Goal: Information Seeking & Learning: Learn about a topic

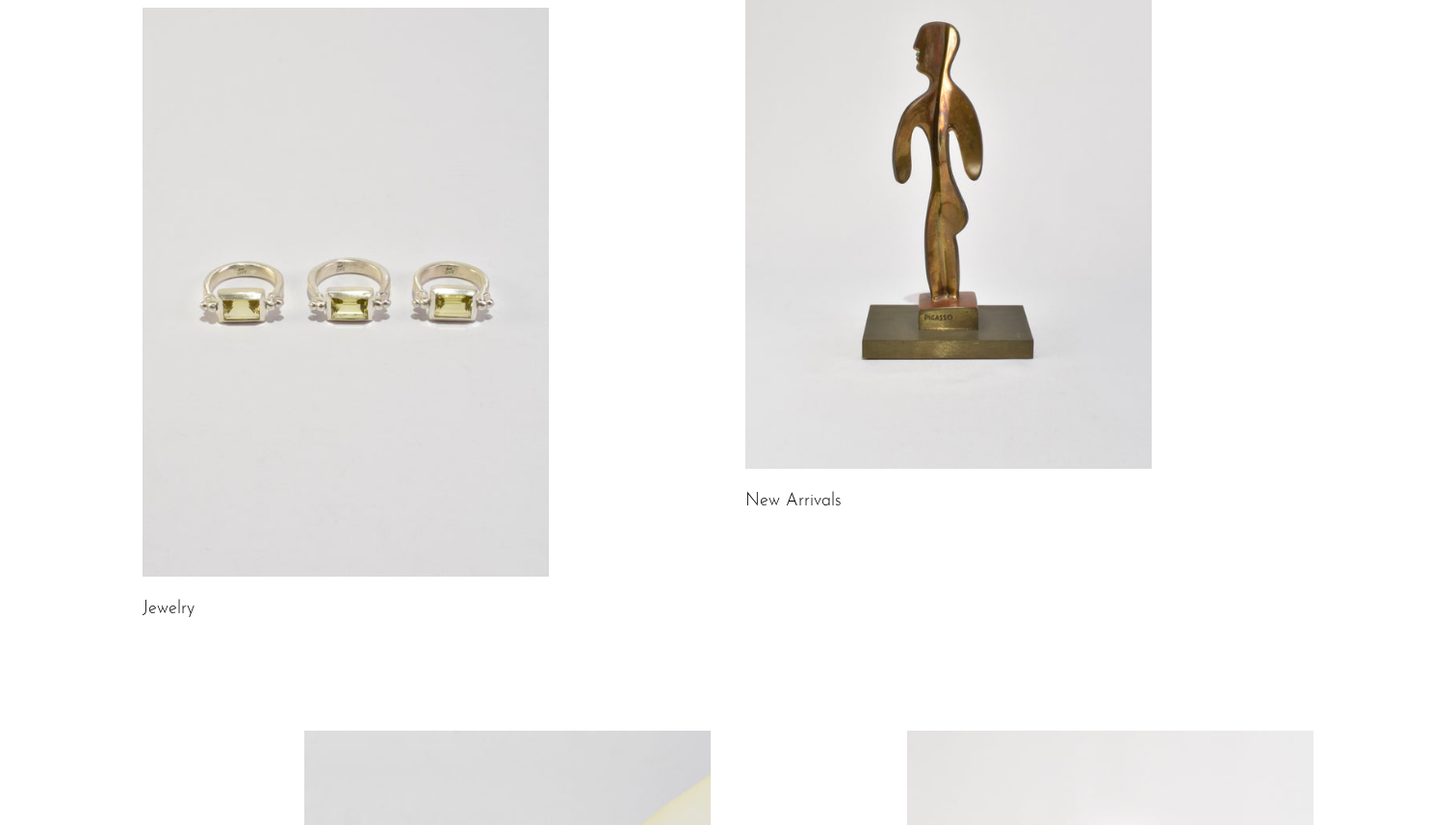
scroll to position [274, 0]
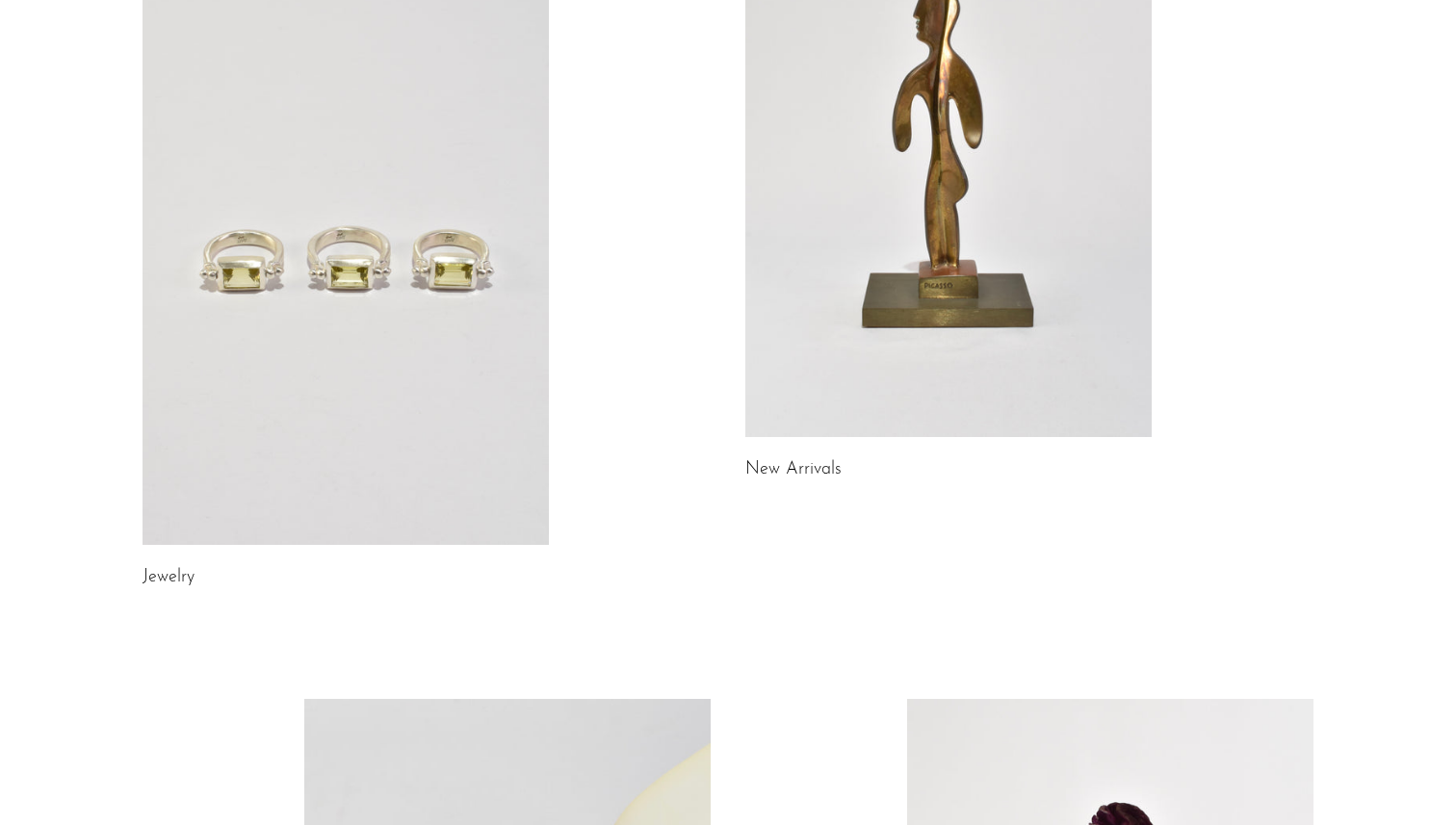
click at [458, 519] on link at bounding box center [345, 260] width 406 height 569
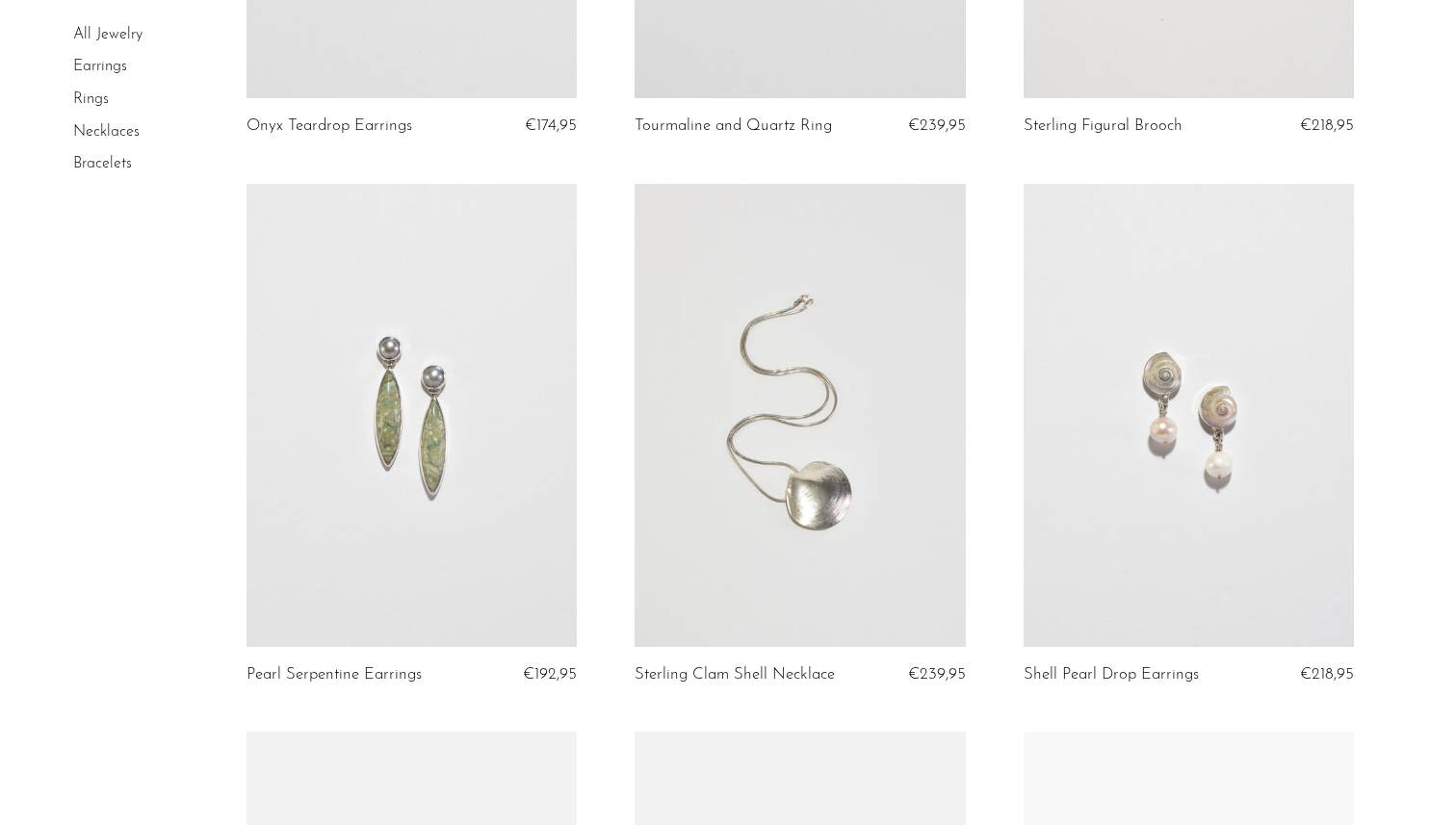
scroll to position [2281, 0]
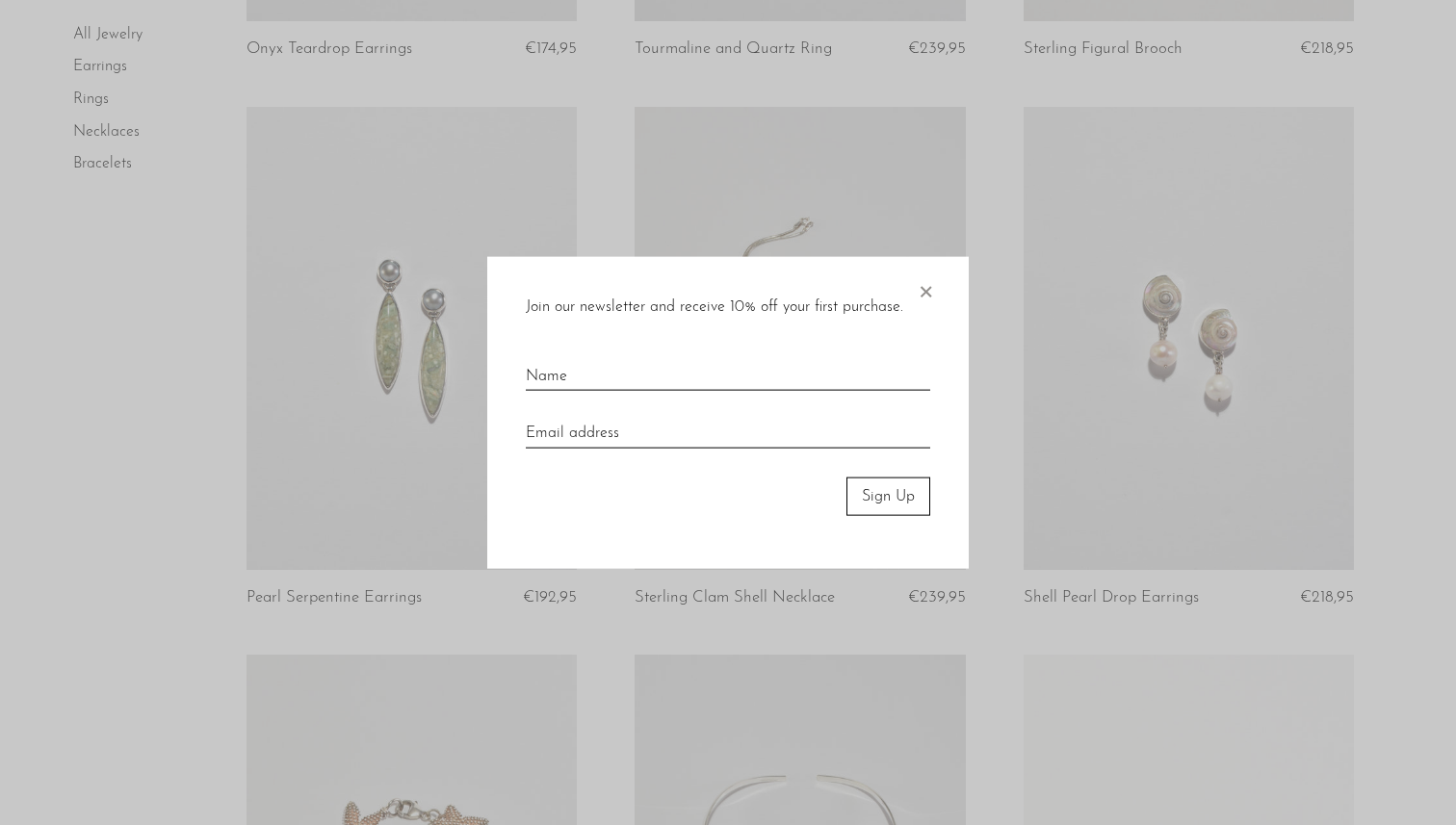
click at [933, 291] on span "×" at bounding box center [926, 287] width 19 height 62
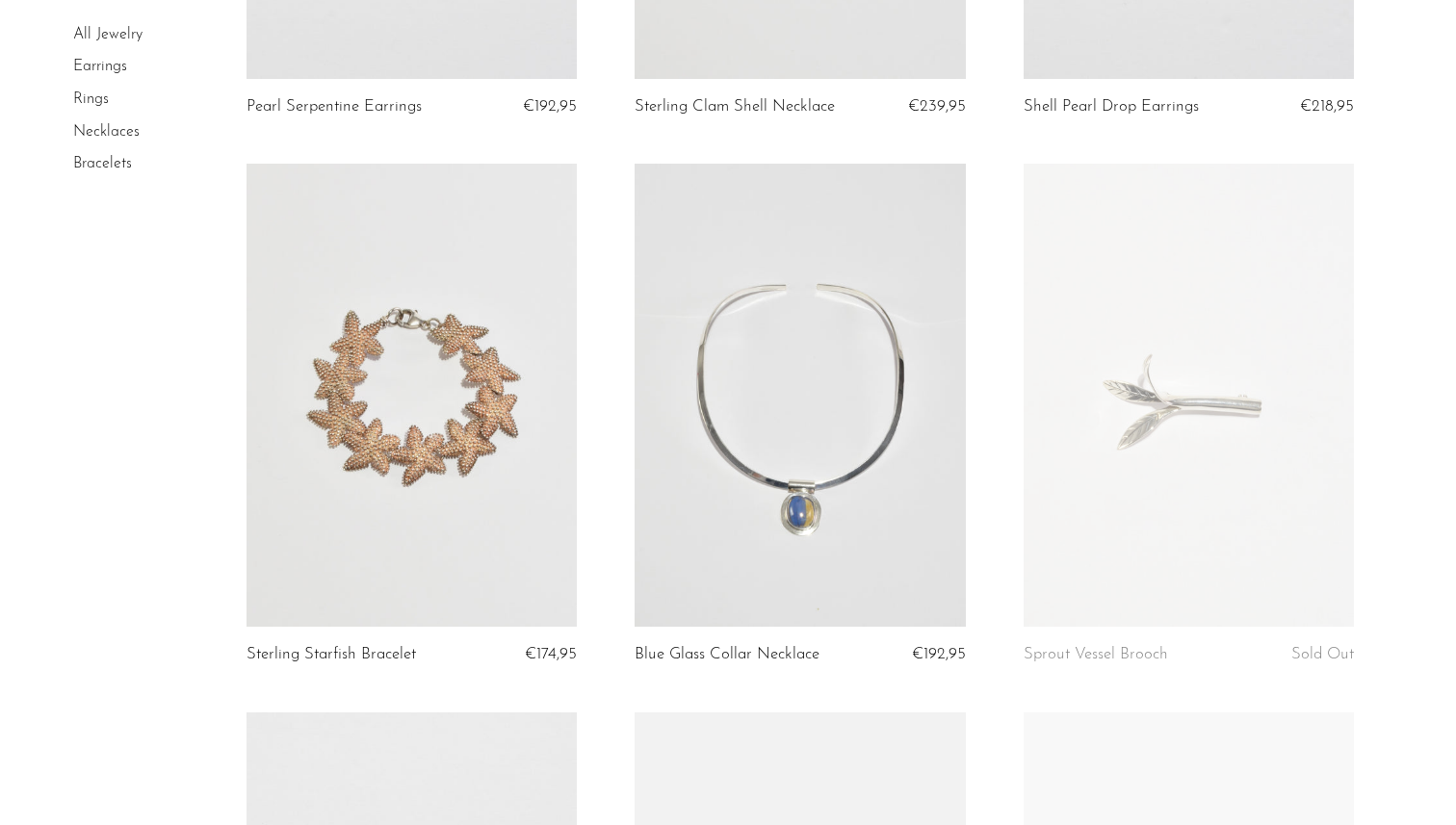
scroll to position [2826, 0]
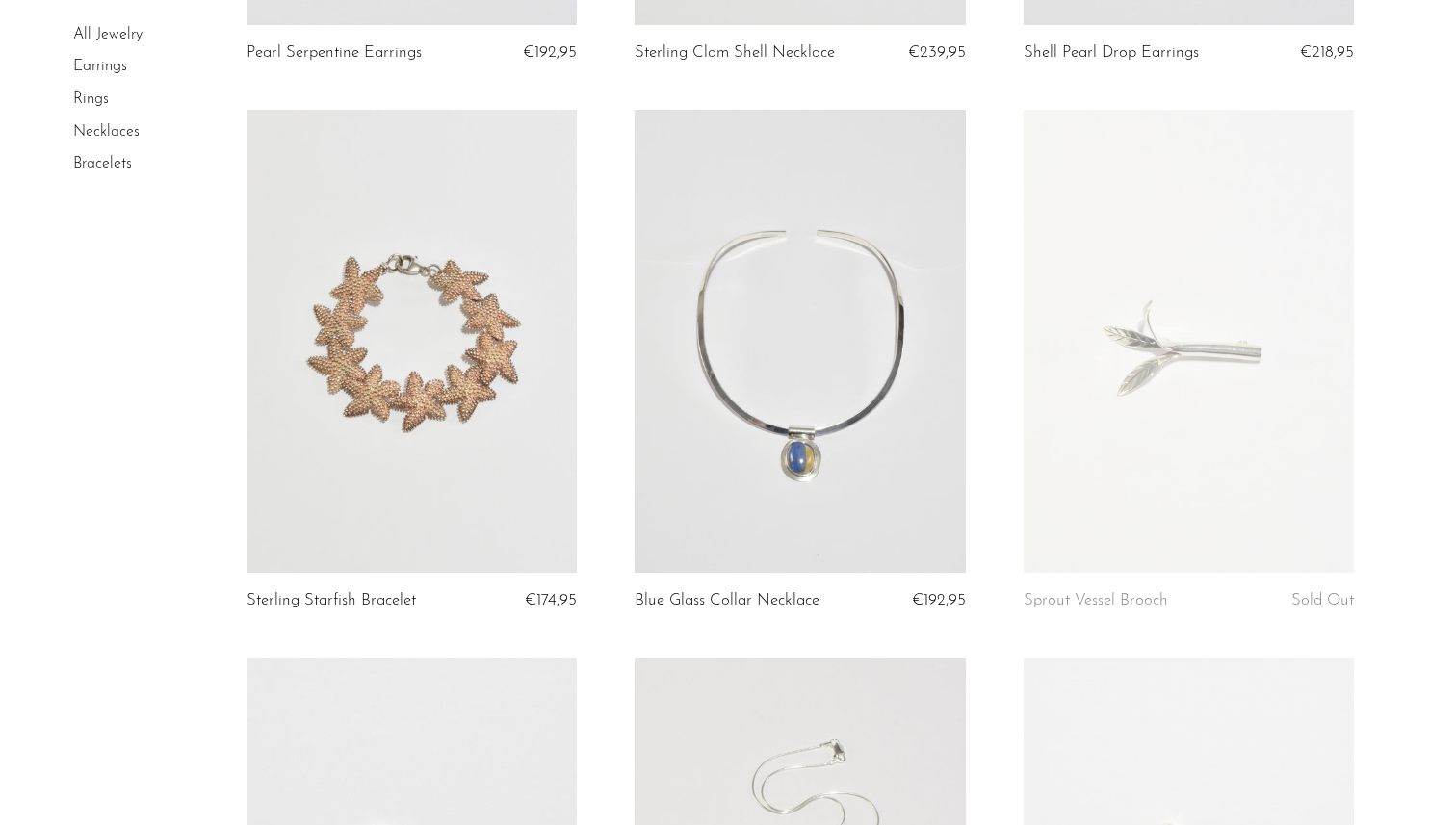
click at [777, 374] on link at bounding box center [801, 341] width 332 height 463
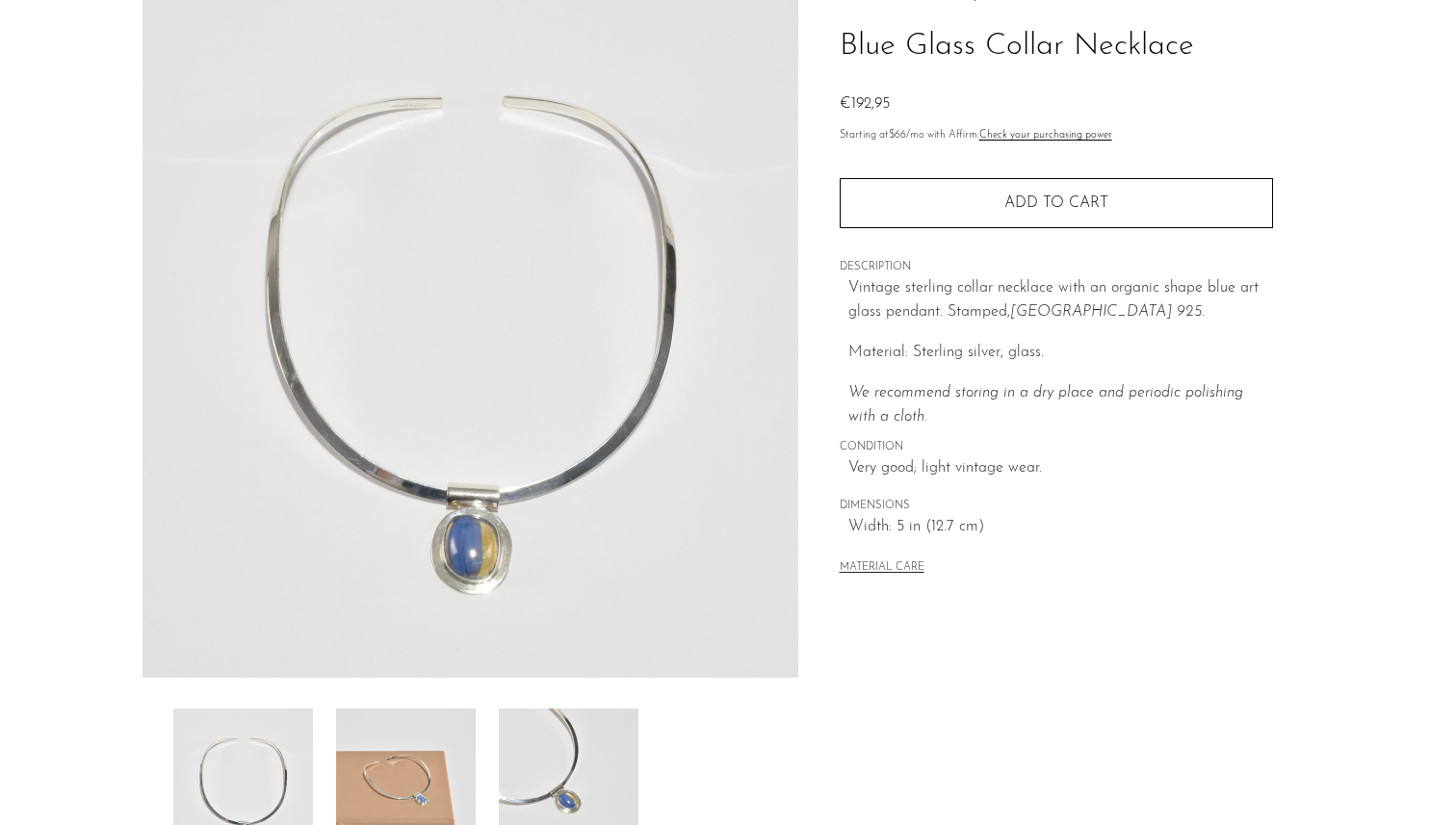
scroll to position [142, 0]
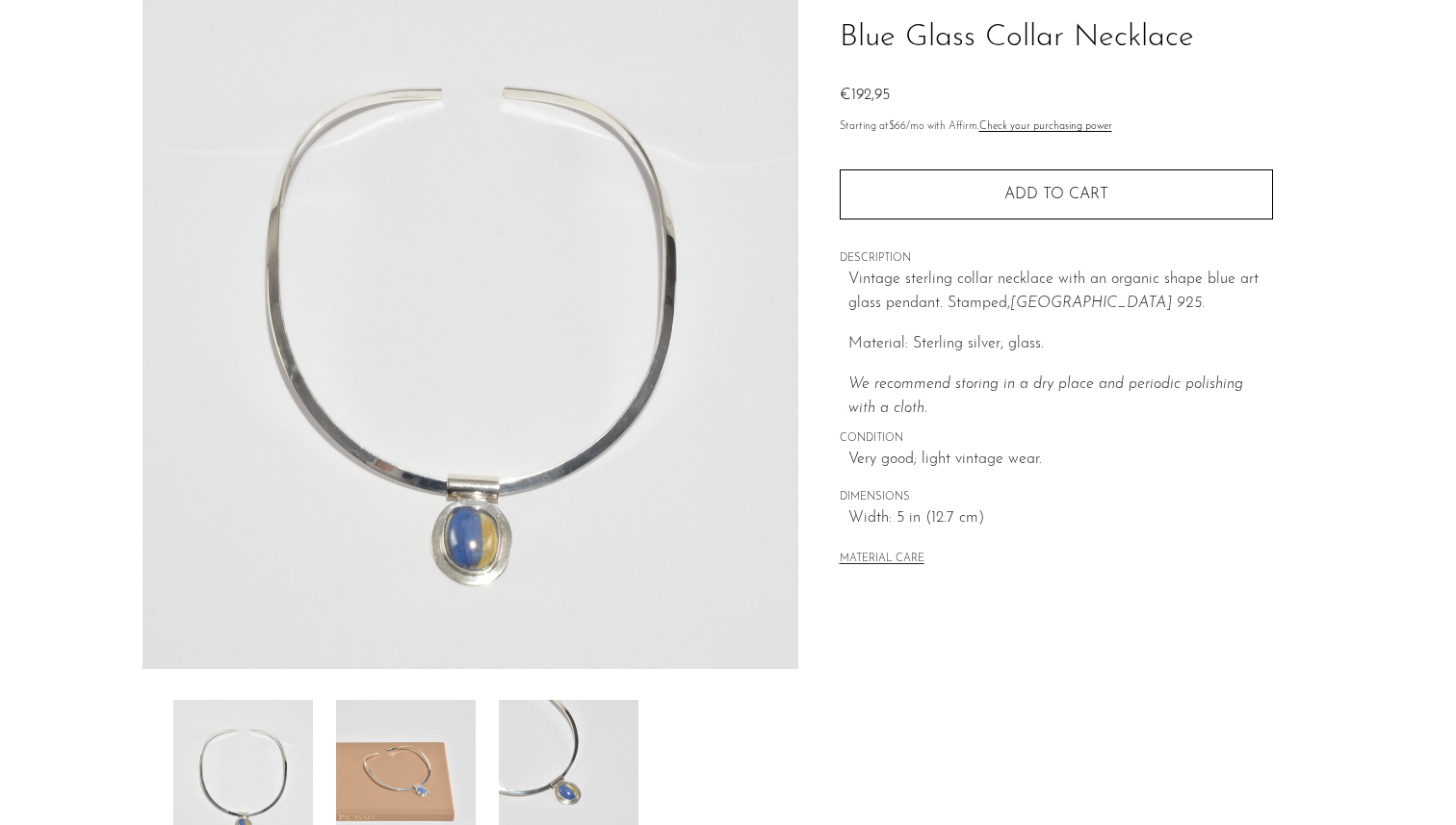
click at [415, 786] on img at bounding box center [406, 777] width 140 height 154
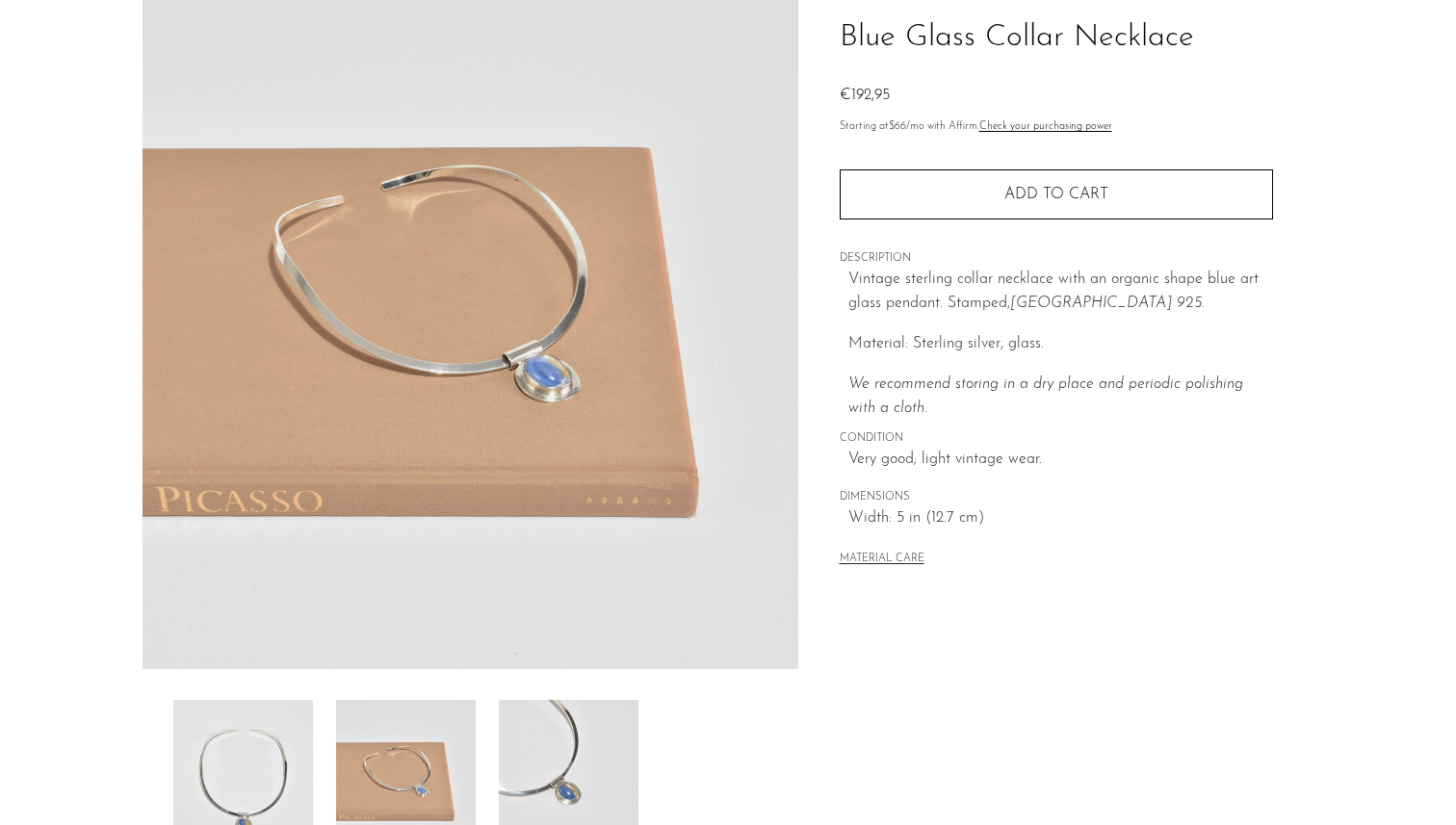
click at [537, 749] on img at bounding box center [569, 777] width 140 height 154
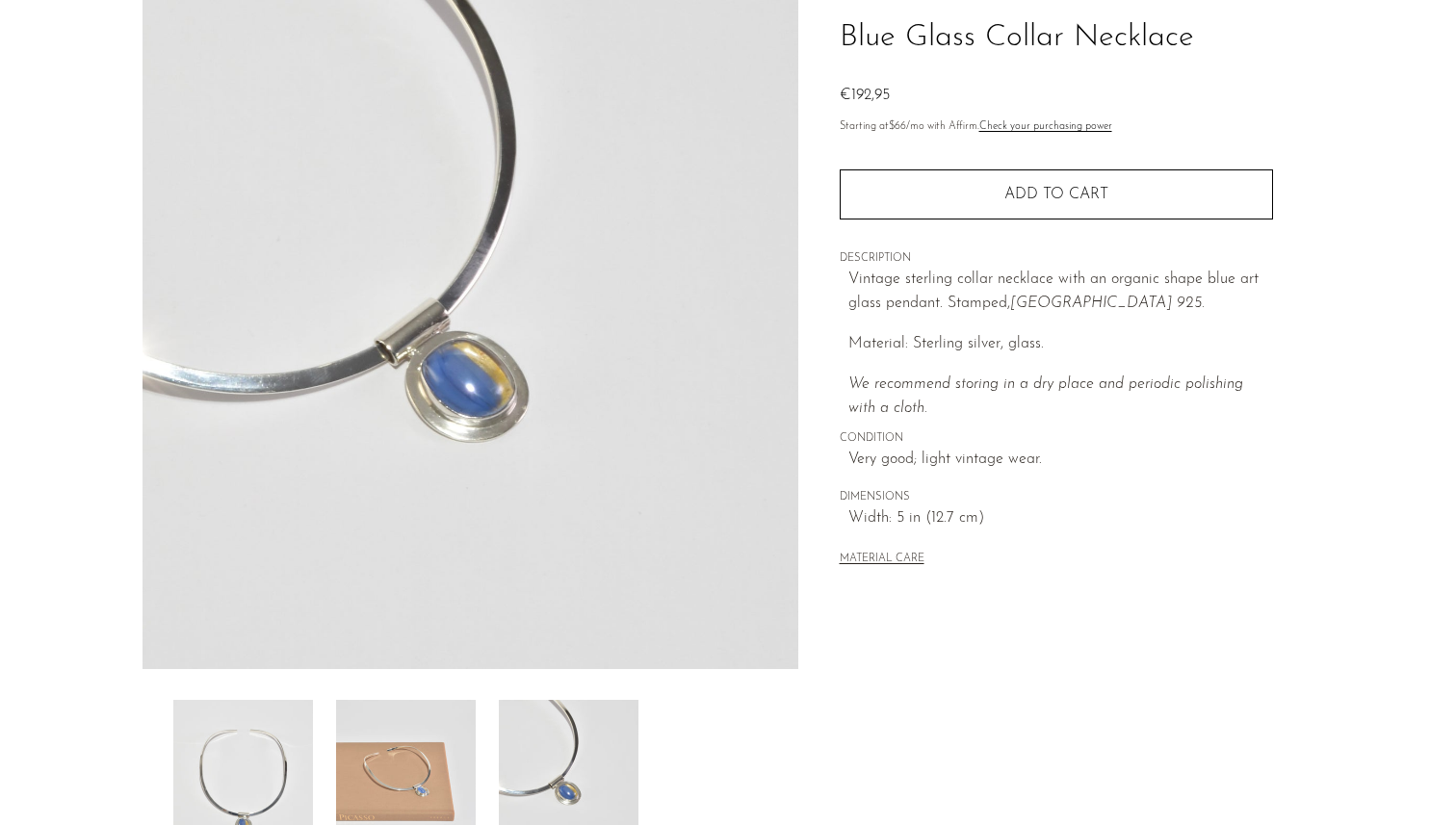
click at [290, 751] on img at bounding box center [243, 777] width 140 height 154
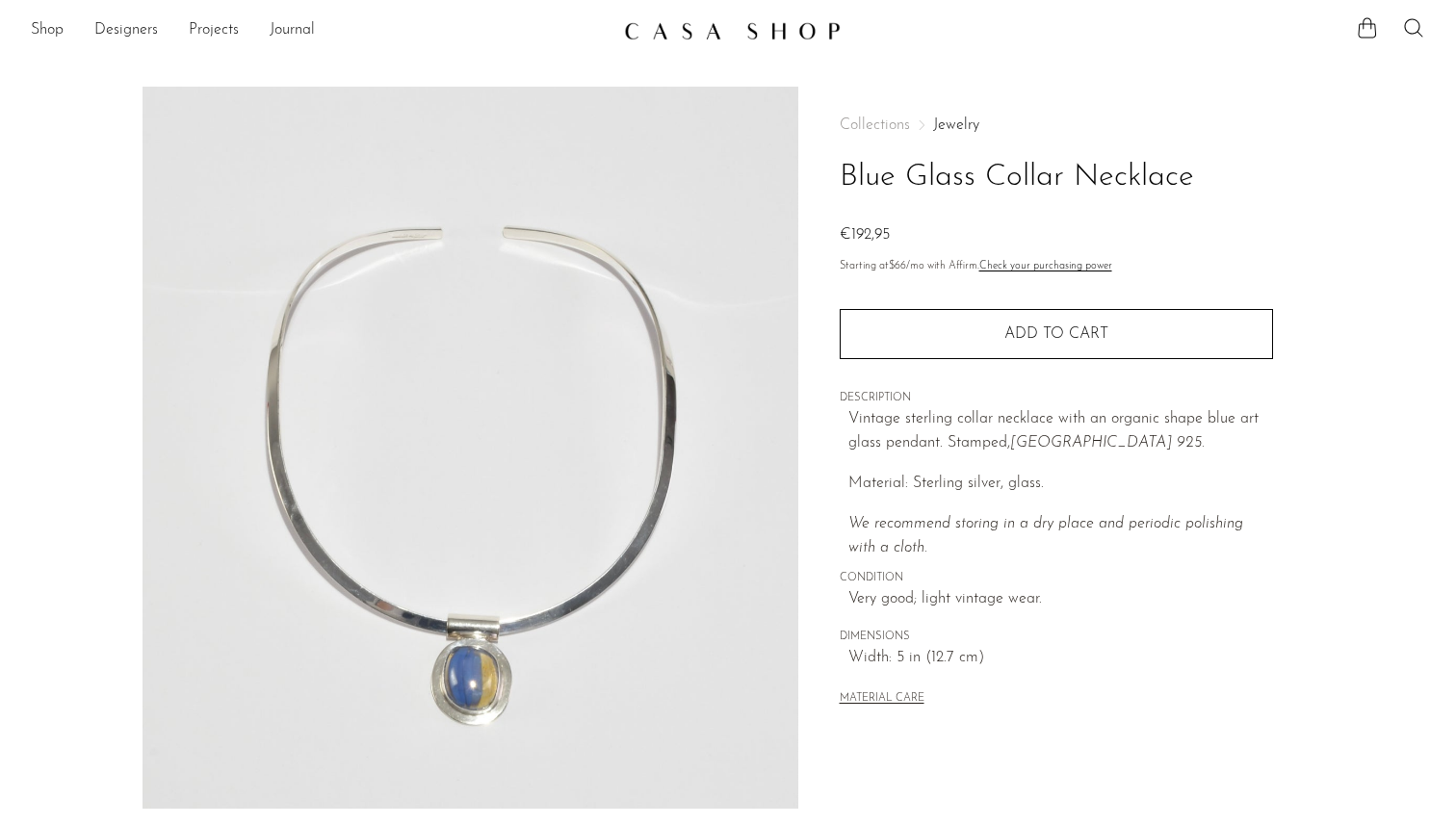
scroll to position [0, 0]
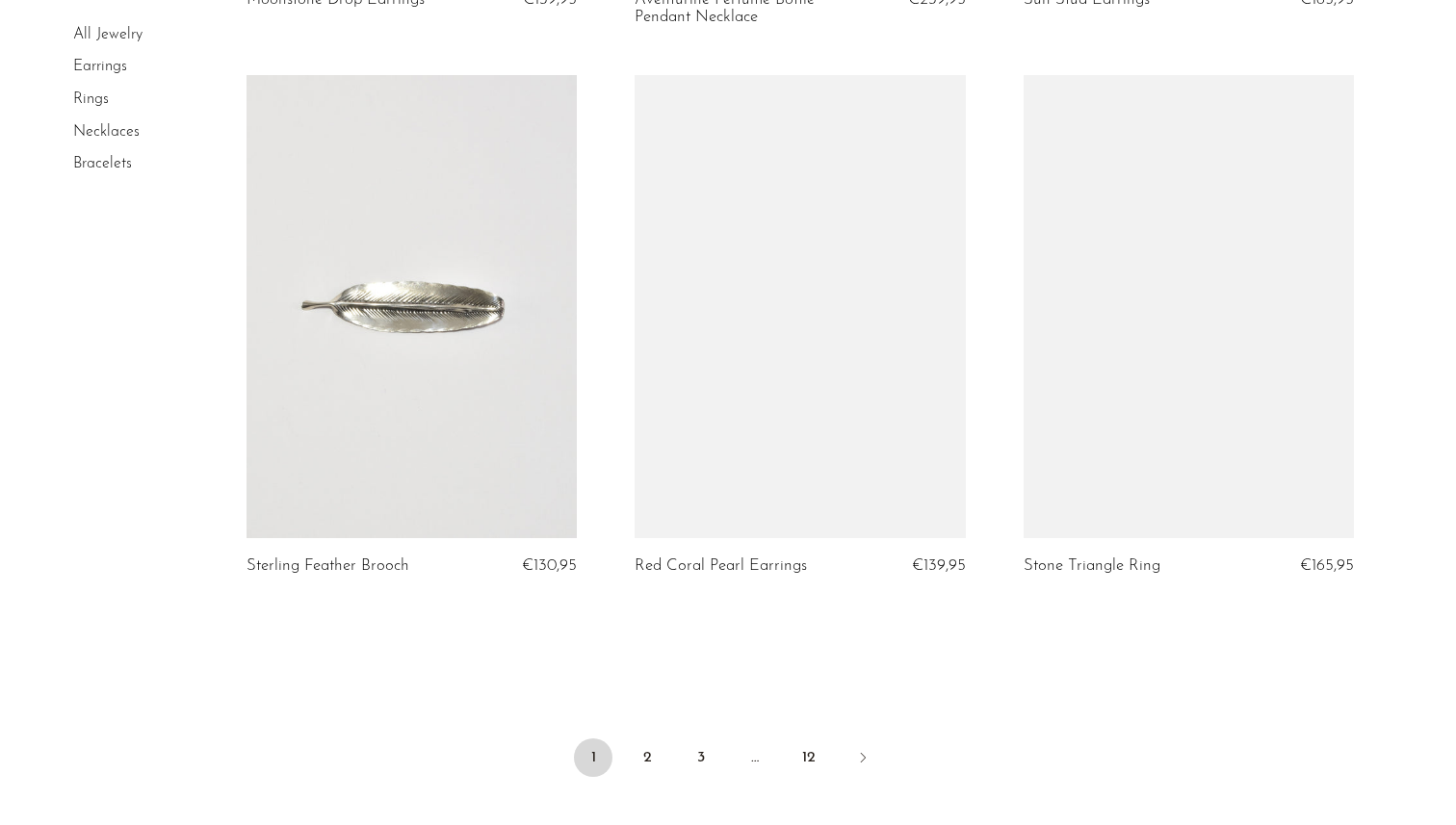
scroll to position [6451, 0]
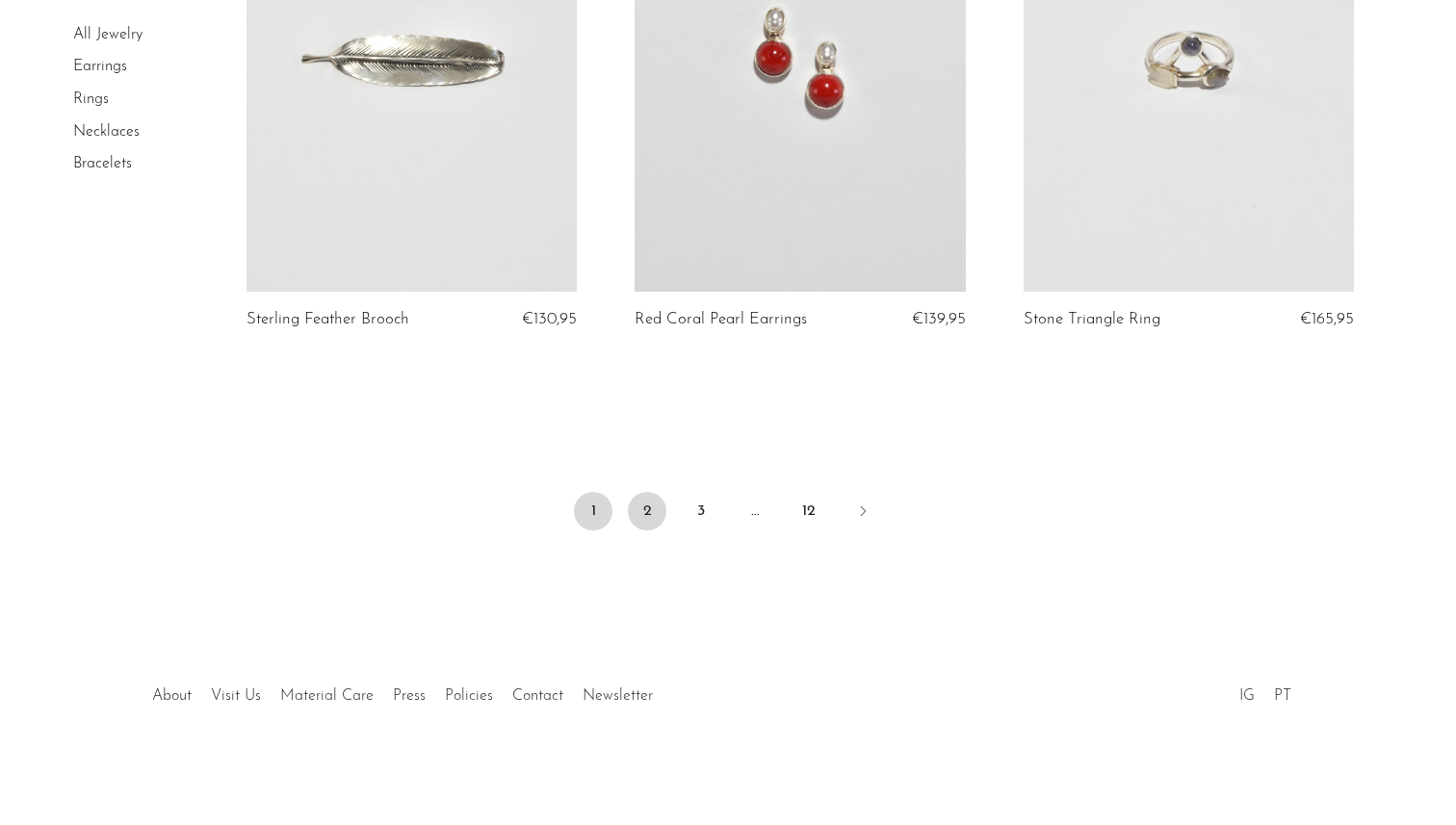
click at [640, 509] on link "2" at bounding box center [648, 512] width 39 height 39
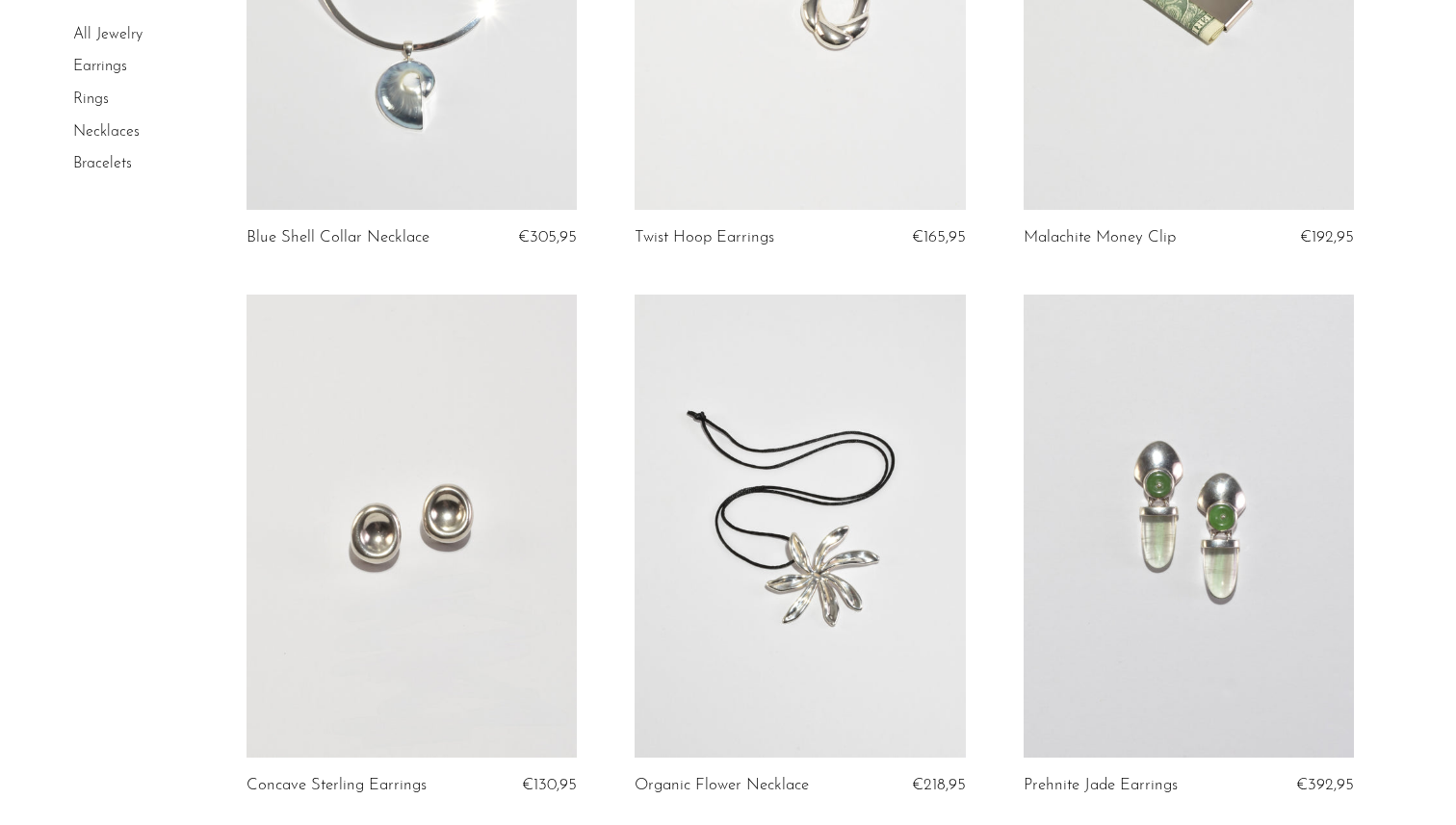
scroll to position [2142, 0]
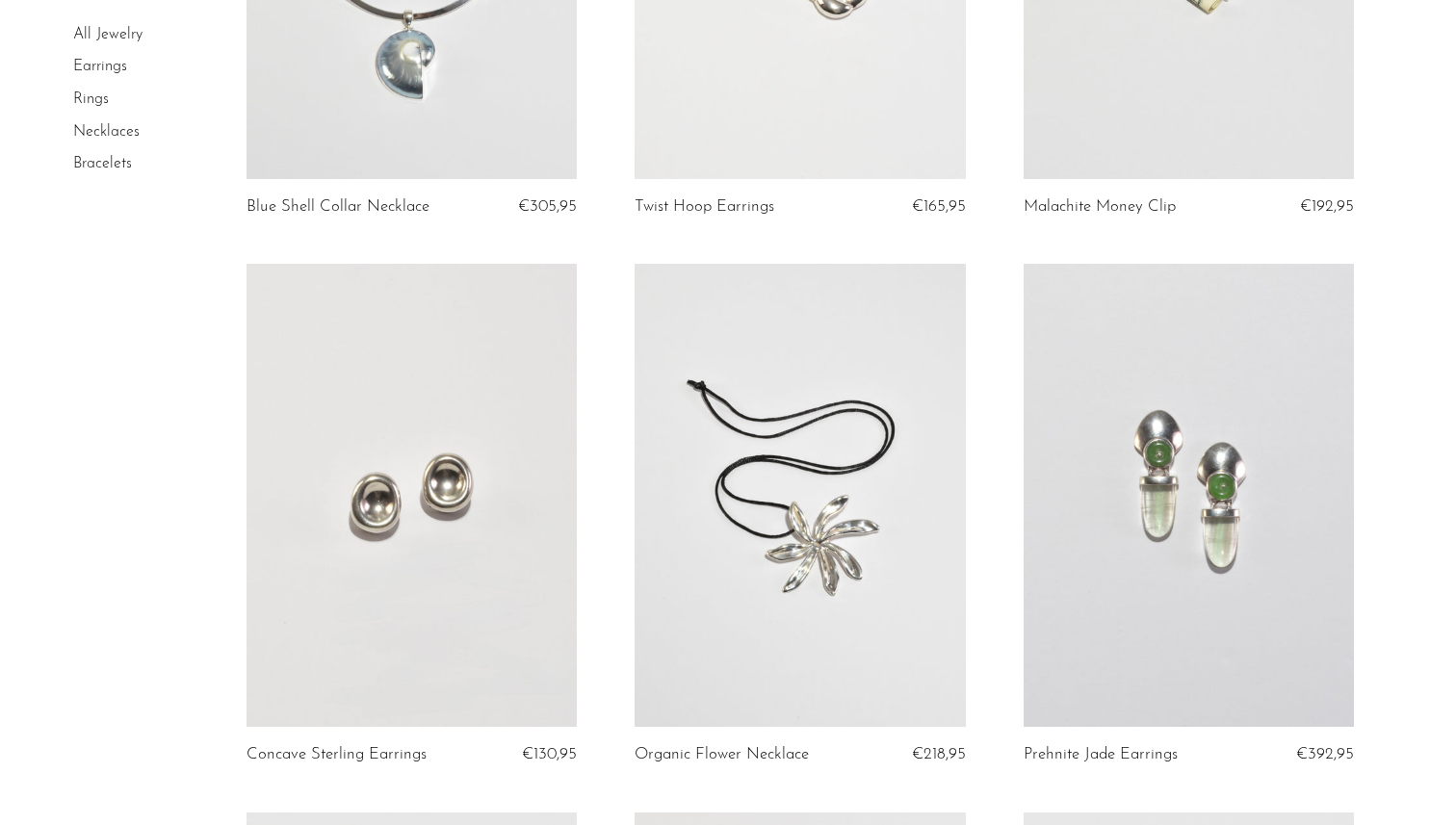
click at [427, 441] on link at bounding box center [412, 495] width 332 height 463
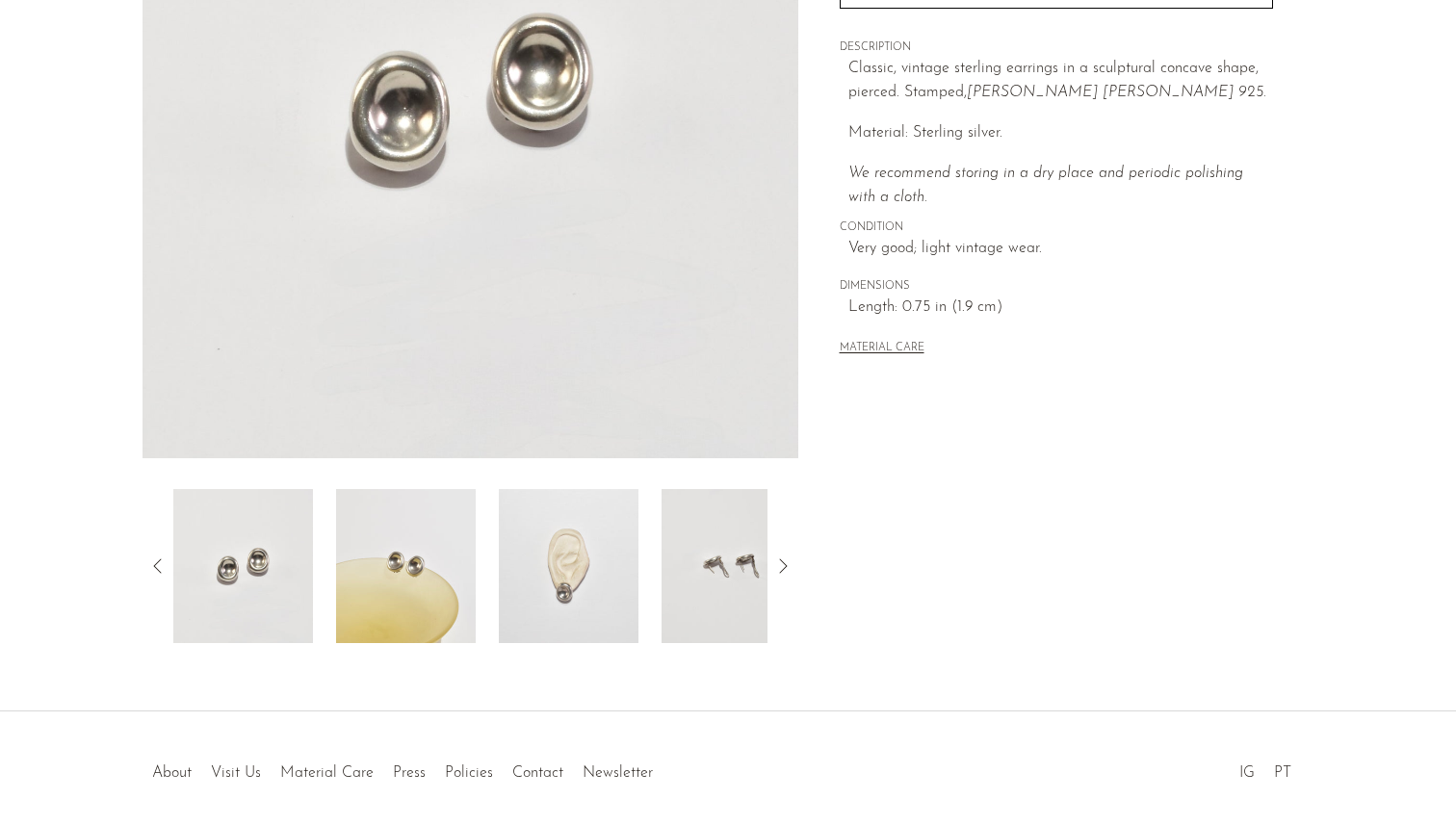
scroll to position [428, 0]
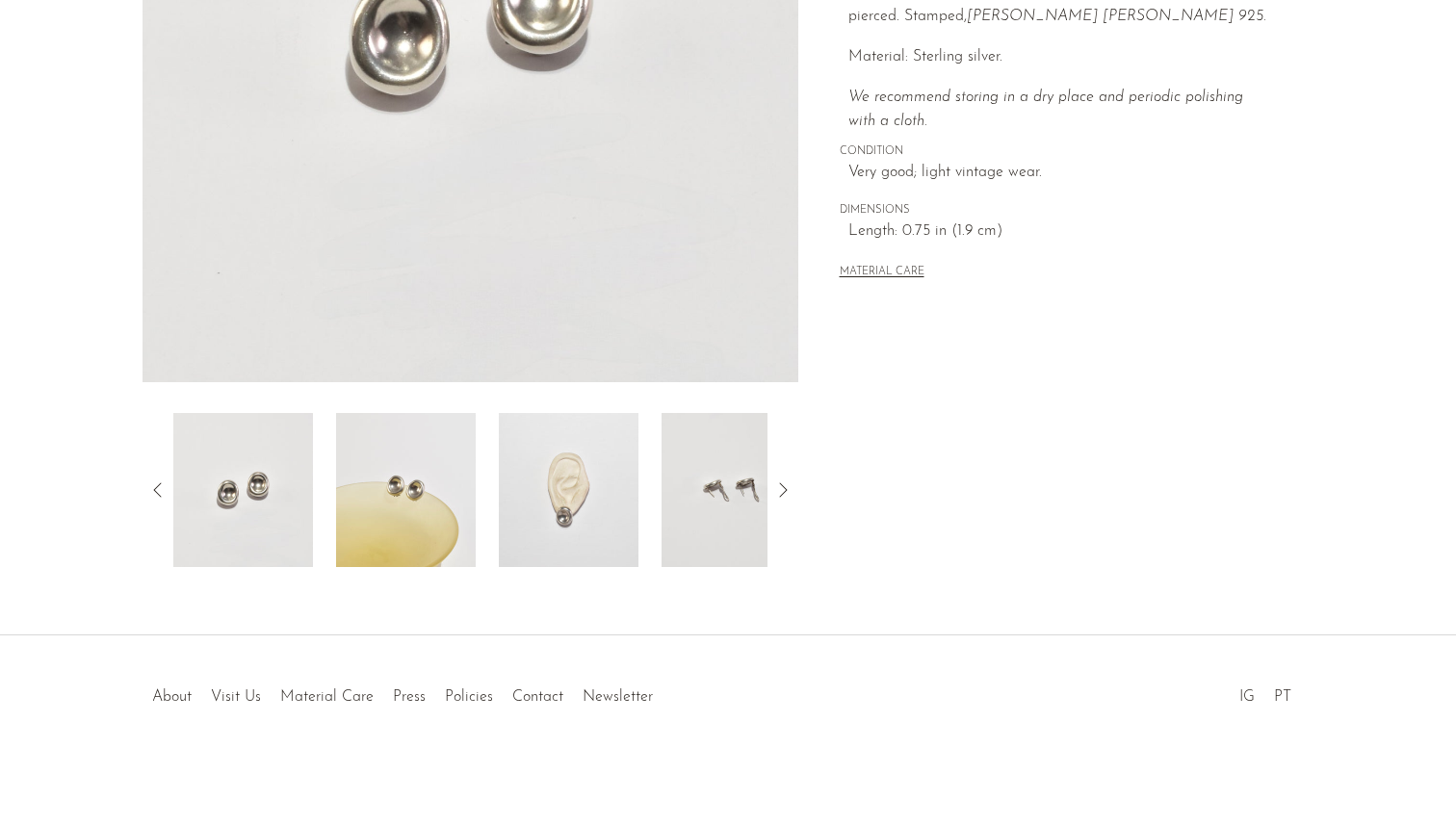
click at [548, 504] on img at bounding box center [569, 490] width 140 height 154
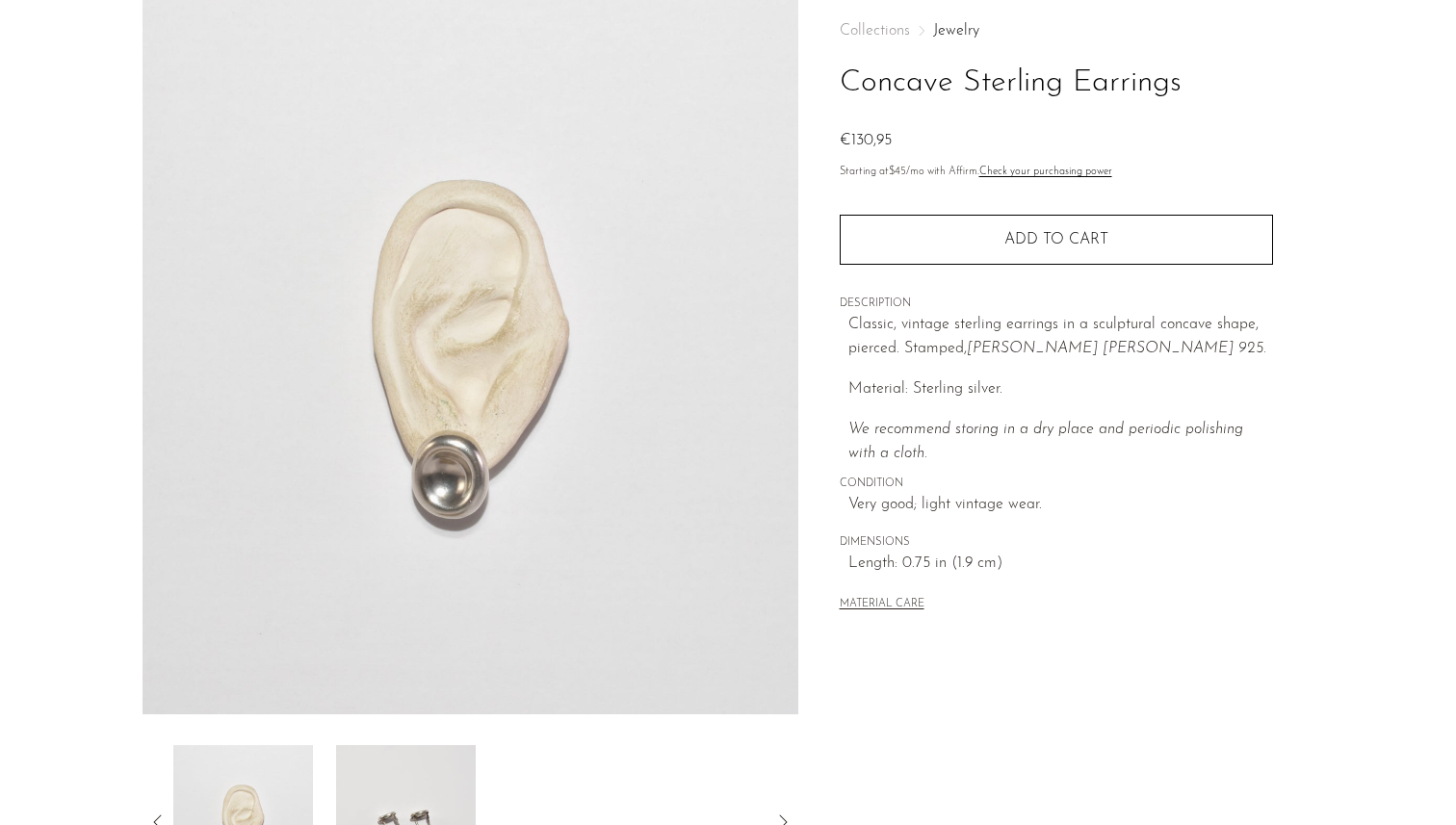
scroll to position [0, 0]
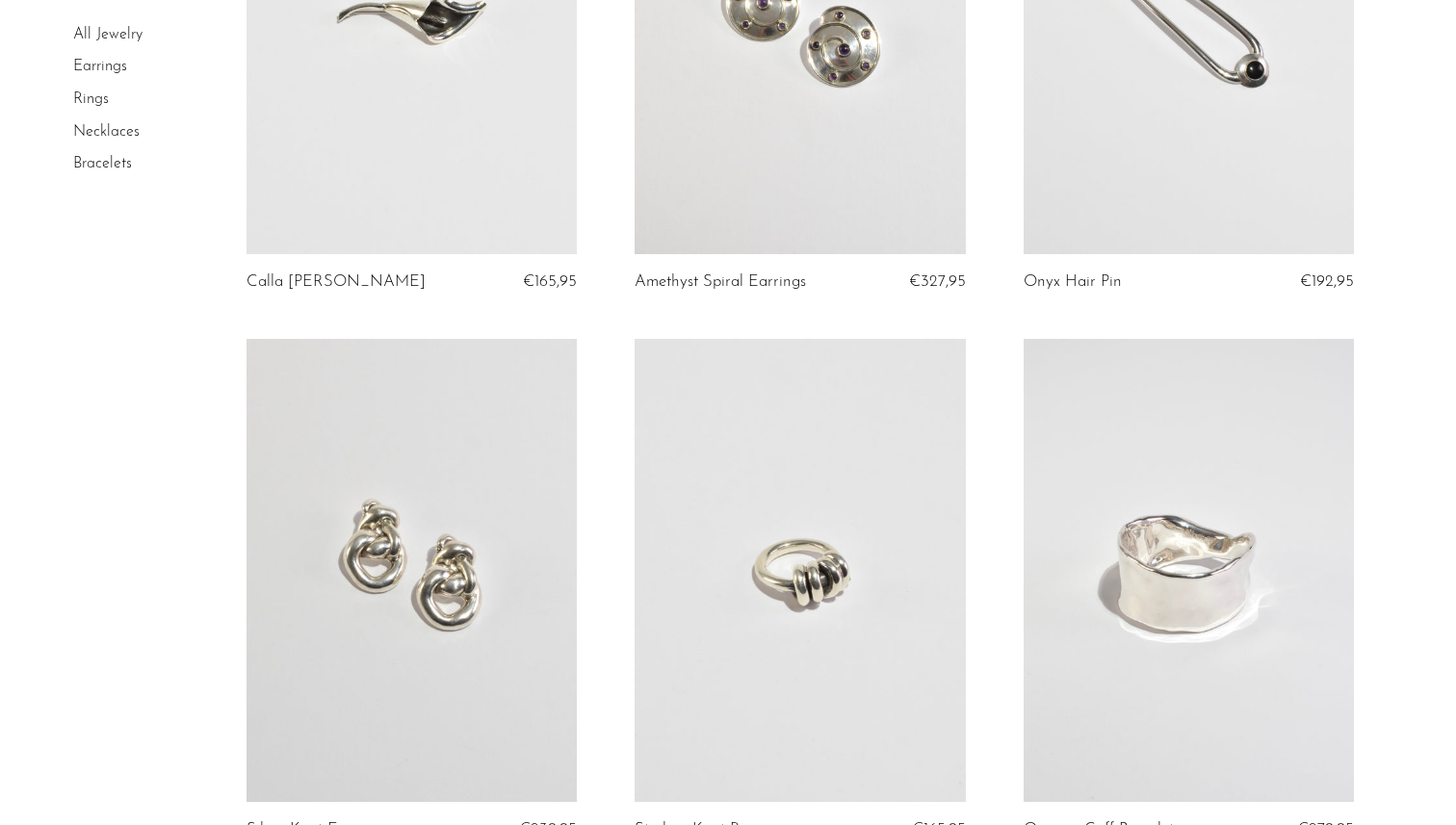
scroll to position [3199, 0]
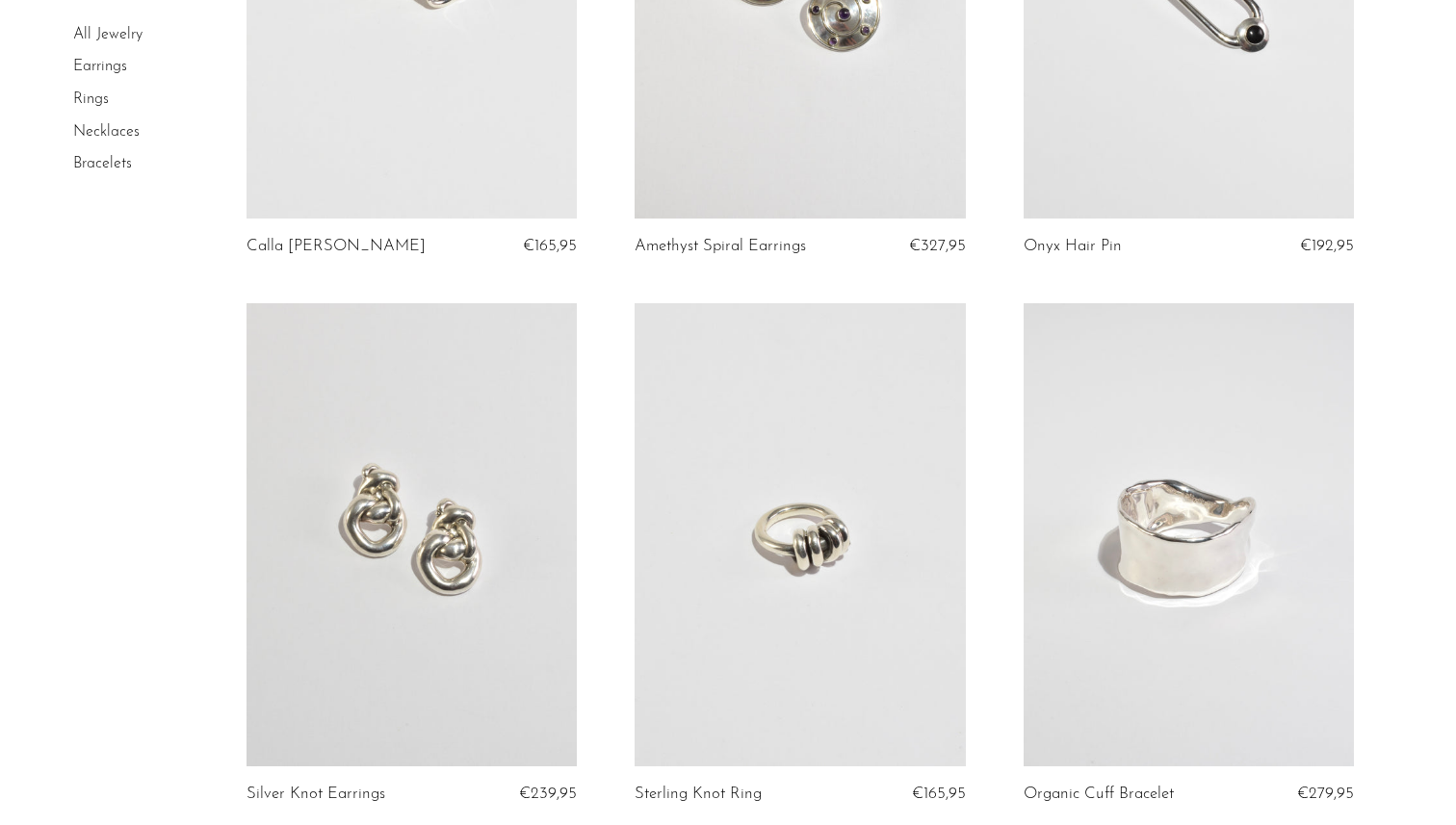
click at [505, 554] on link at bounding box center [412, 535] width 332 height 463
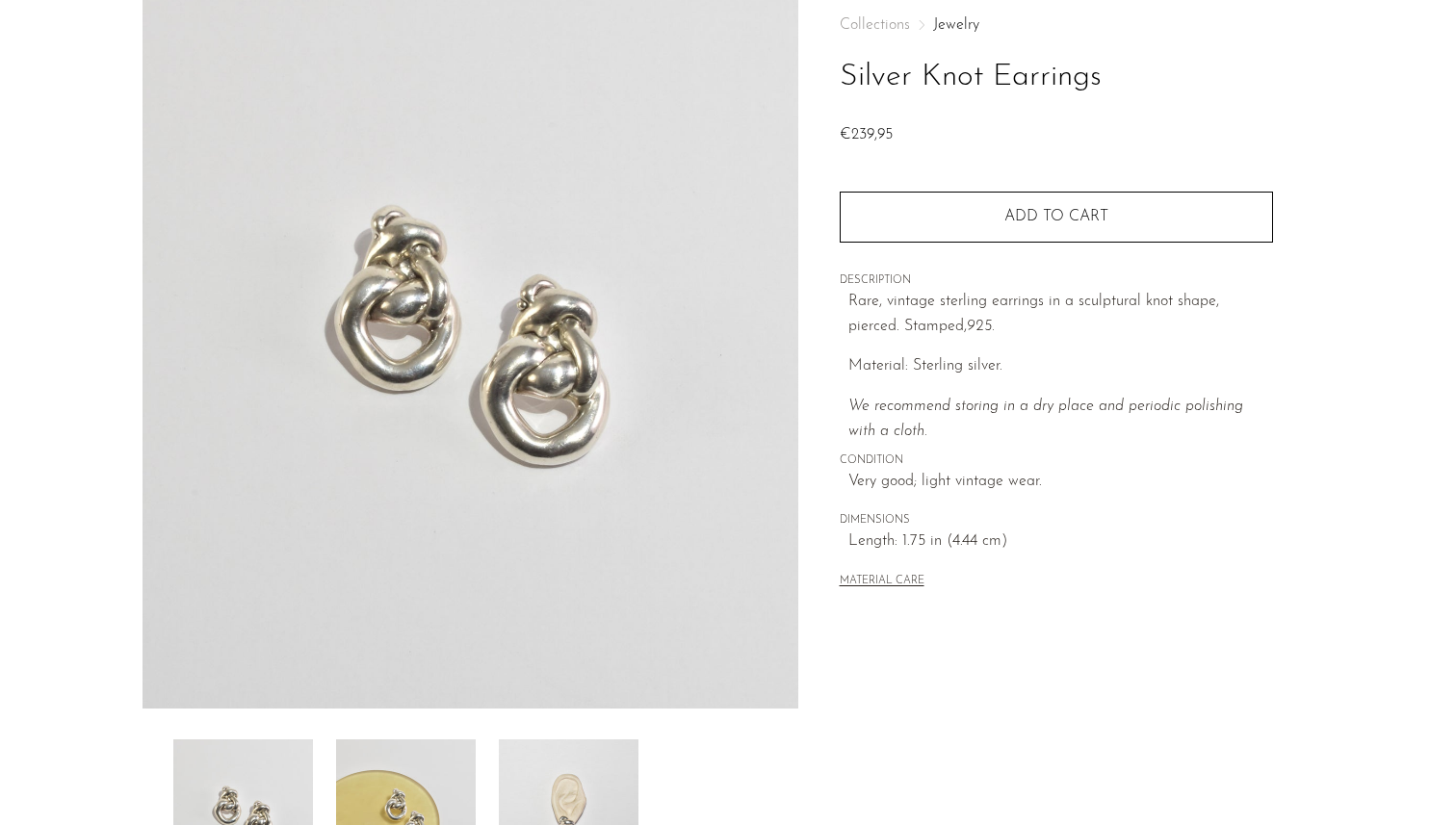
scroll to position [361, 0]
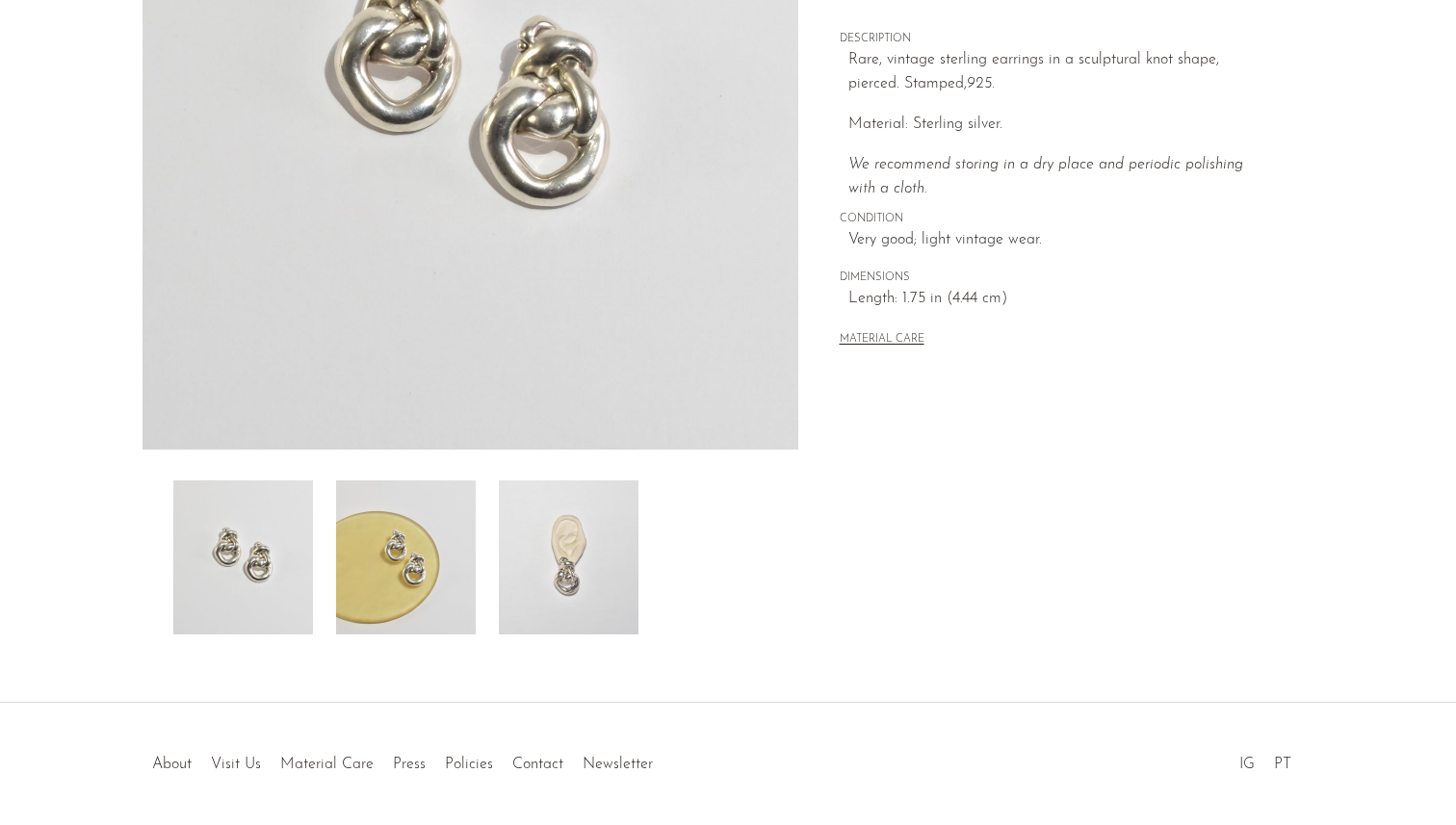
click at [458, 561] on img at bounding box center [406, 557] width 140 height 154
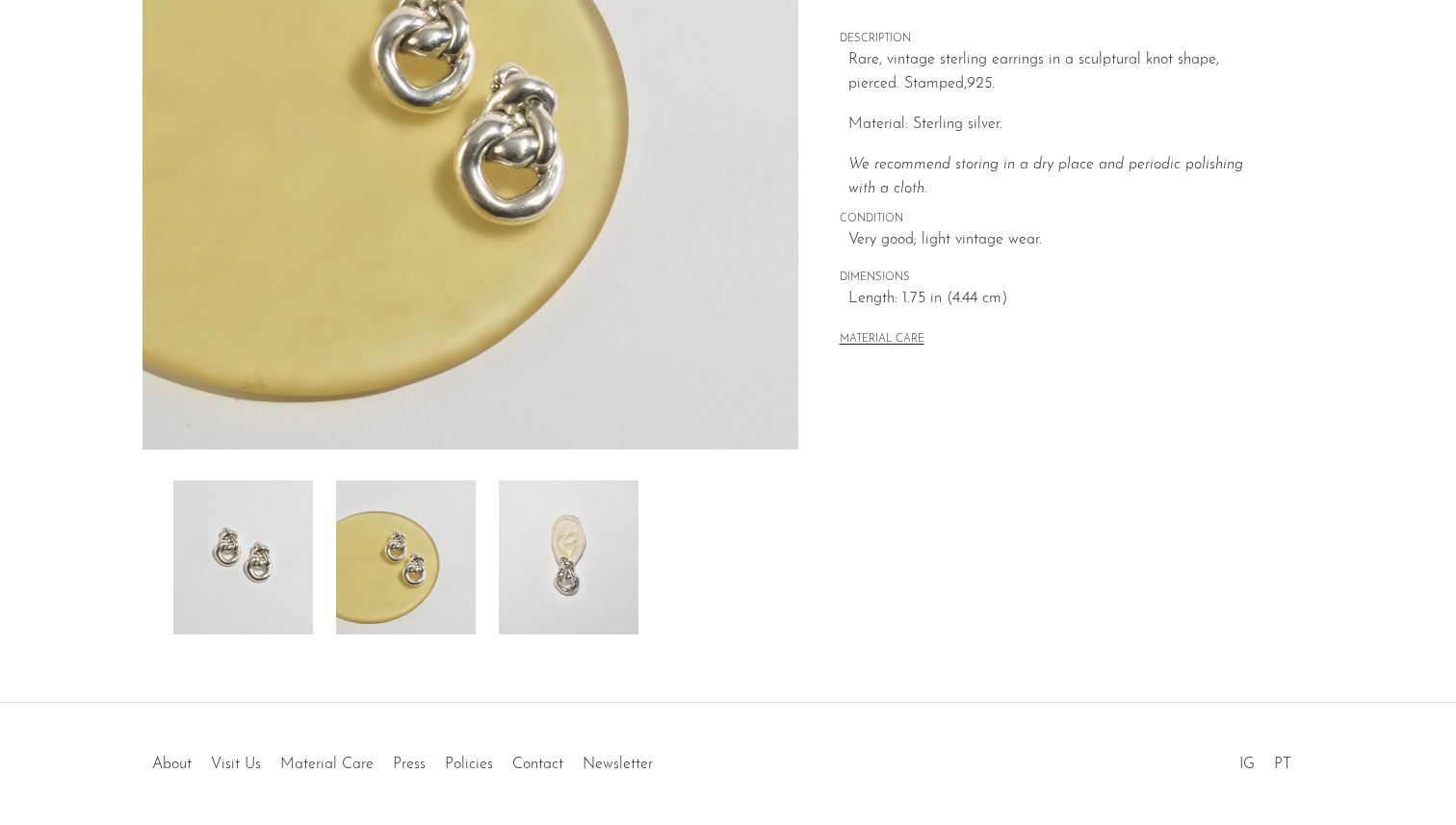
click at [561, 570] on img at bounding box center [569, 557] width 140 height 154
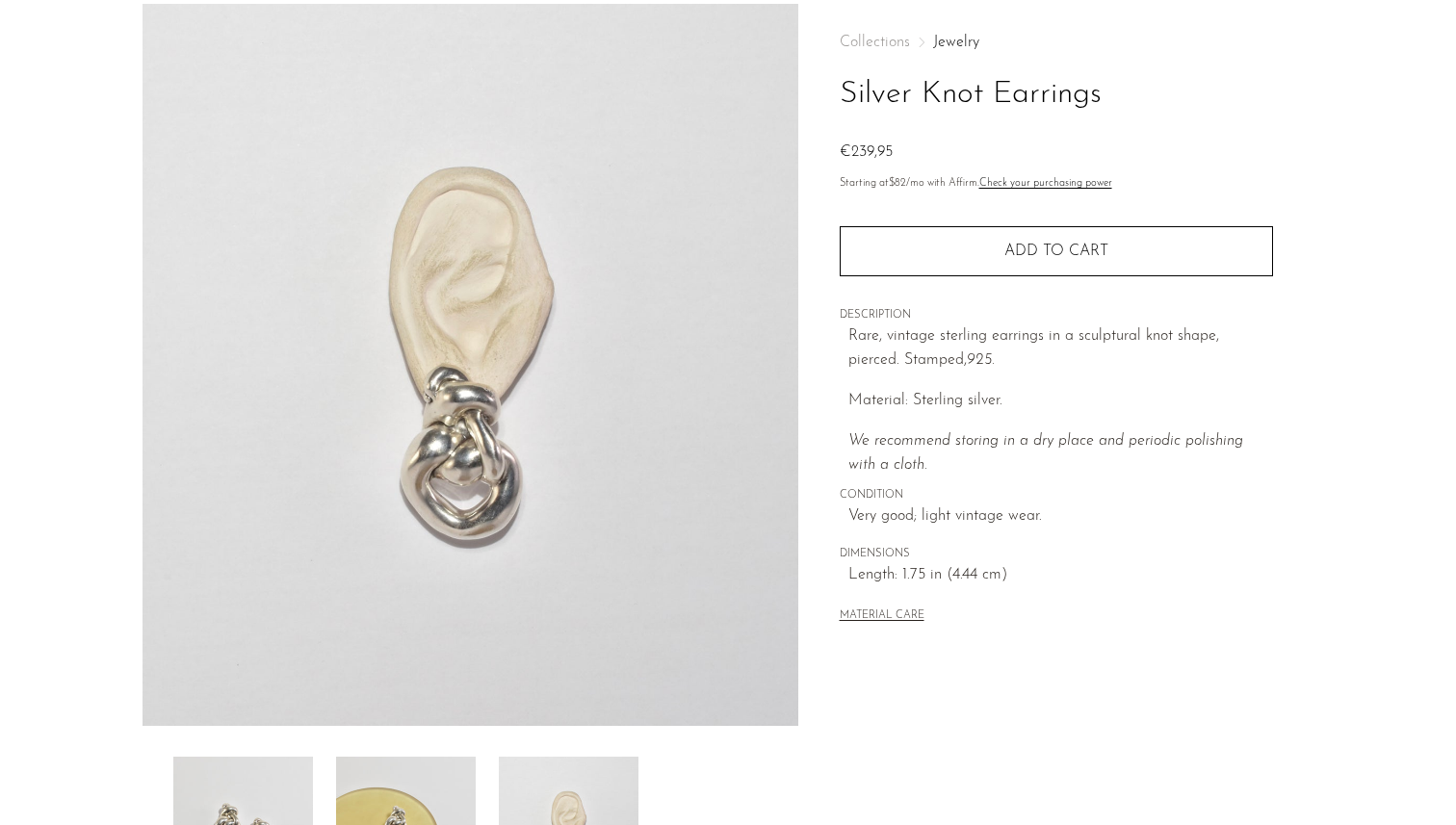
scroll to position [80, 0]
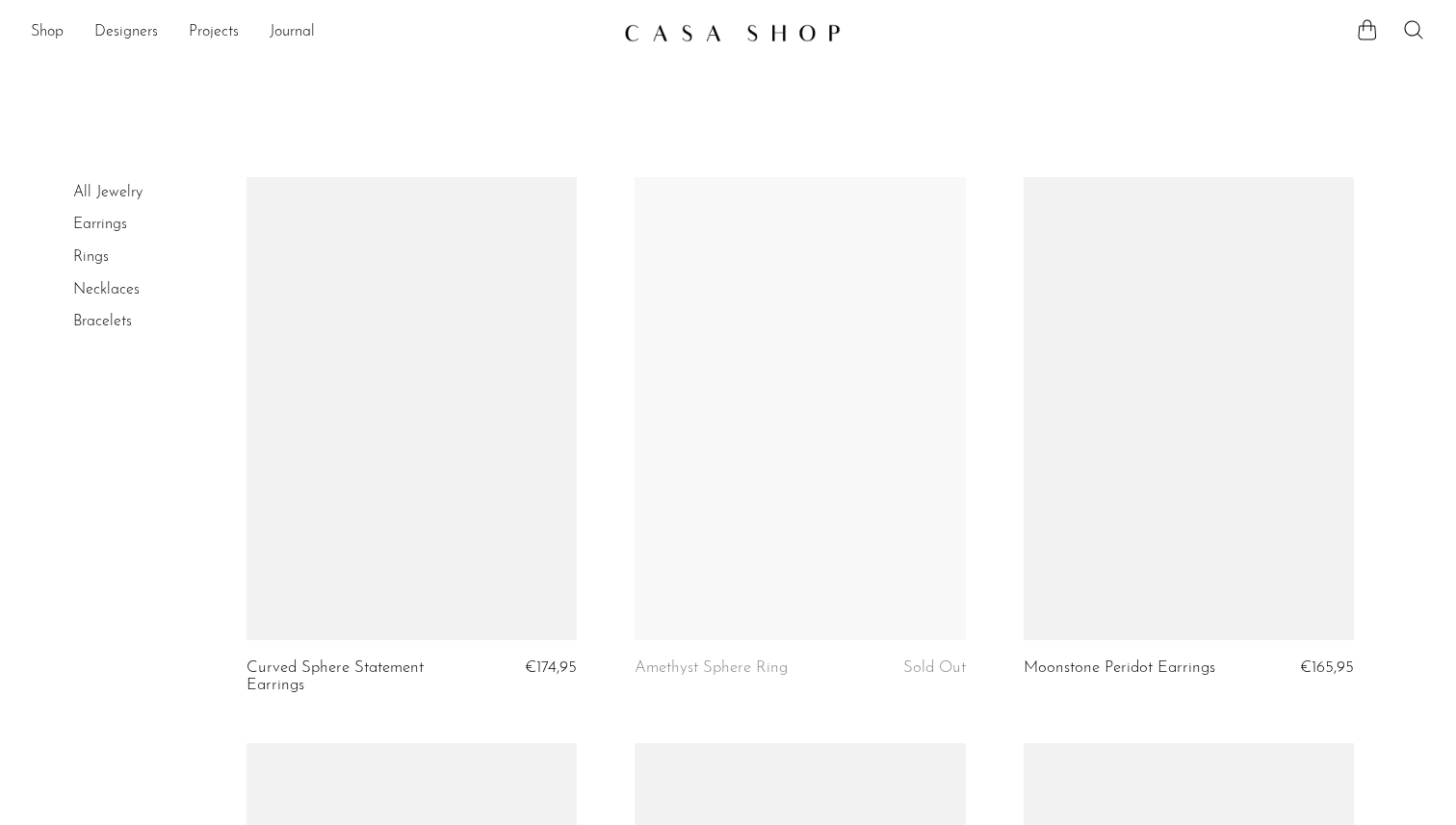
scroll to position [3199, 0]
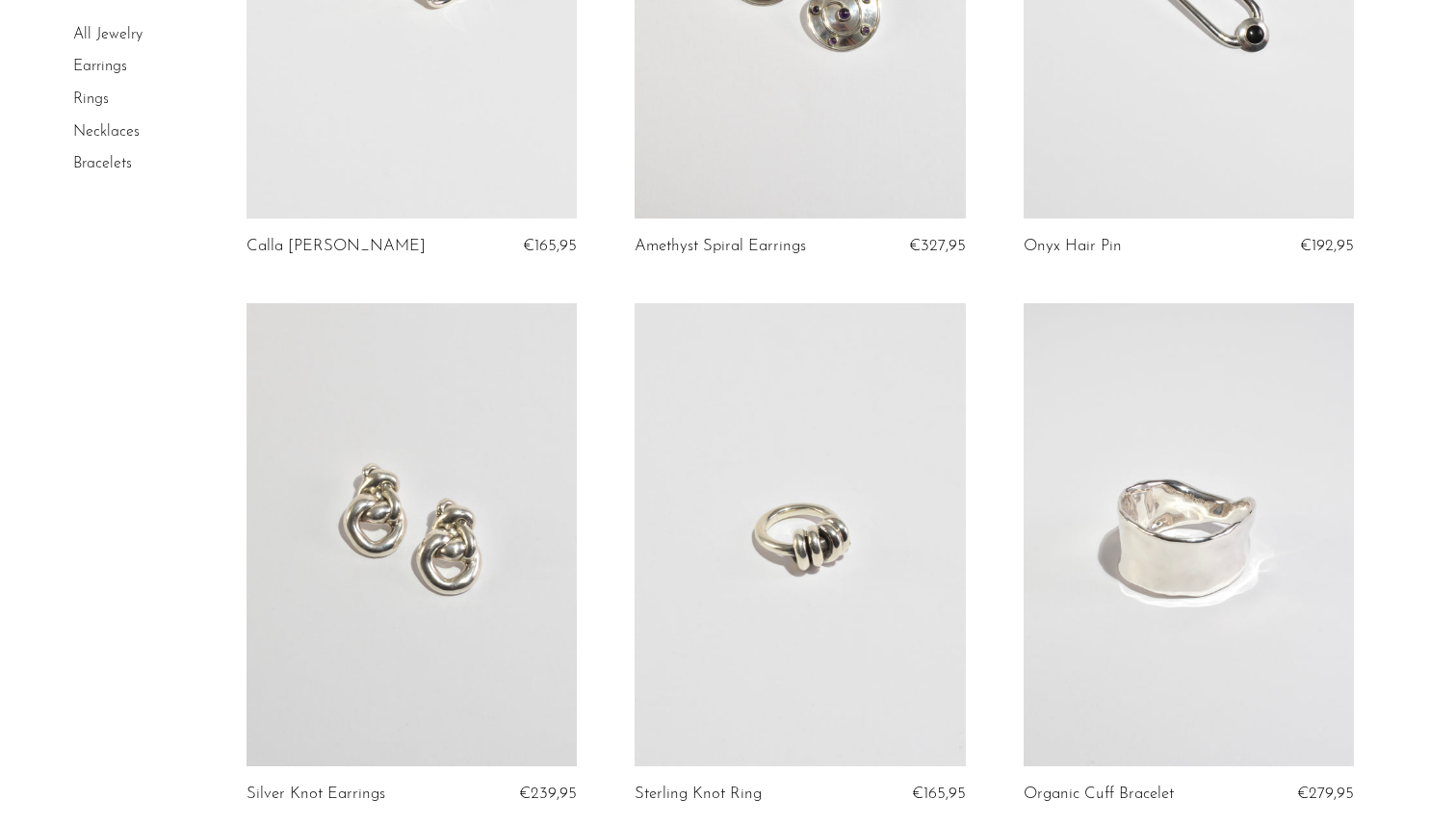
click at [795, 494] on link at bounding box center [801, 535] width 332 height 463
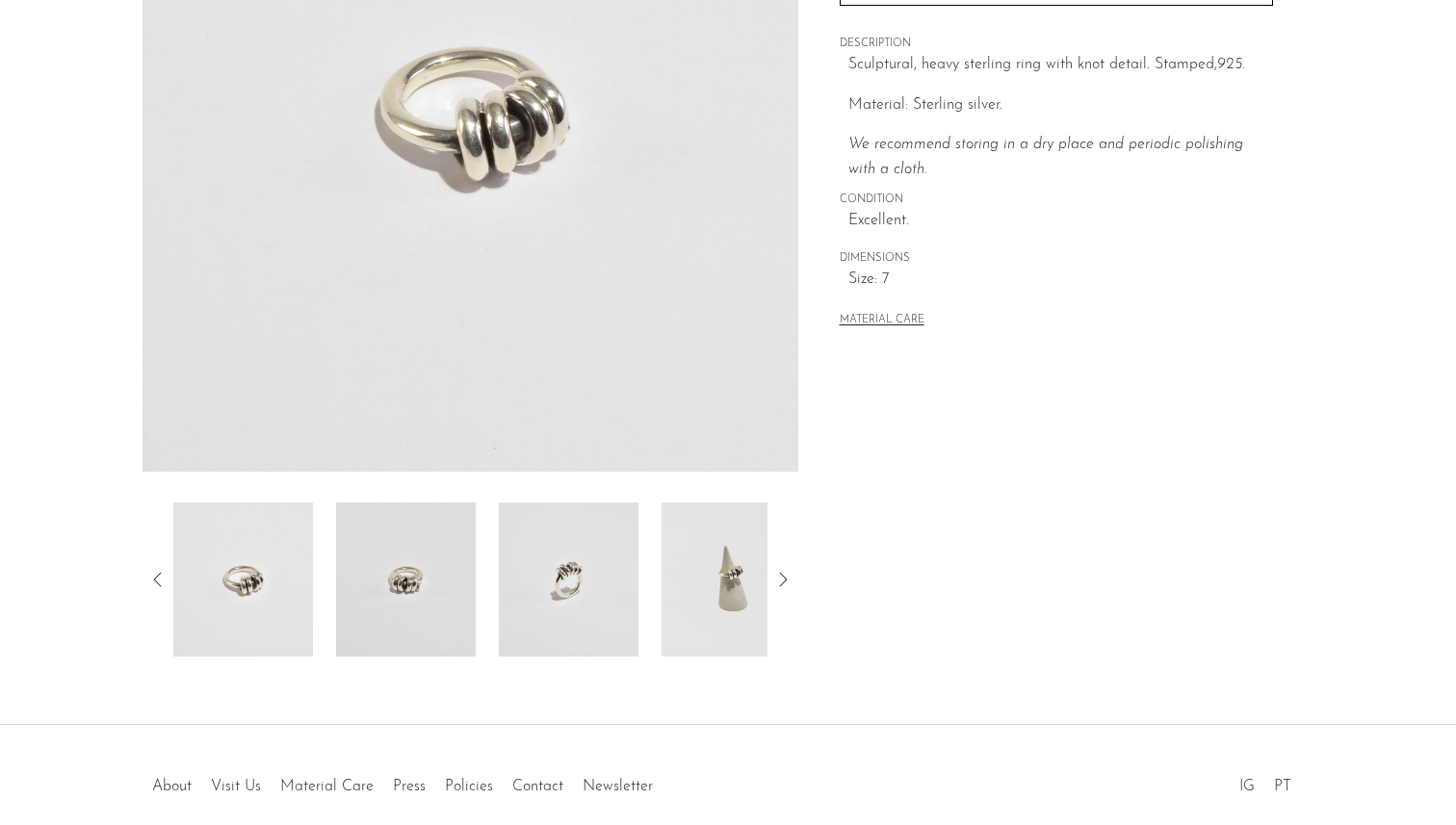
scroll to position [371, 0]
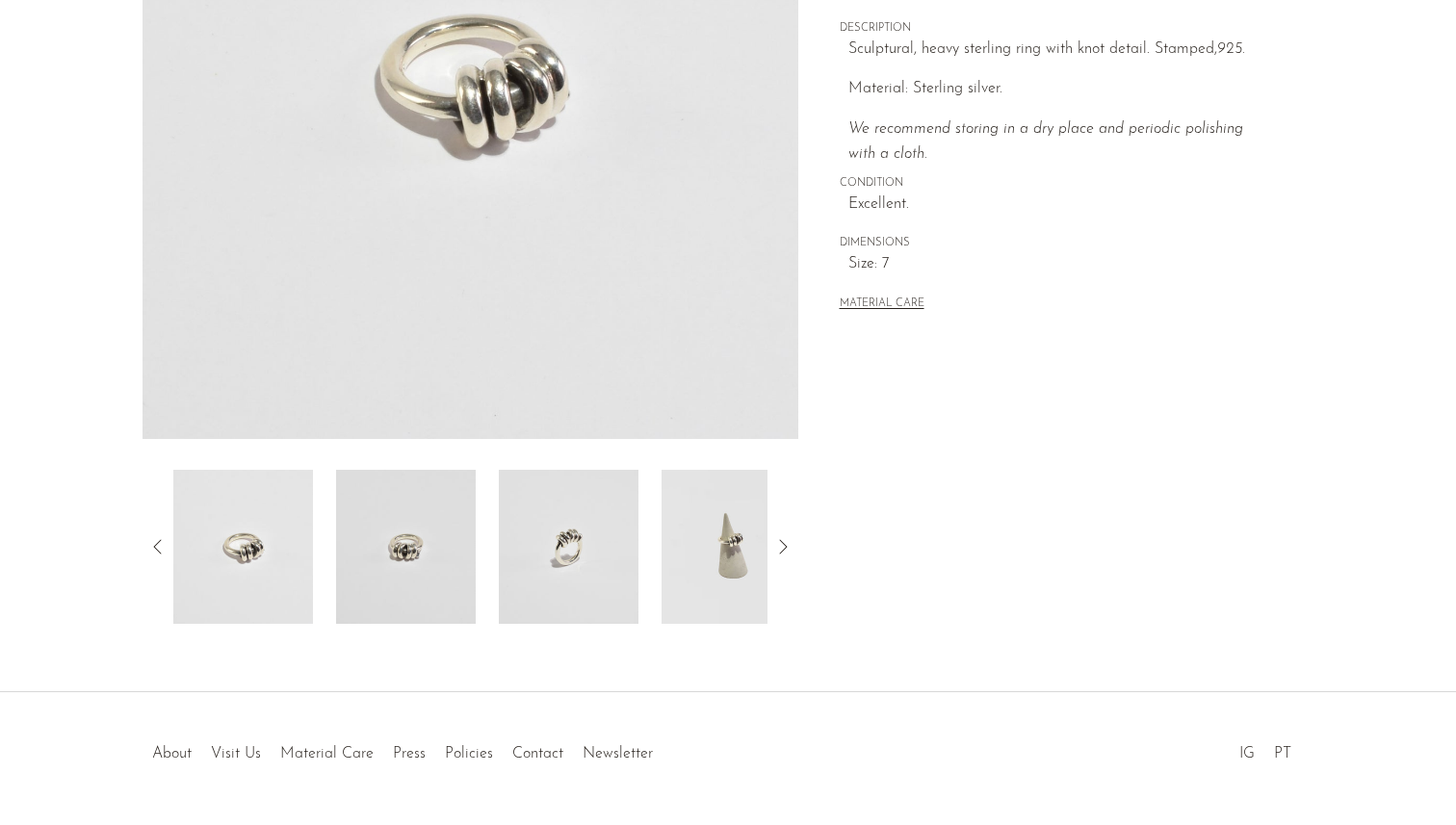
click at [706, 564] on img at bounding box center [731, 547] width 140 height 154
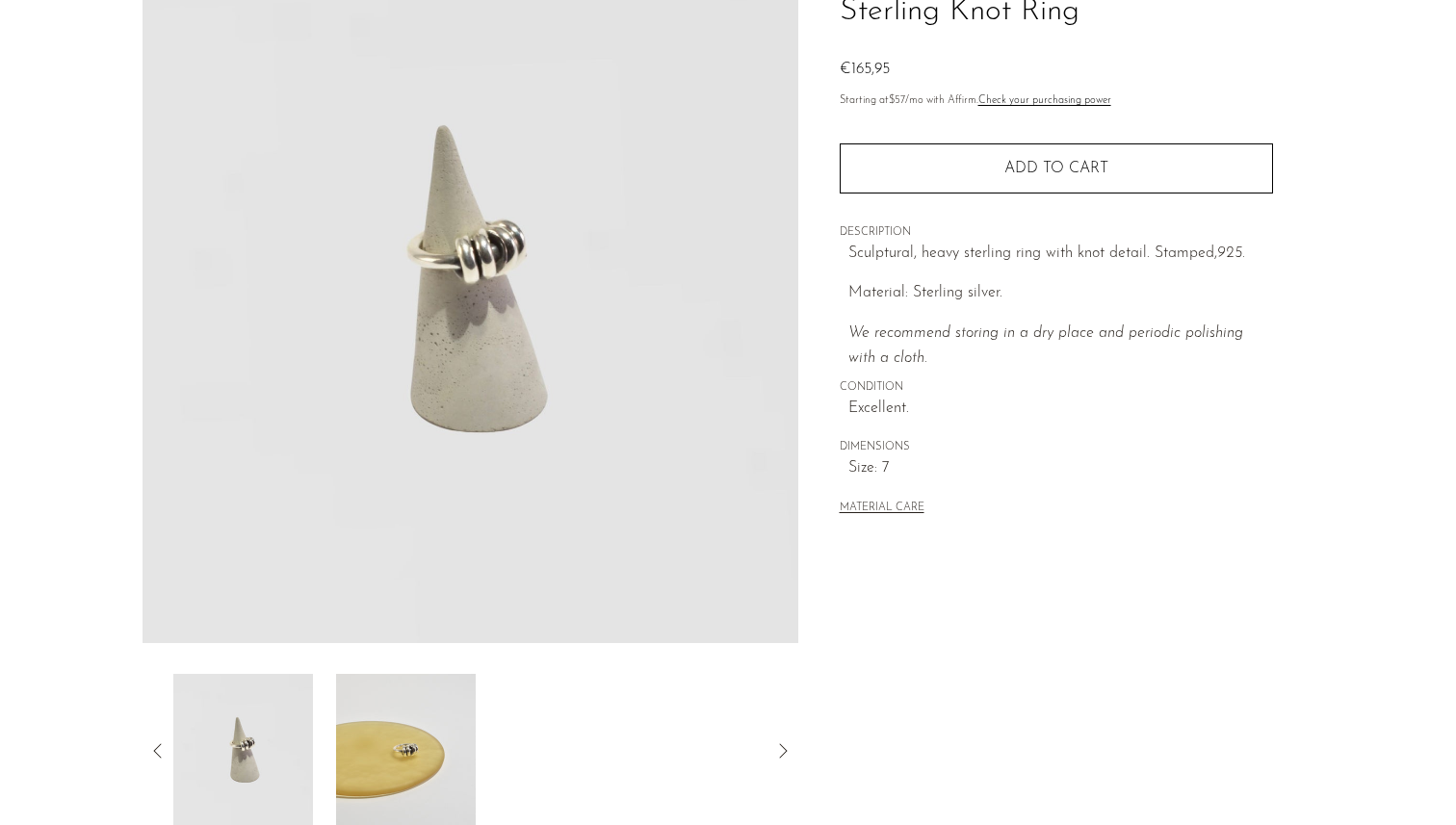
scroll to position [166, 0]
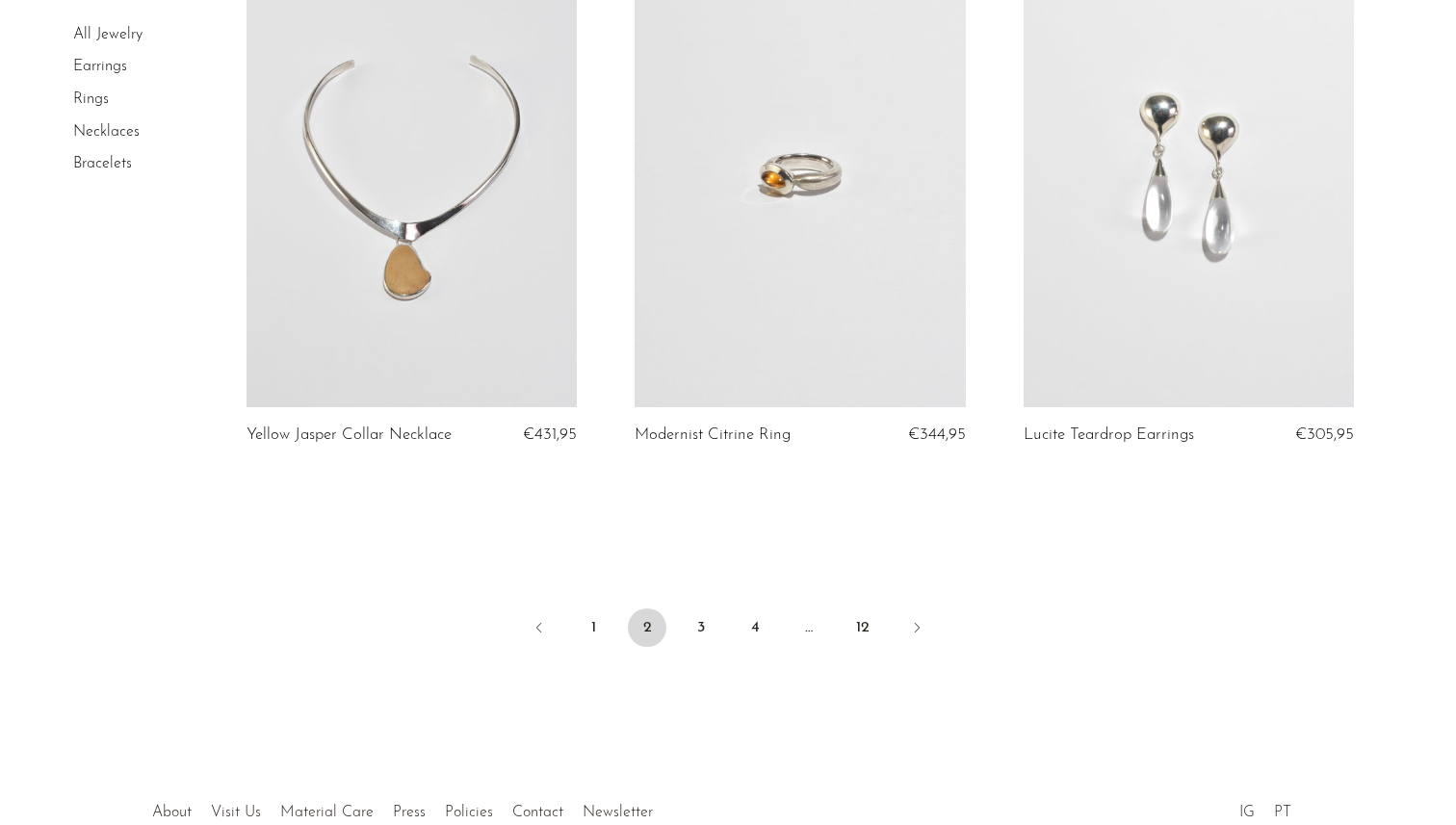
scroll to position [6373, 0]
click at [705, 620] on link "3" at bounding box center [701, 626] width 39 height 39
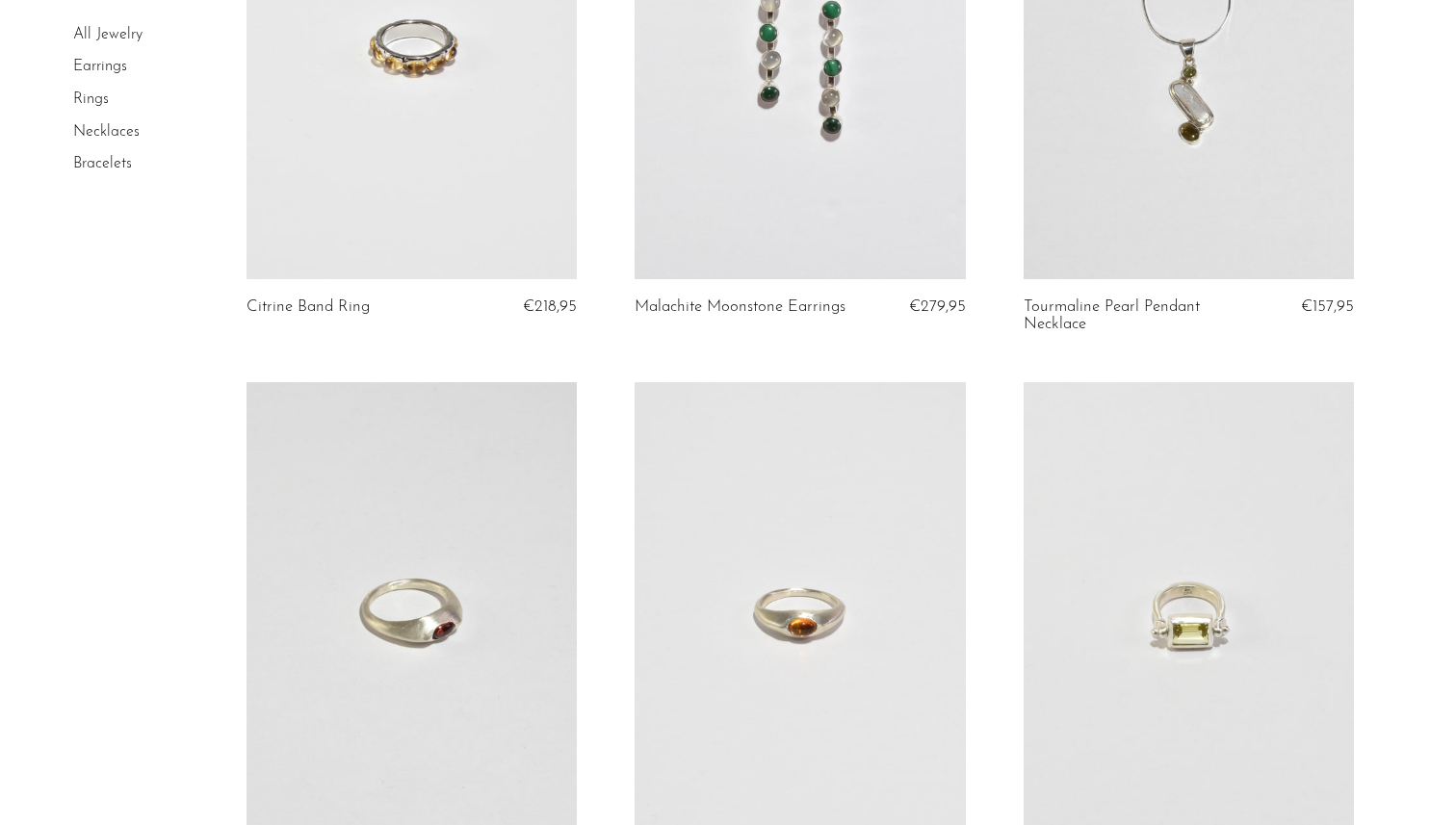
scroll to position [615, 0]
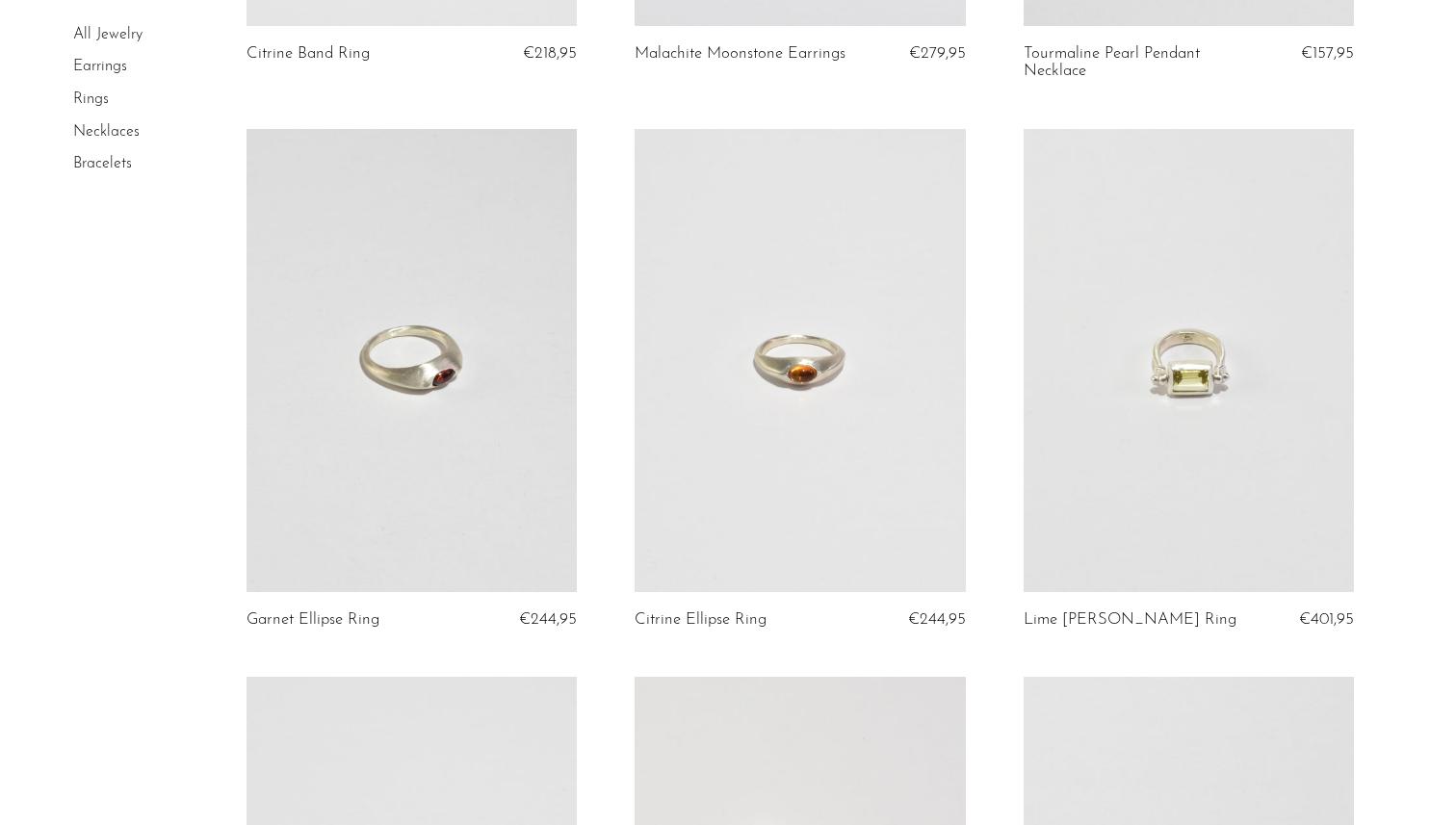
click at [1040, 520] on link at bounding box center [1189, 361] width 332 height 463
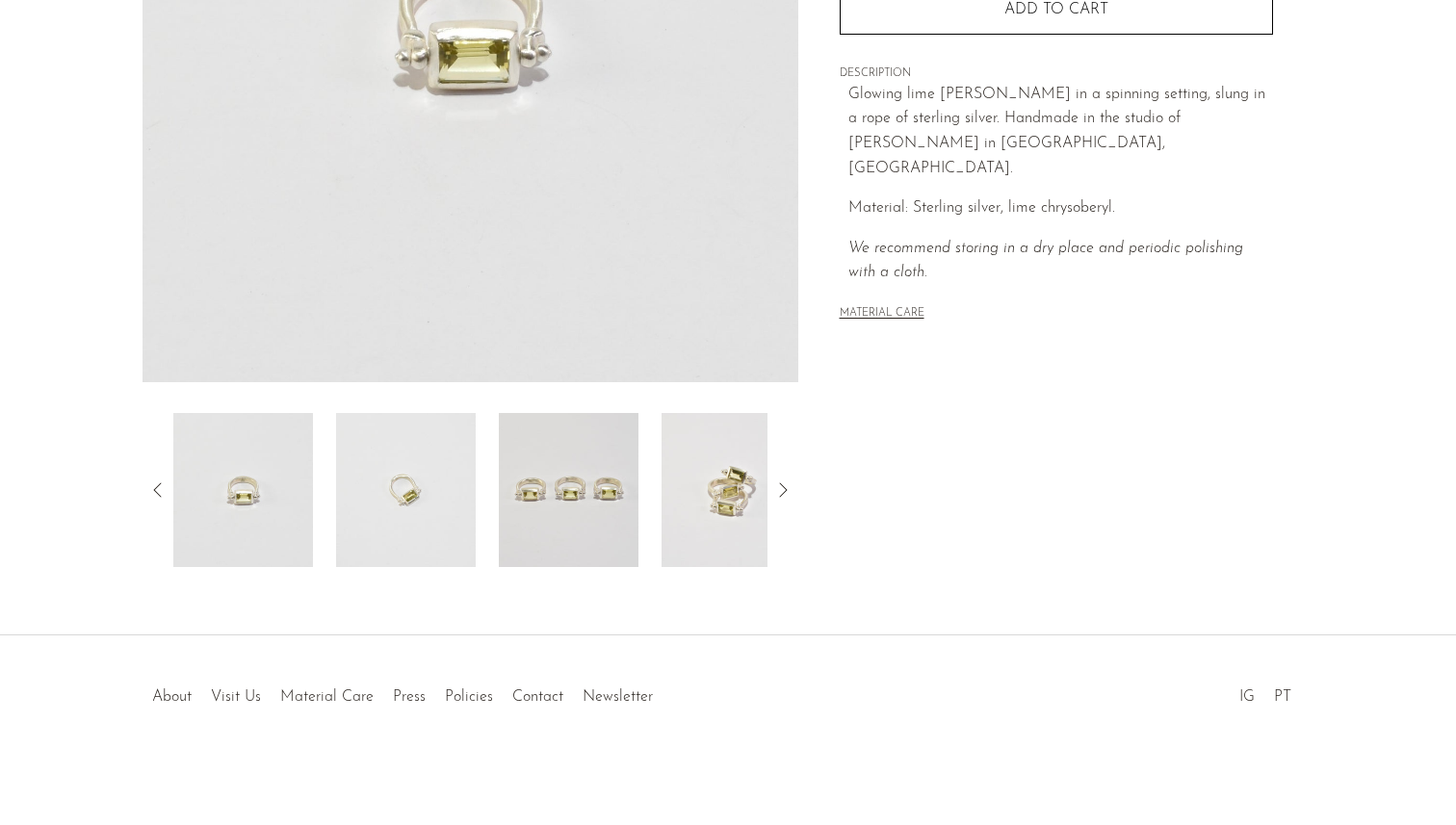
click at [565, 513] on img at bounding box center [569, 490] width 140 height 154
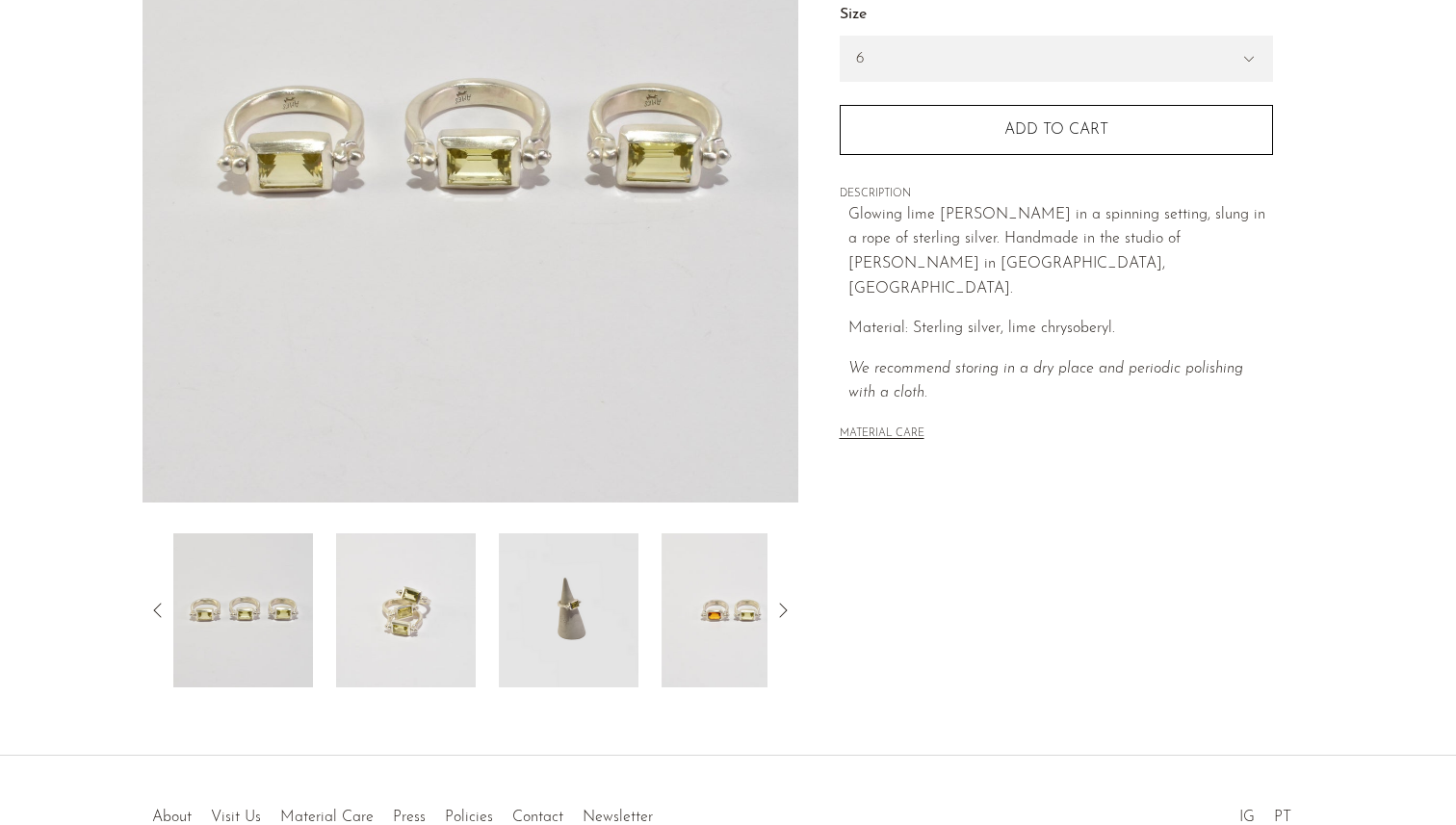
scroll to position [304, 0]
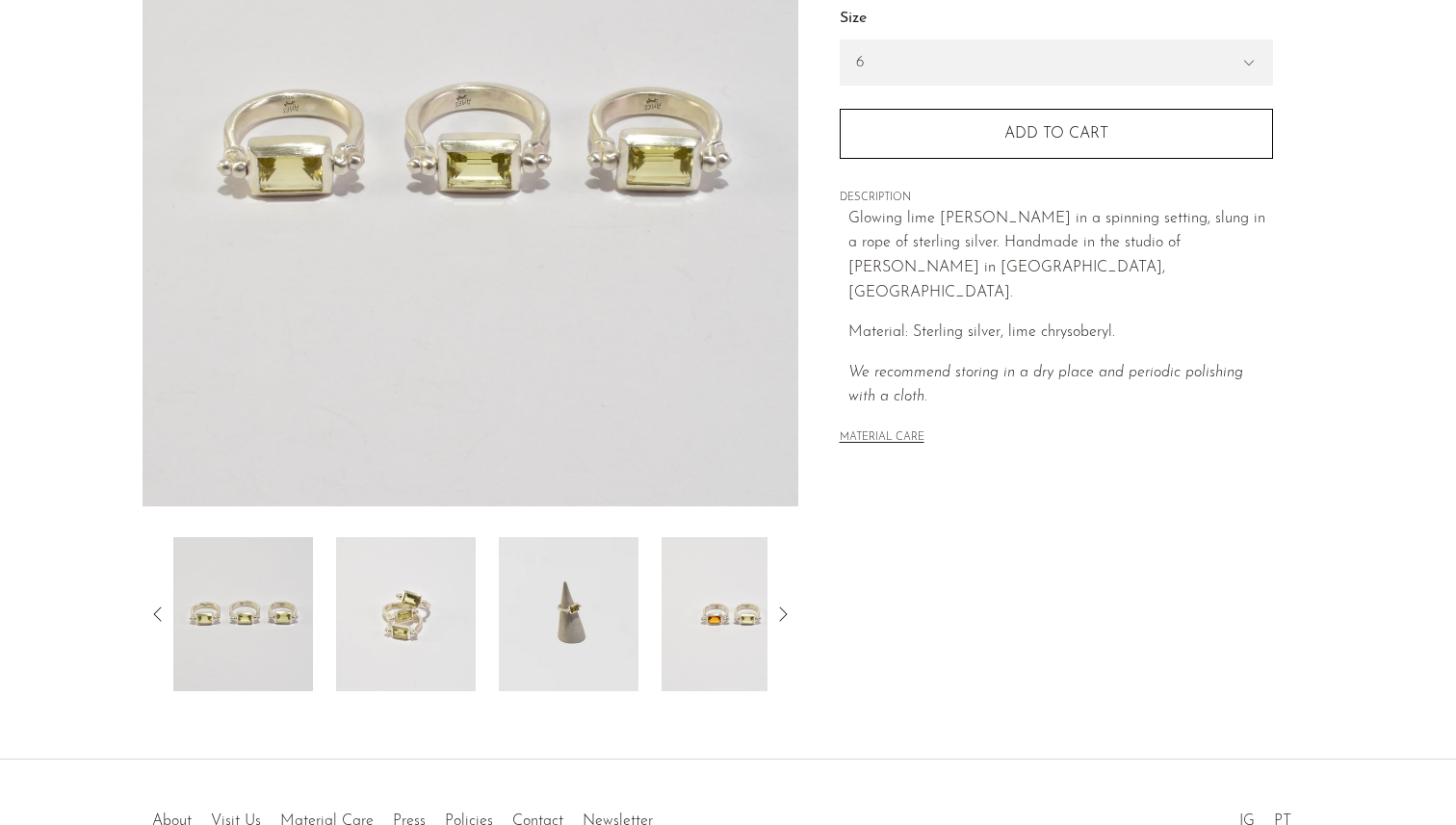
click at [567, 593] on img at bounding box center [569, 614] width 140 height 154
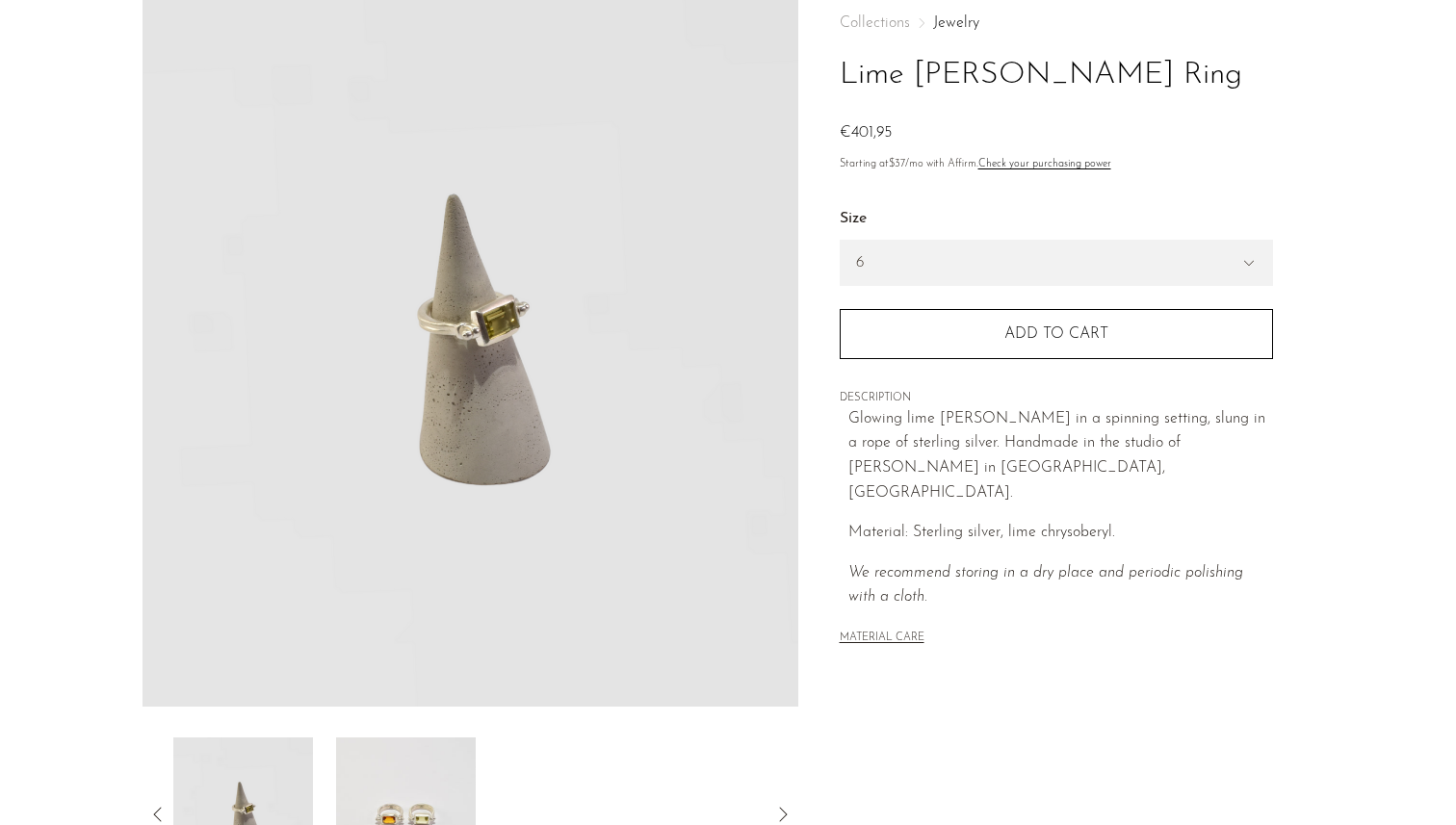
scroll to position [96, 0]
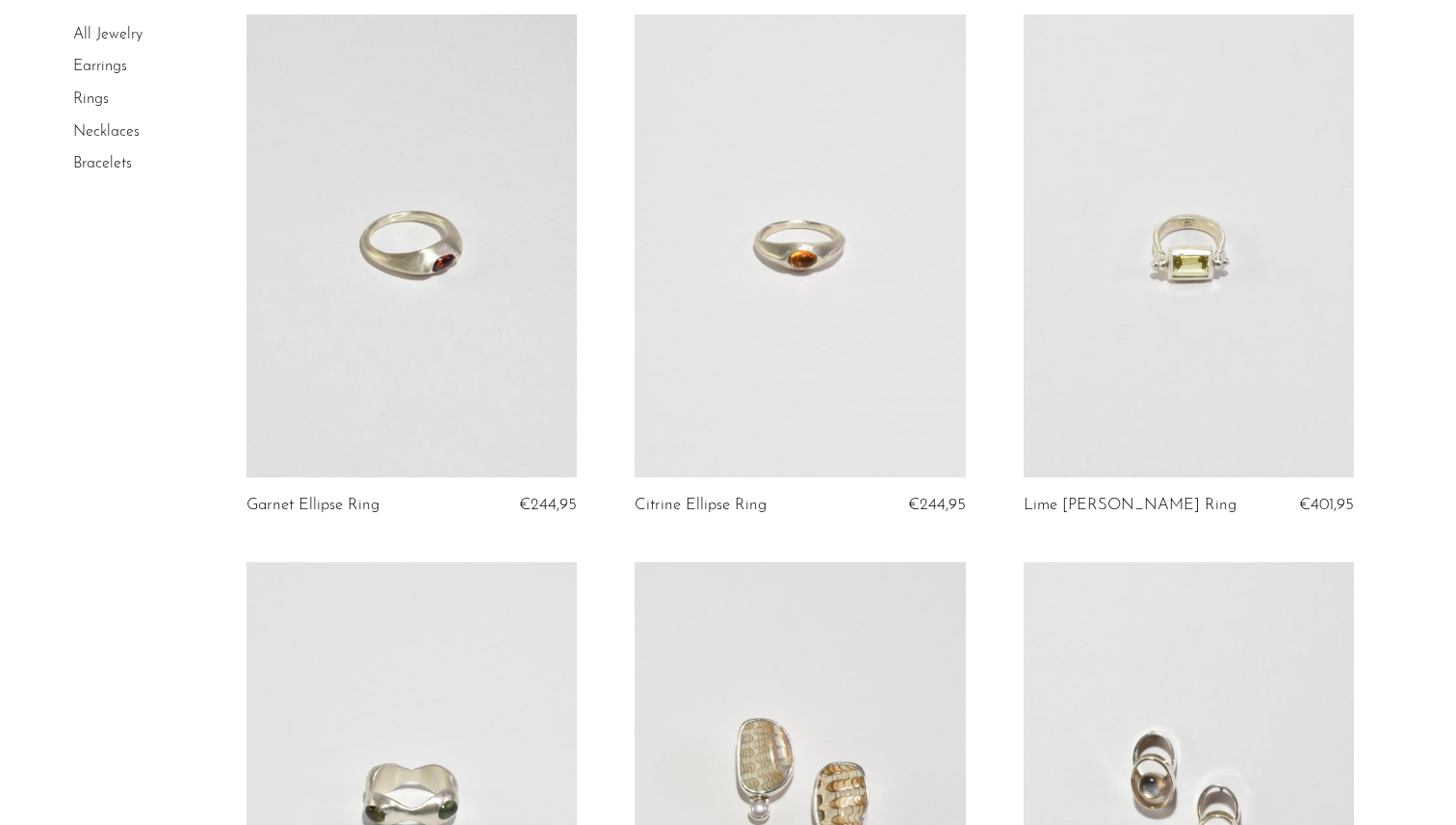
scroll to position [730, 0]
click at [769, 280] on link at bounding box center [801, 245] width 332 height 463
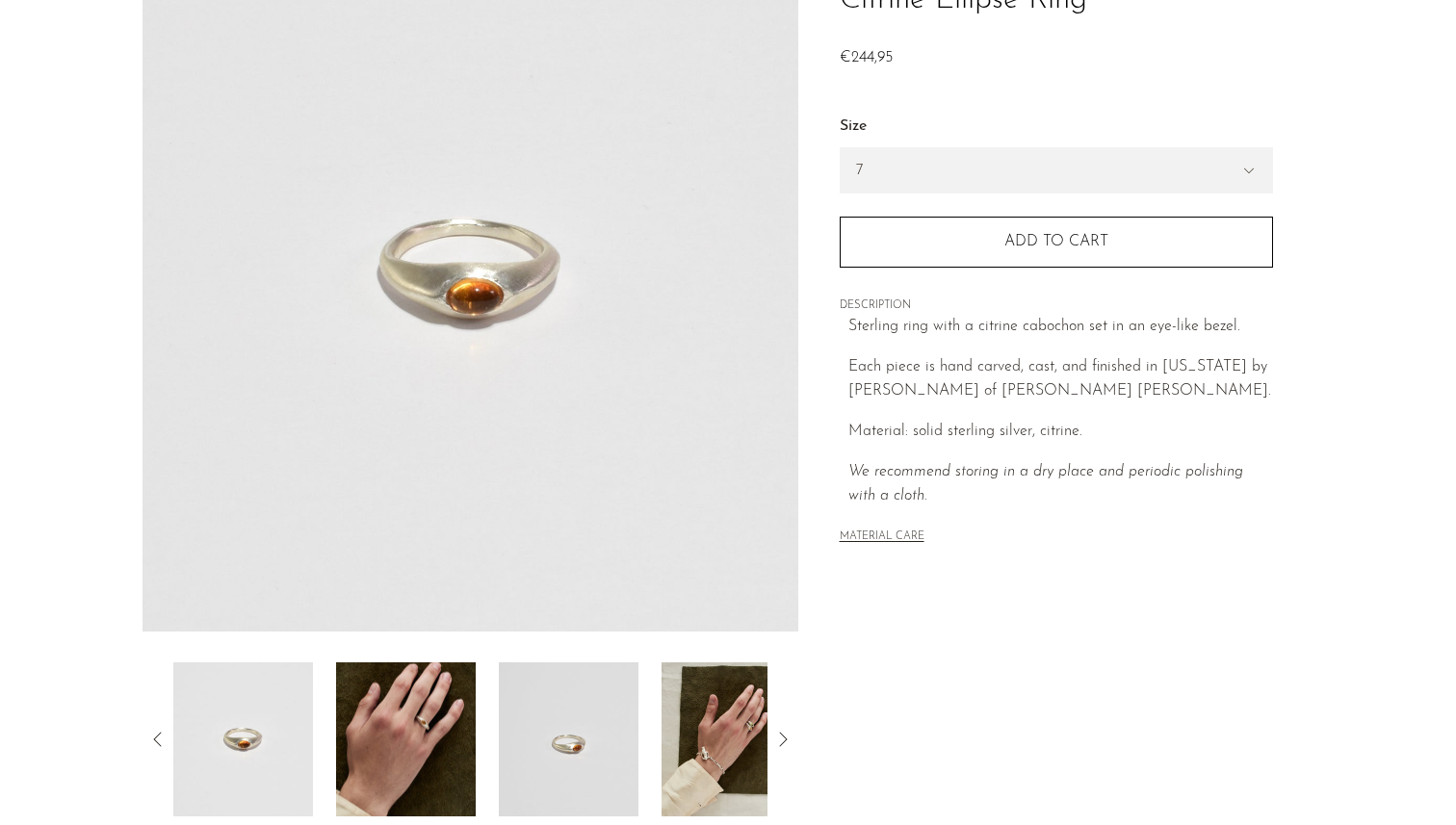
scroll to position [185, 0]
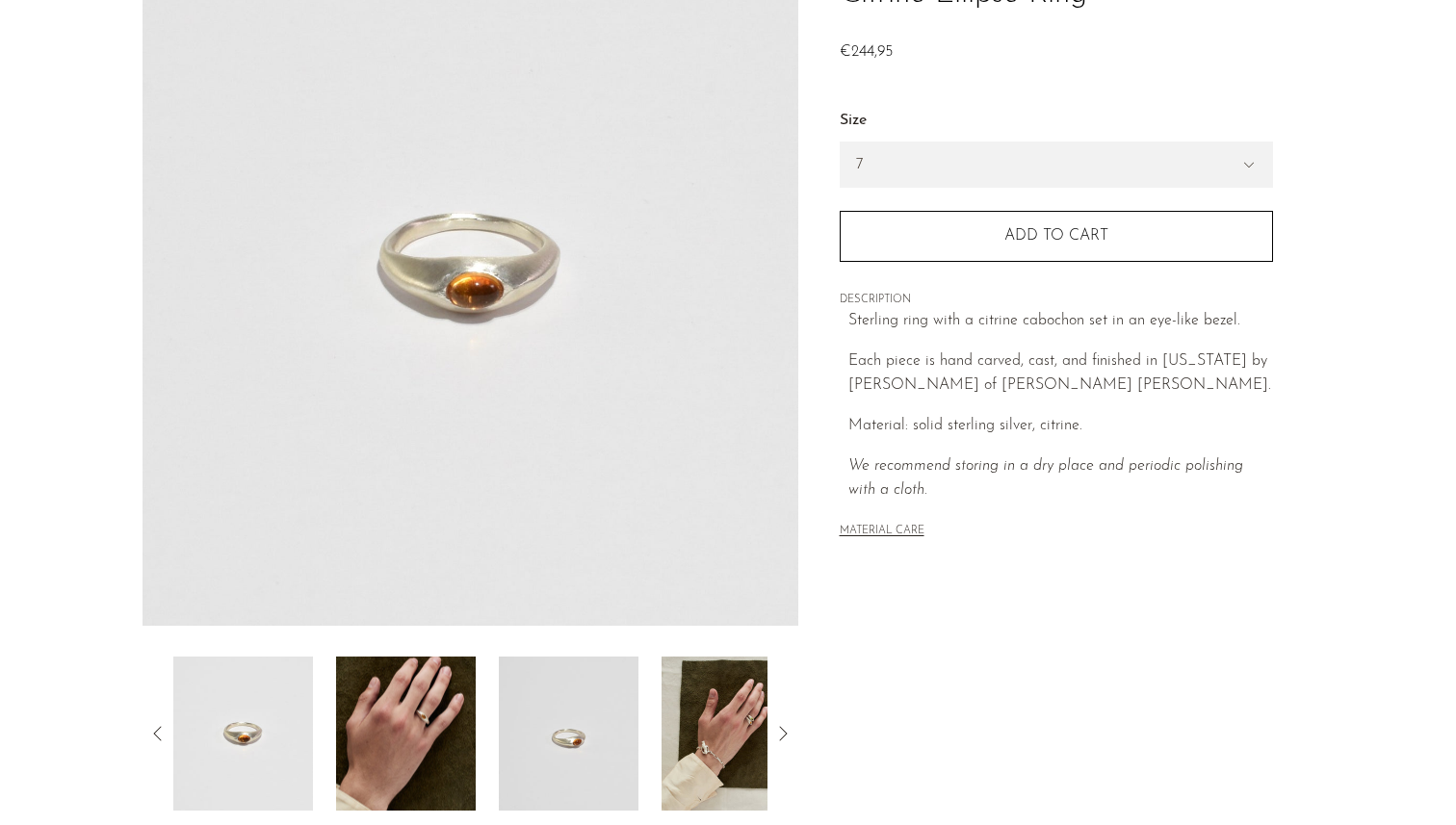
click at [421, 720] on img at bounding box center [406, 733] width 140 height 154
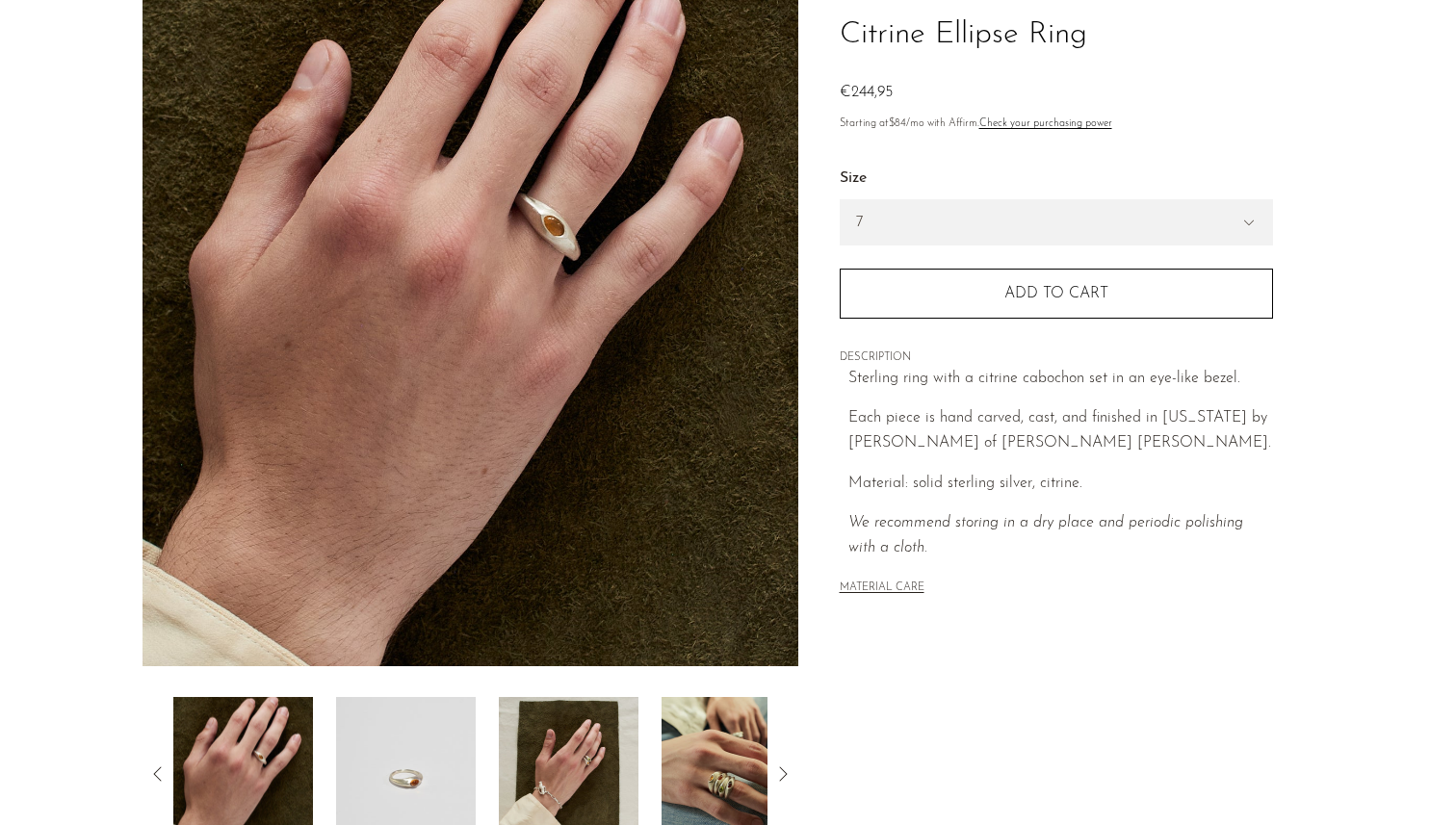
scroll to position [0, 0]
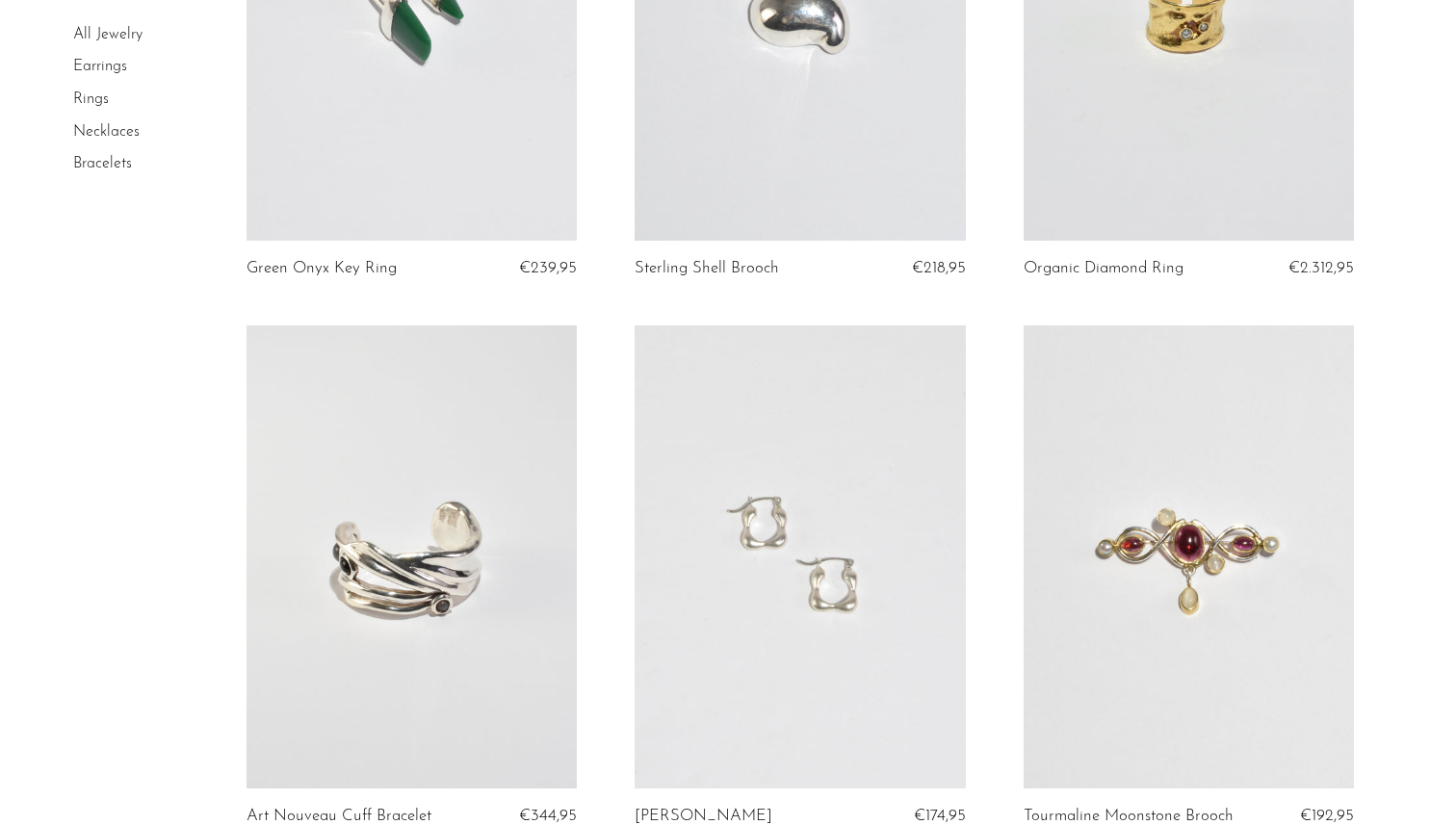
scroll to position [4318, 0]
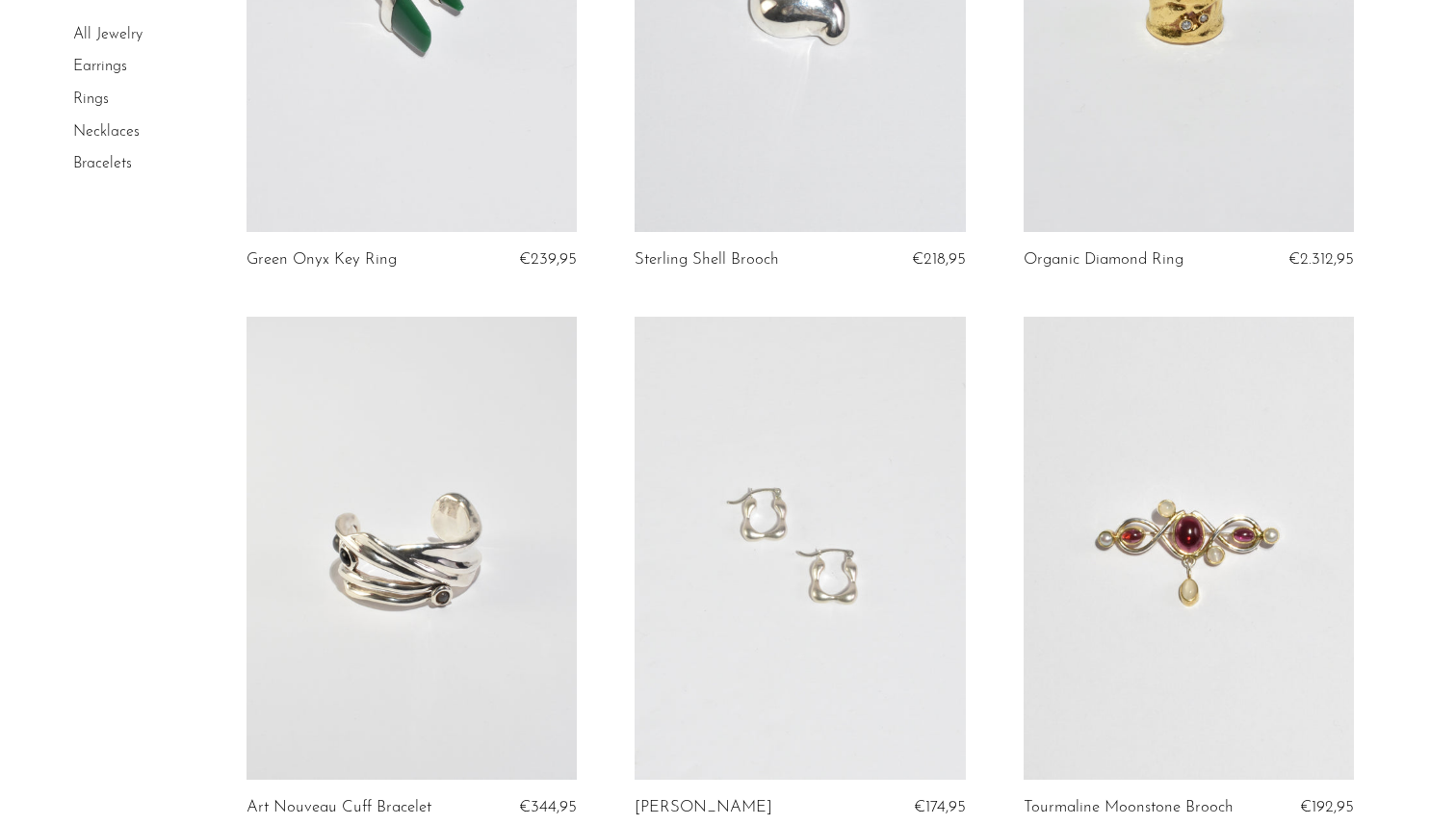
click at [848, 591] on link at bounding box center [801, 549] width 332 height 463
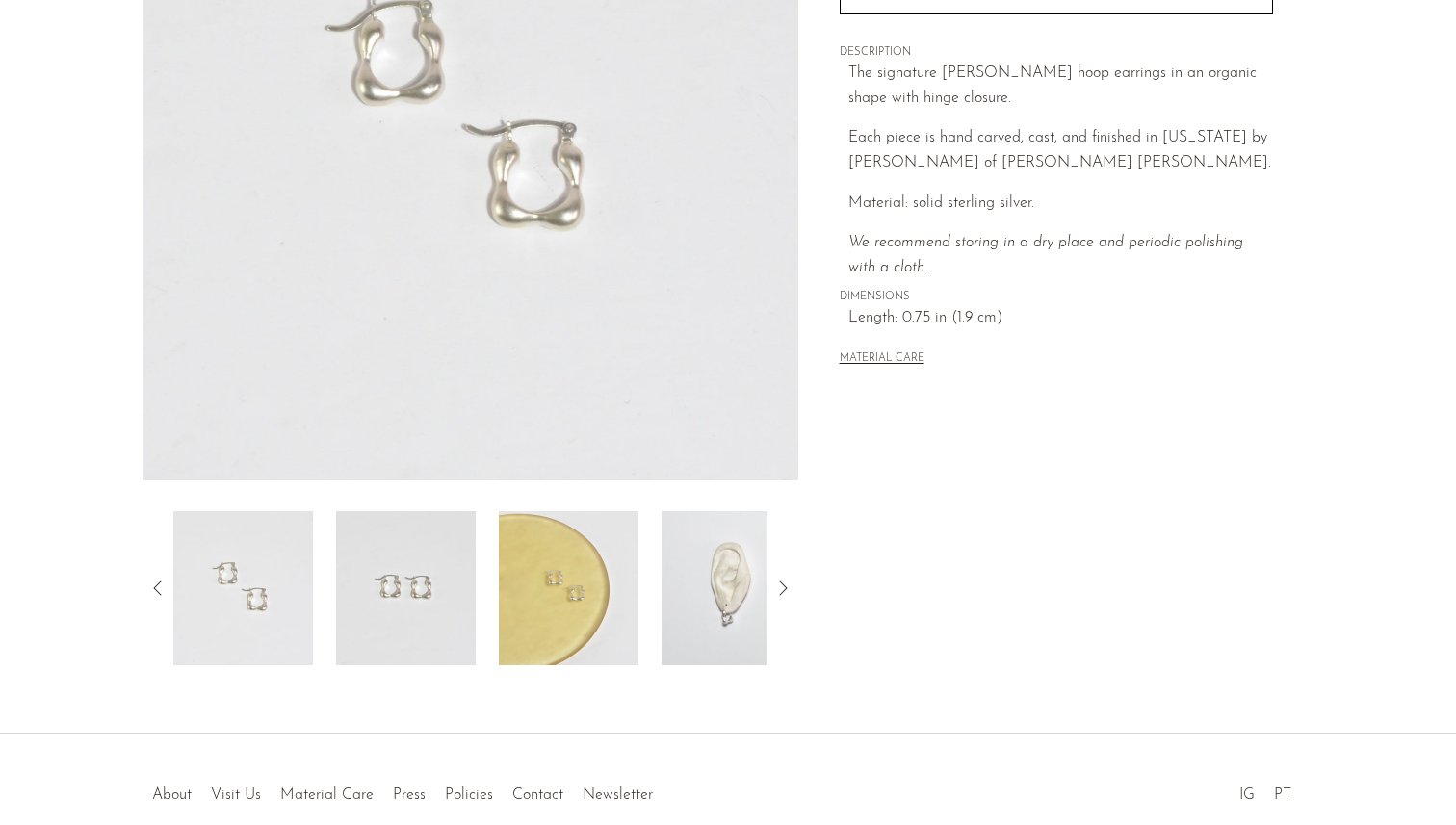
scroll to position [428, 0]
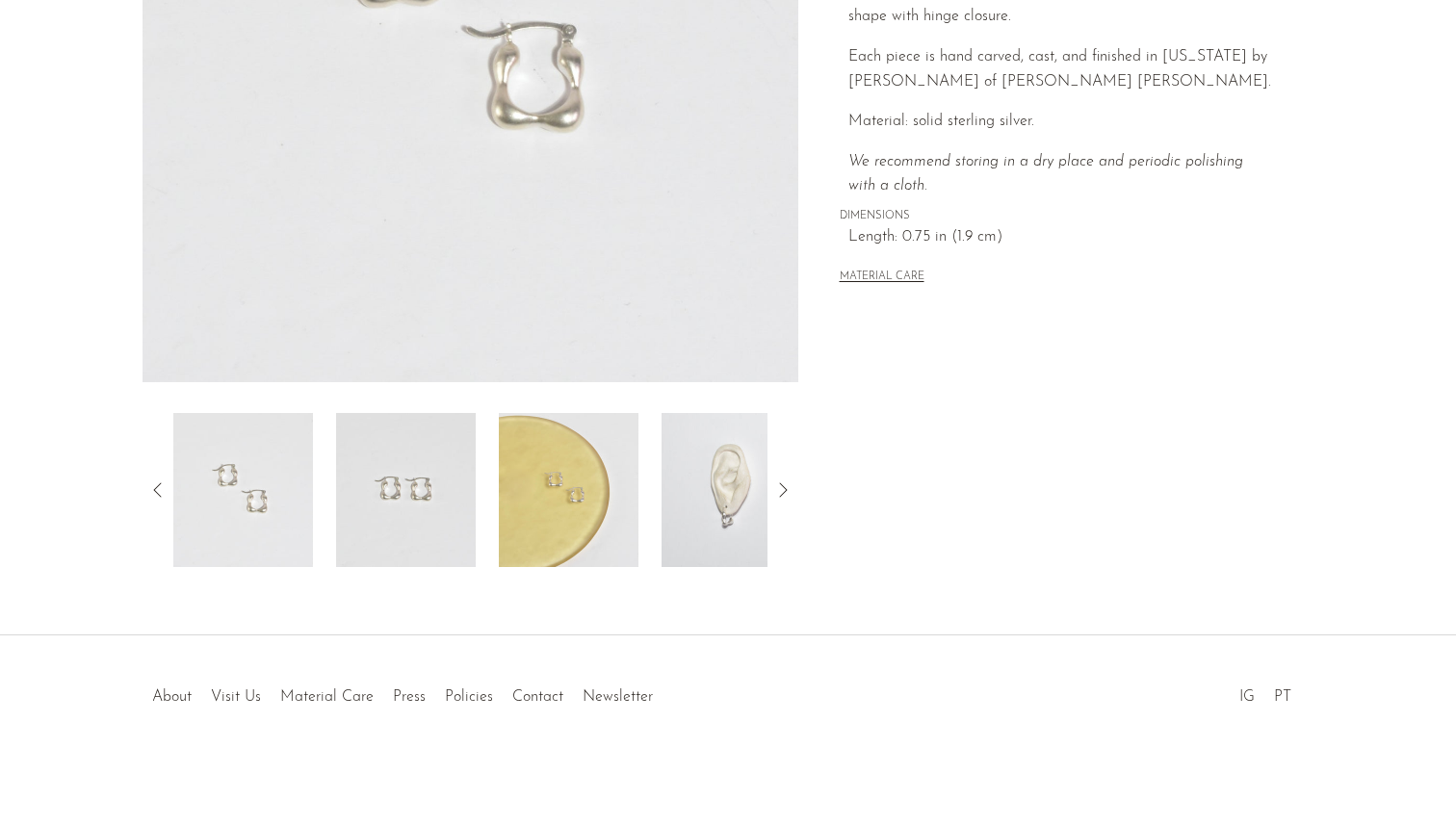
click at [418, 530] on img at bounding box center [406, 490] width 140 height 154
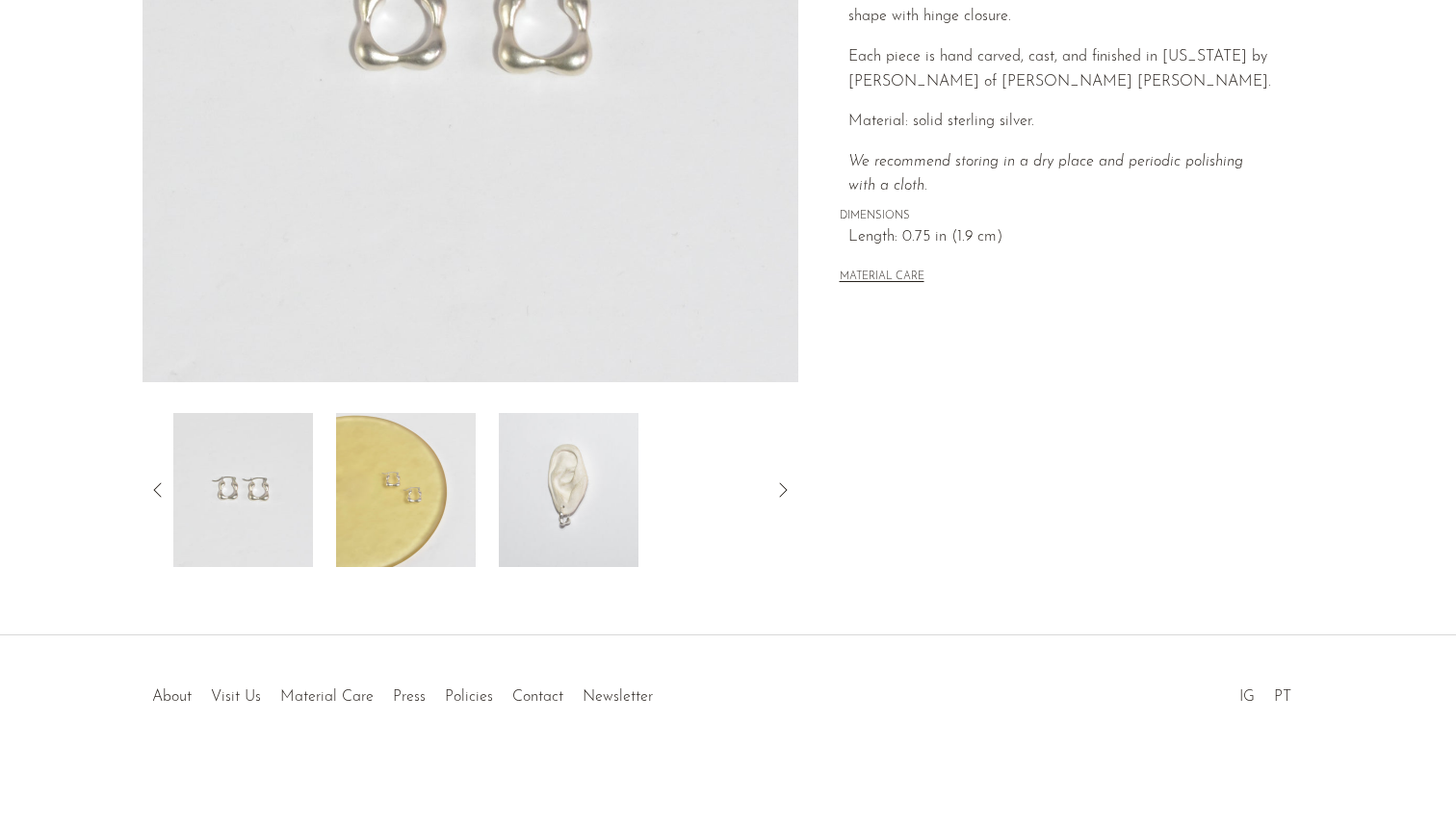
click at [558, 528] on img at bounding box center [569, 490] width 140 height 154
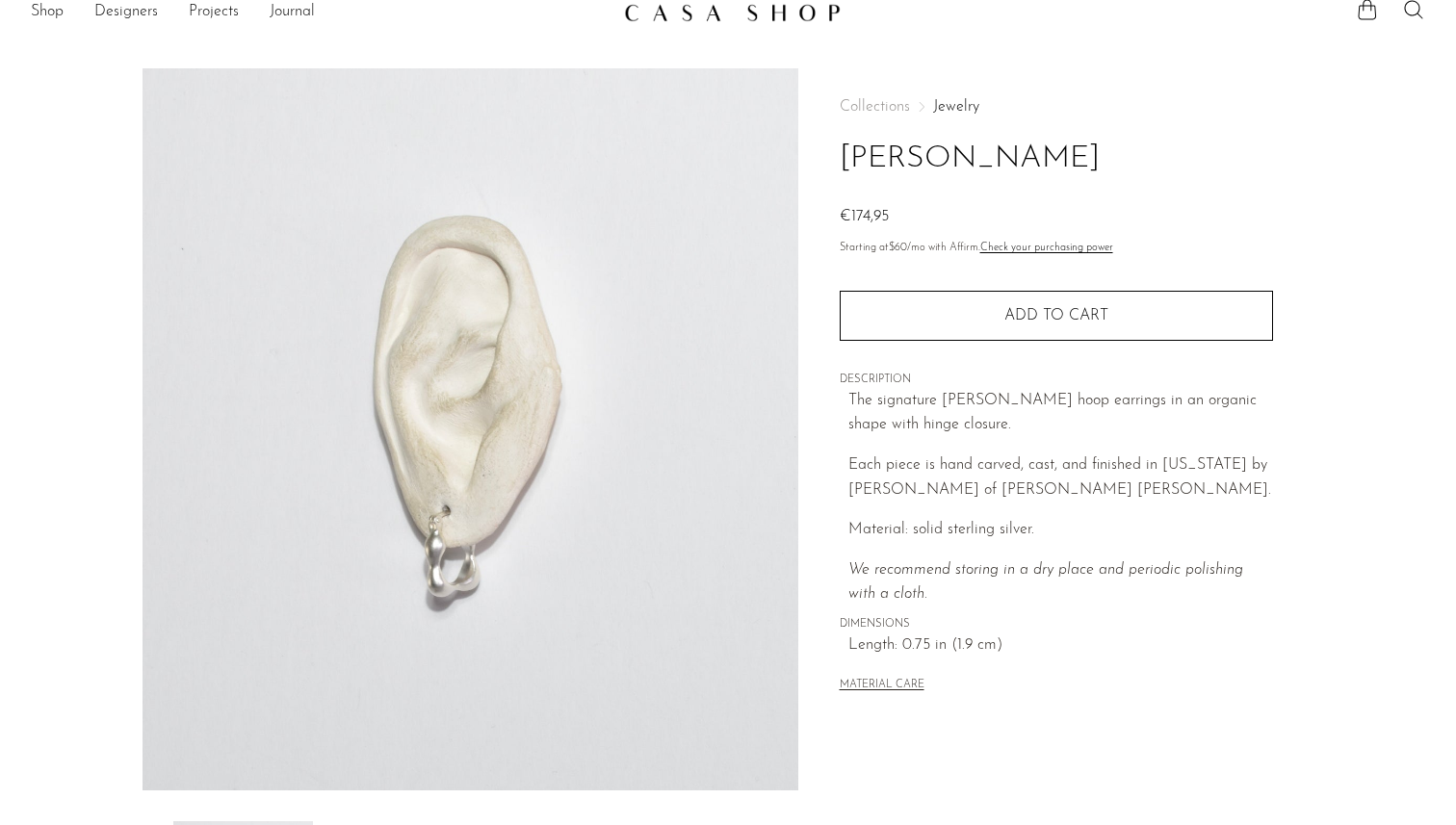
scroll to position [0, 0]
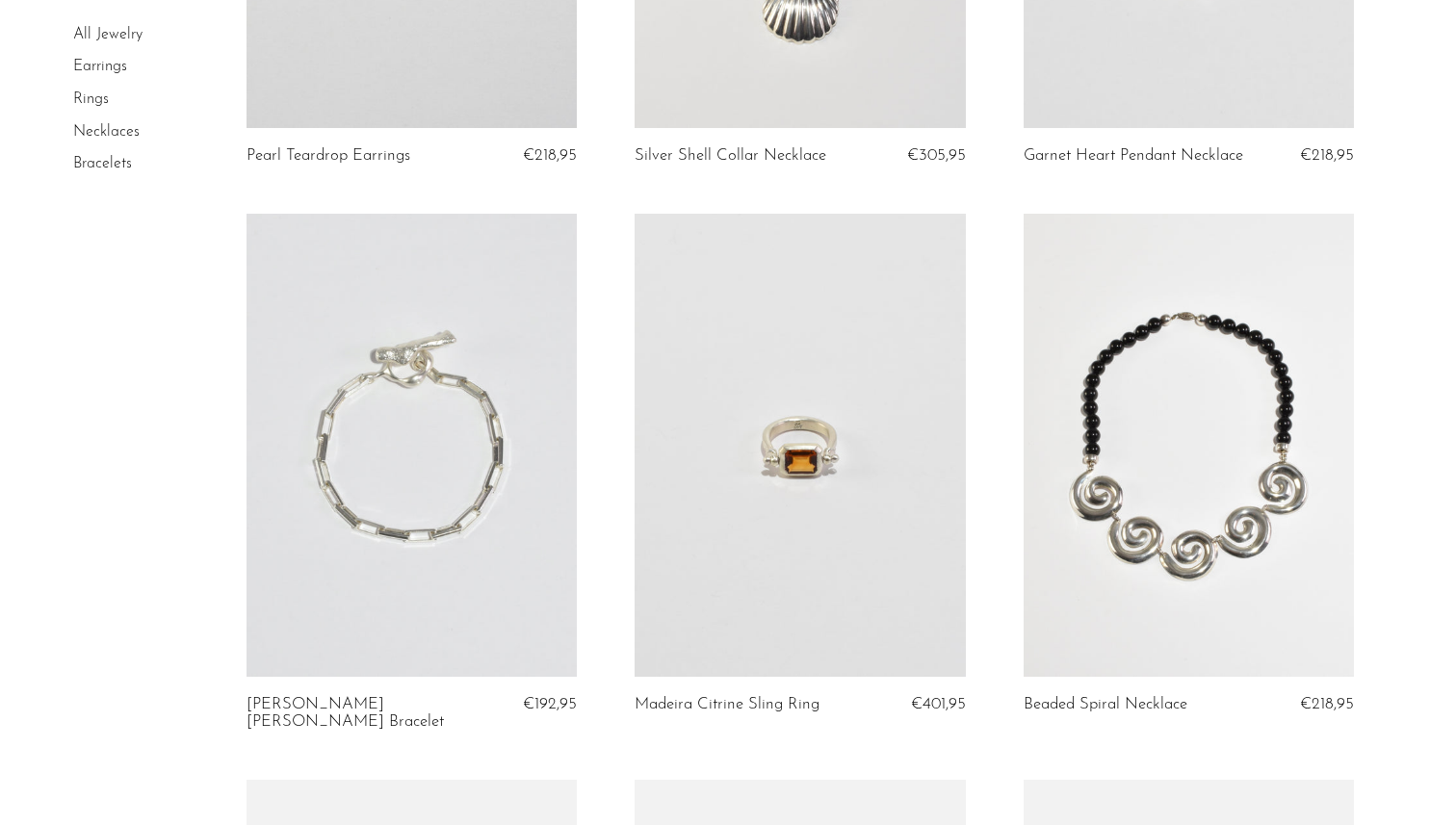
scroll to position [5619, 0]
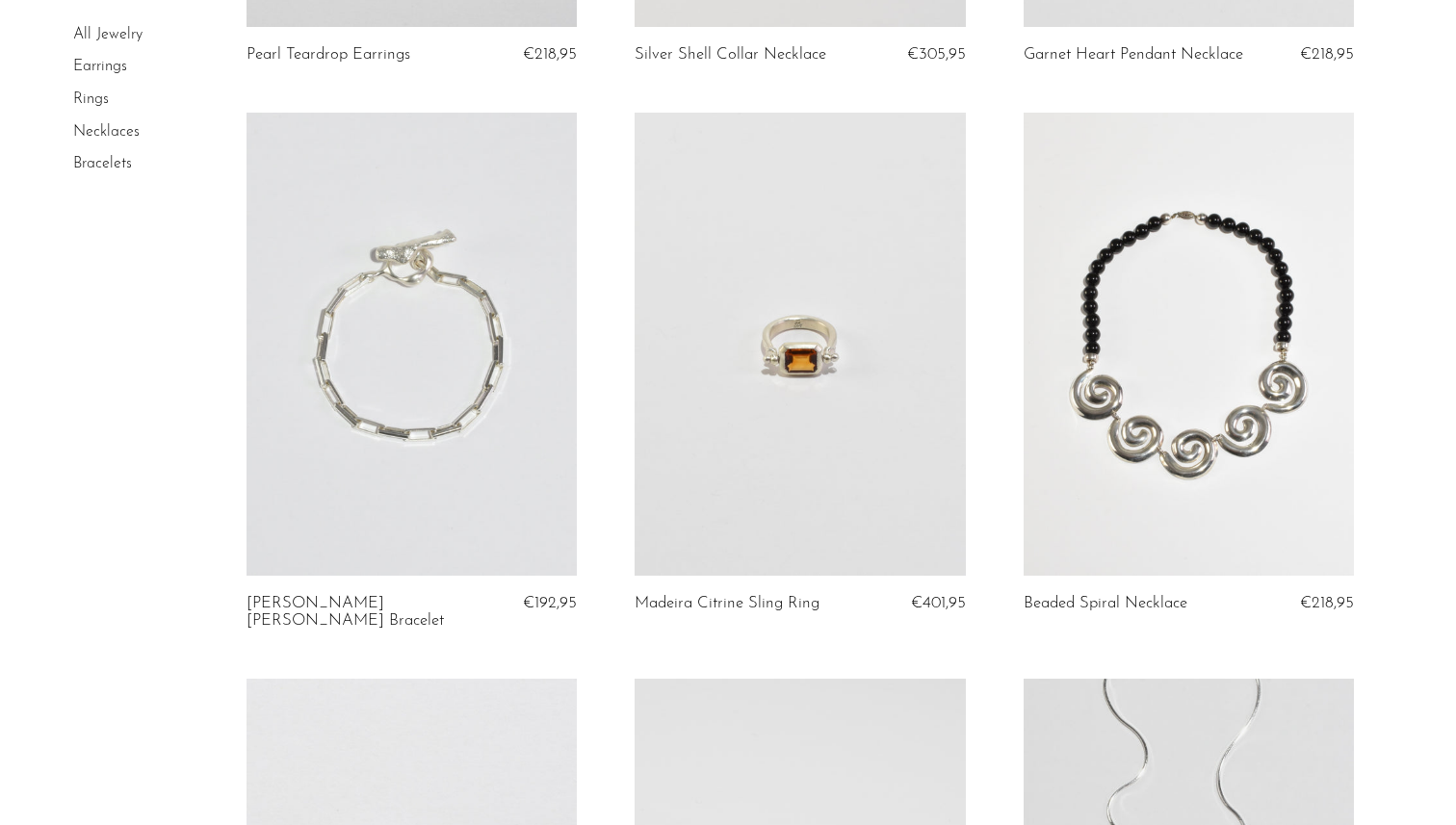
click at [792, 393] on link at bounding box center [801, 344] width 332 height 463
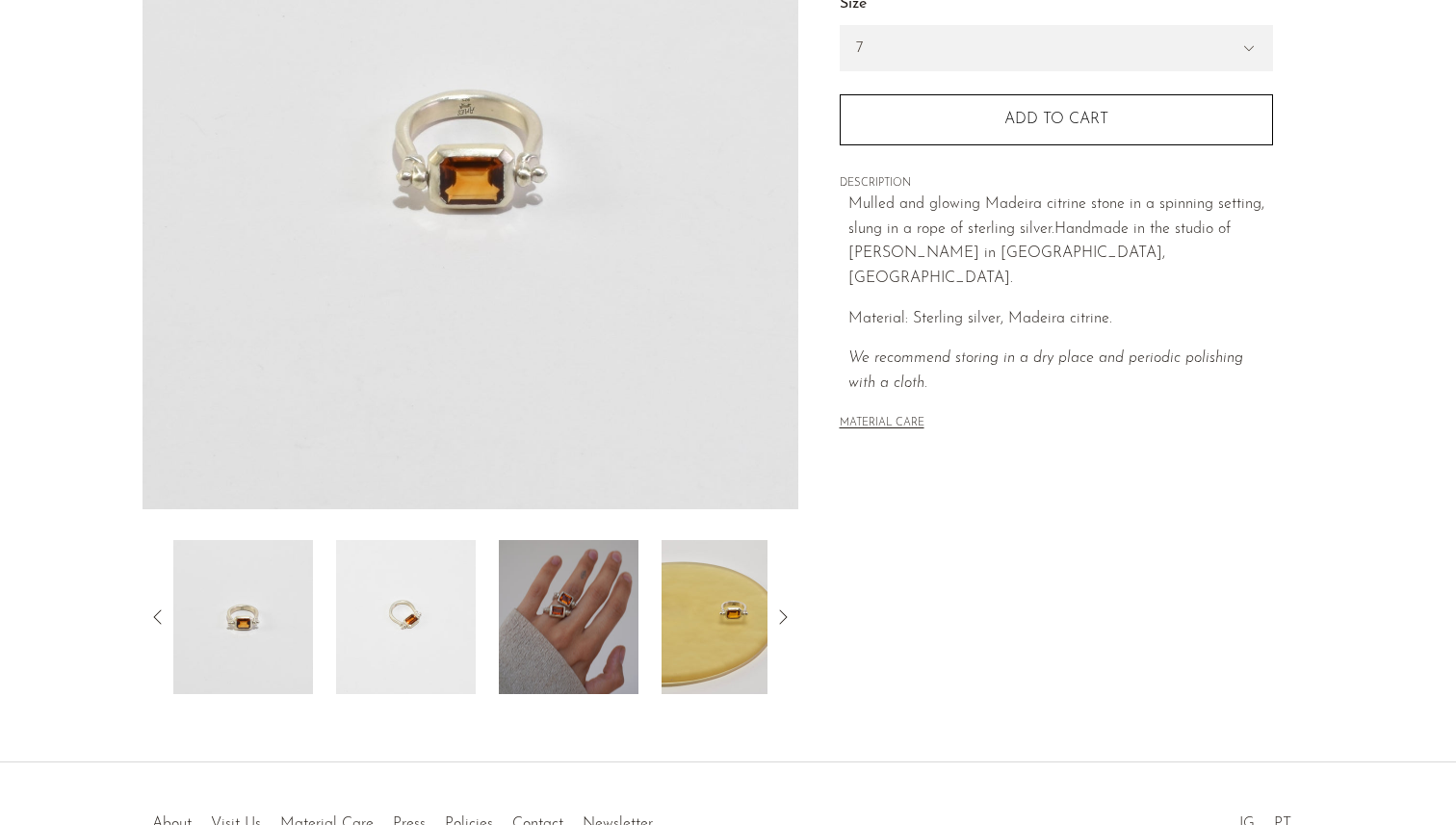
scroll to position [307, 0]
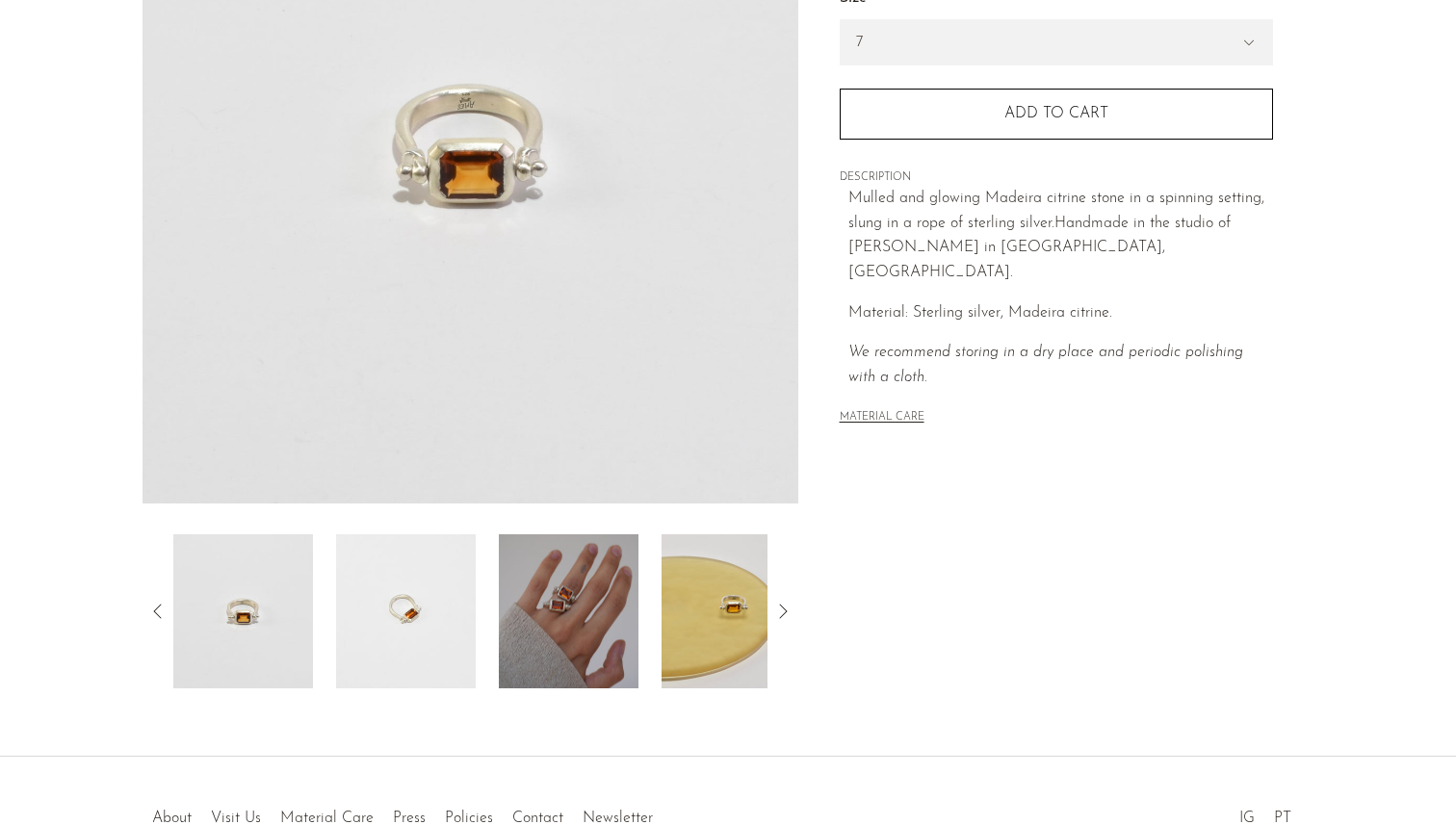
click at [570, 582] on img at bounding box center [569, 611] width 140 height 154
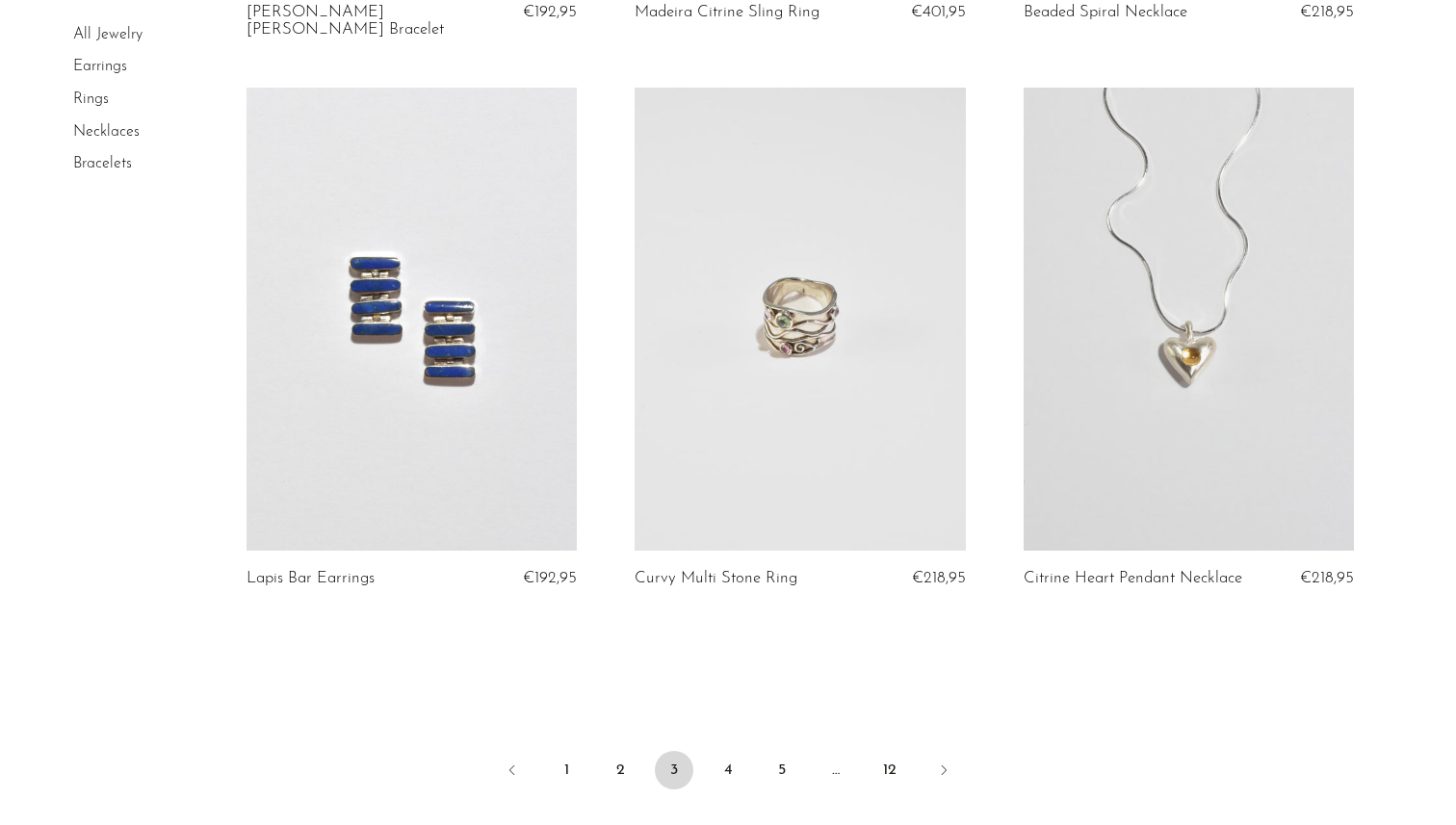
scroll to position [6391, 0]
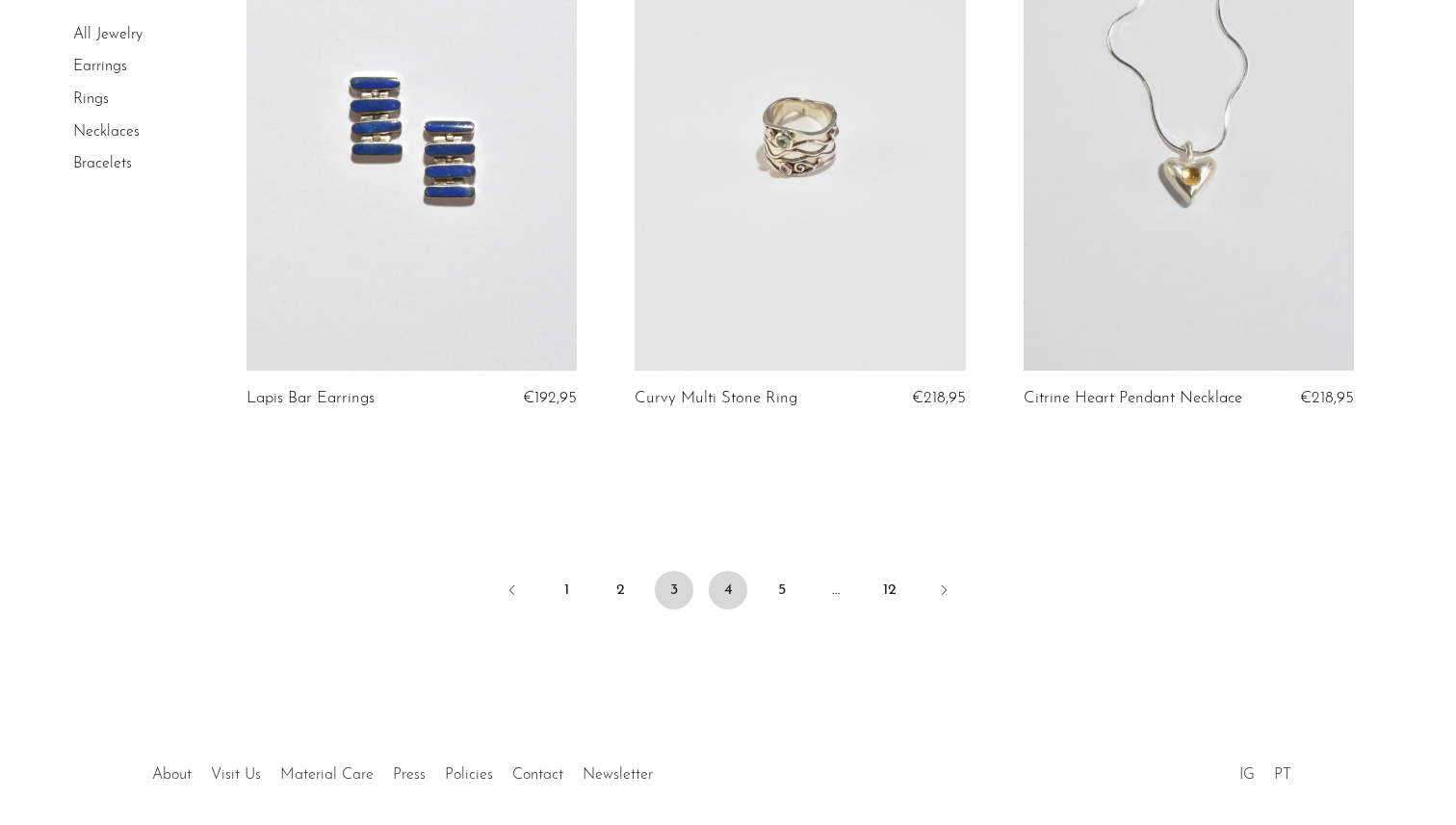
click at [715, 590] on link "4" at bounding box center [728, 590] width 39 height 39
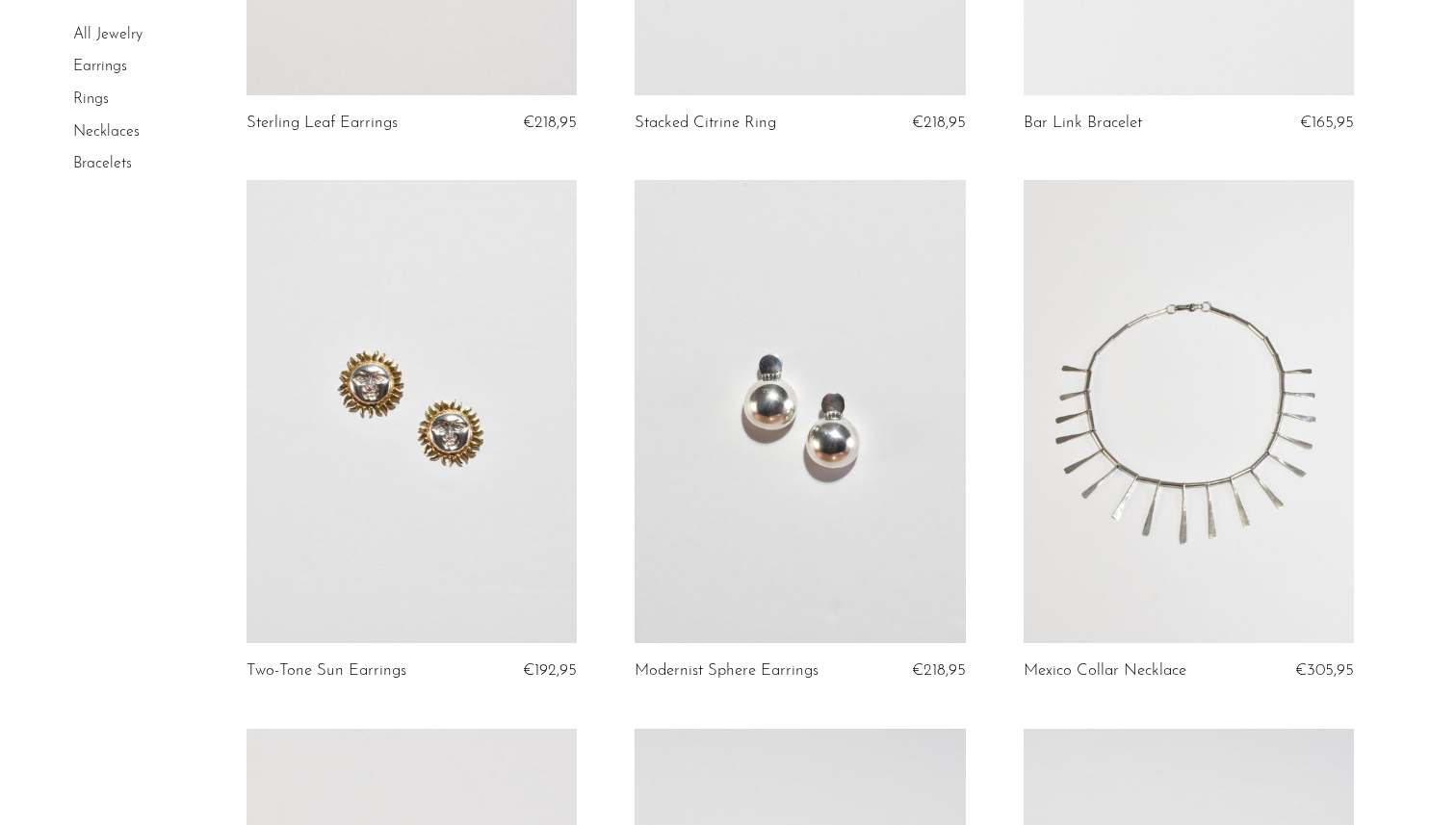
scroll to position [781, 0]
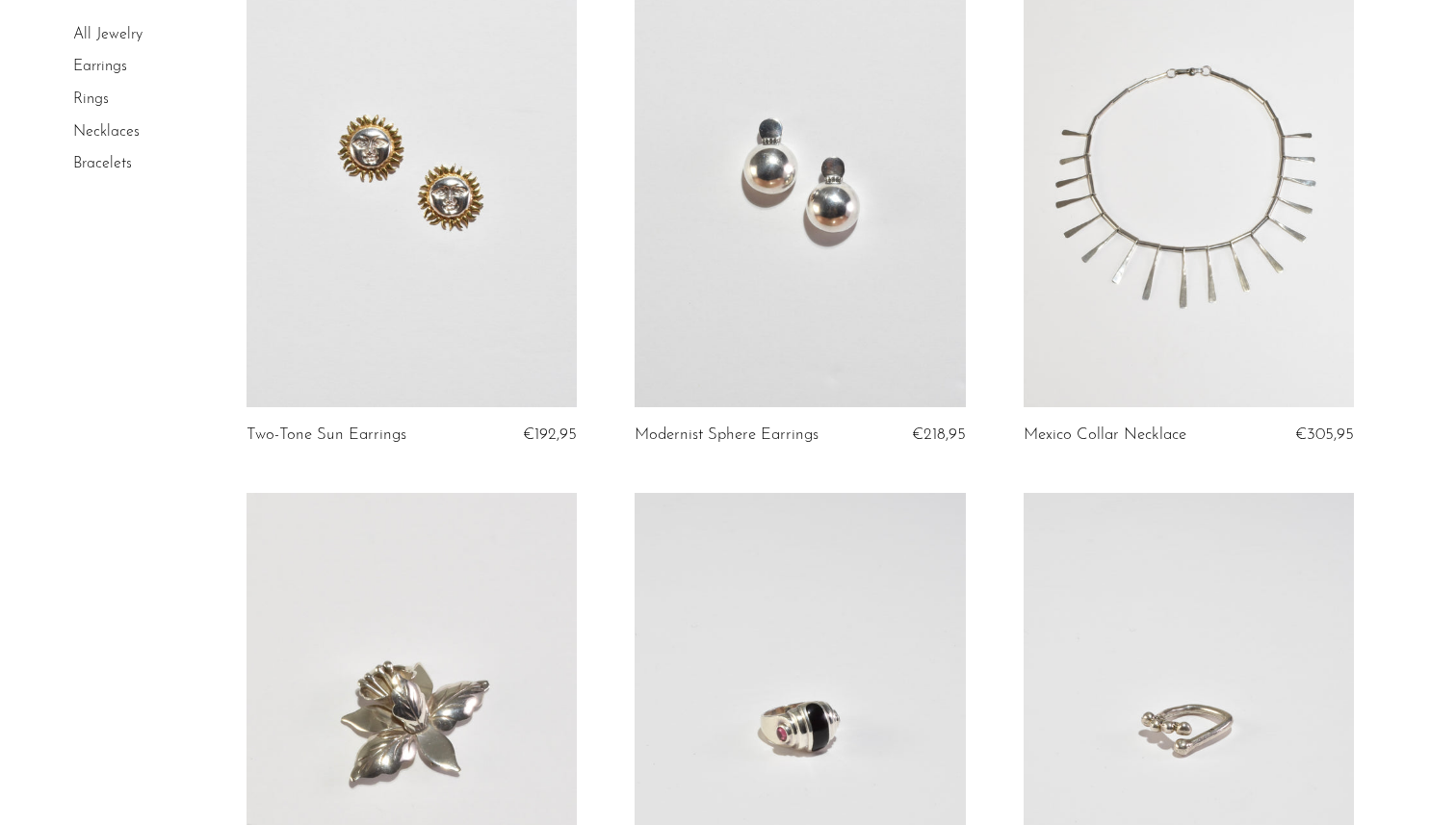
click at [813, 313] on link at bounding box center [801, 175] width 332 height 463
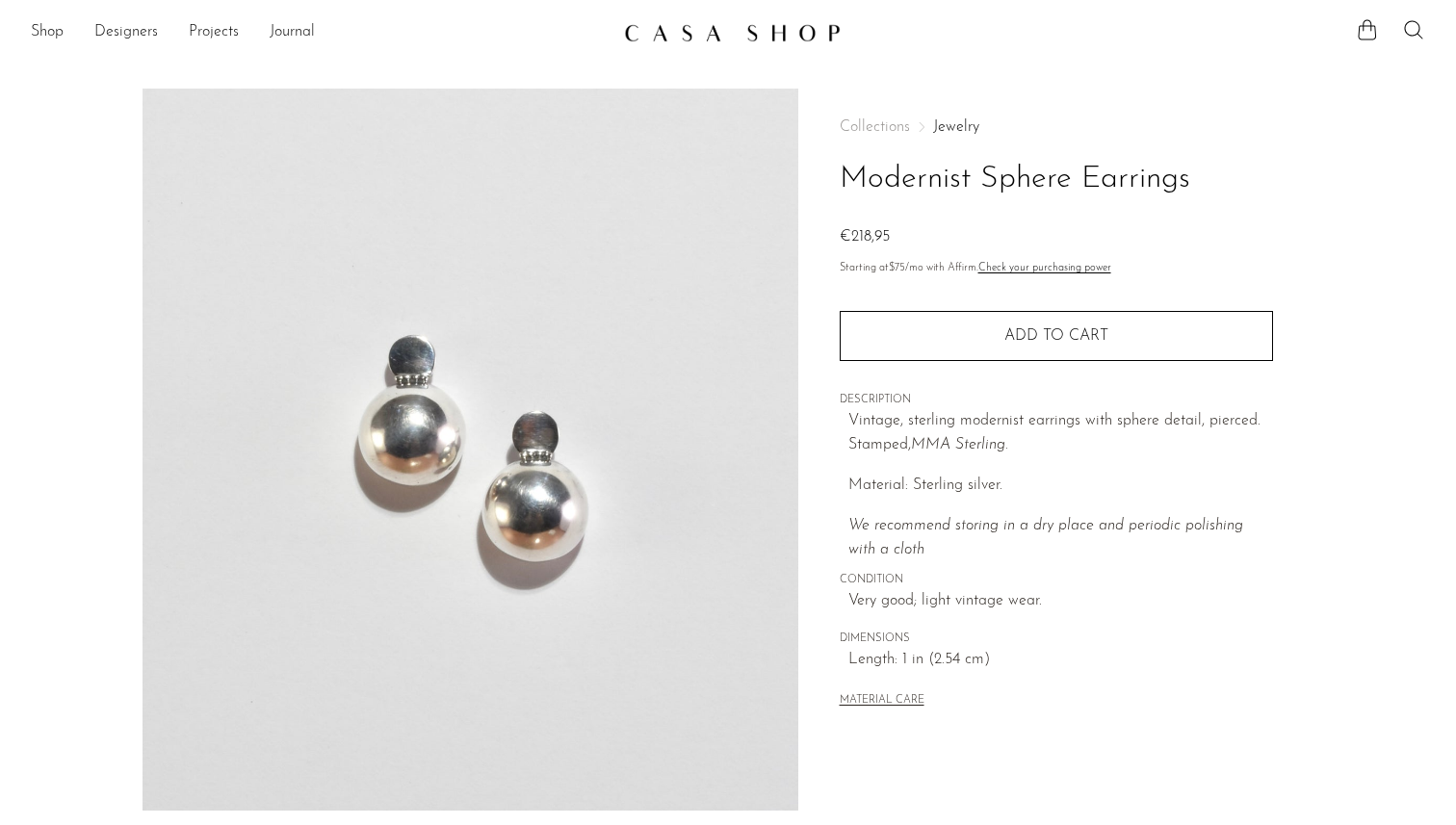
scroll to position [428, 0]
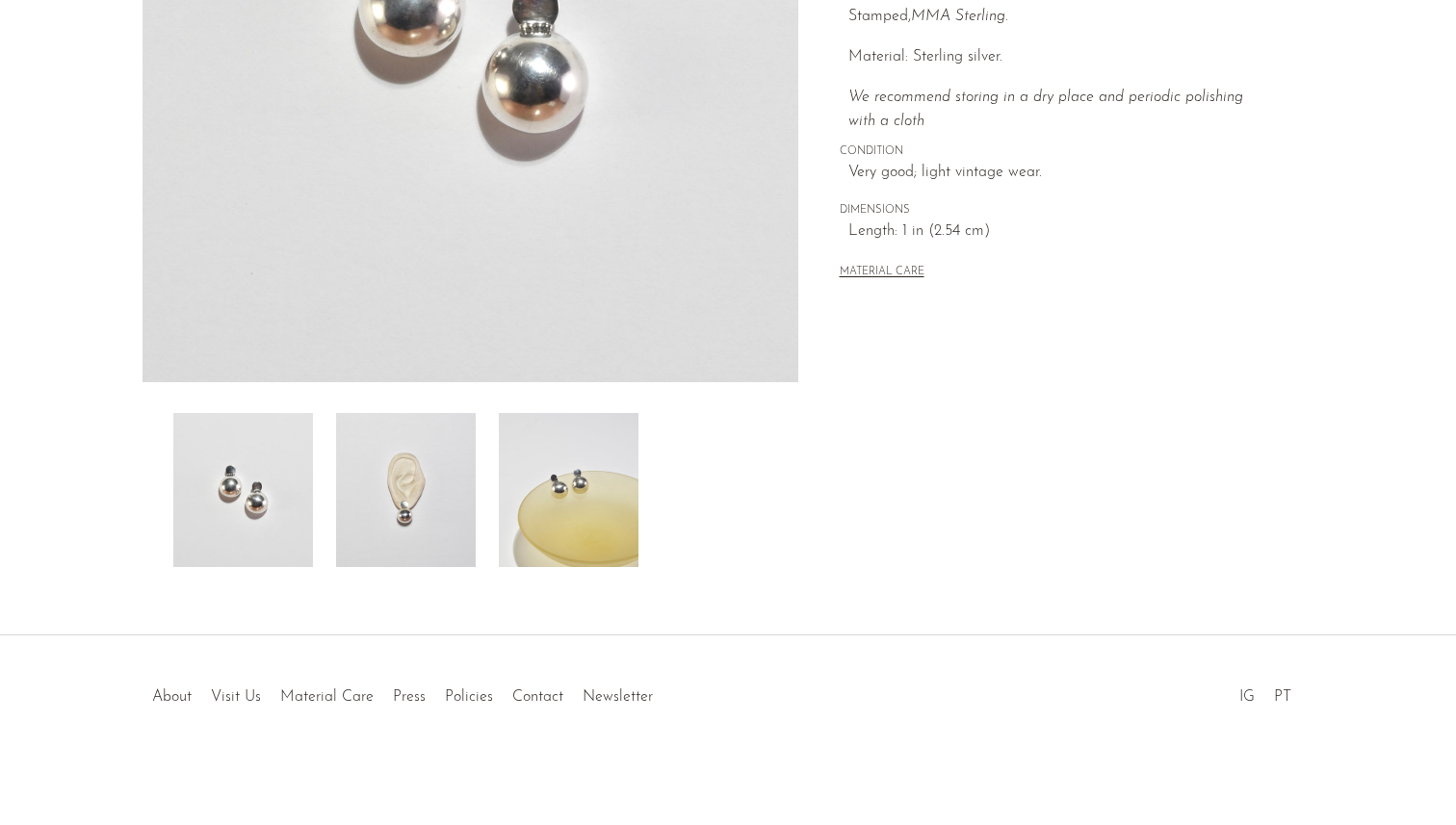
click at [534, 473] on img at bounding box center [569, 490] width 140 height 154
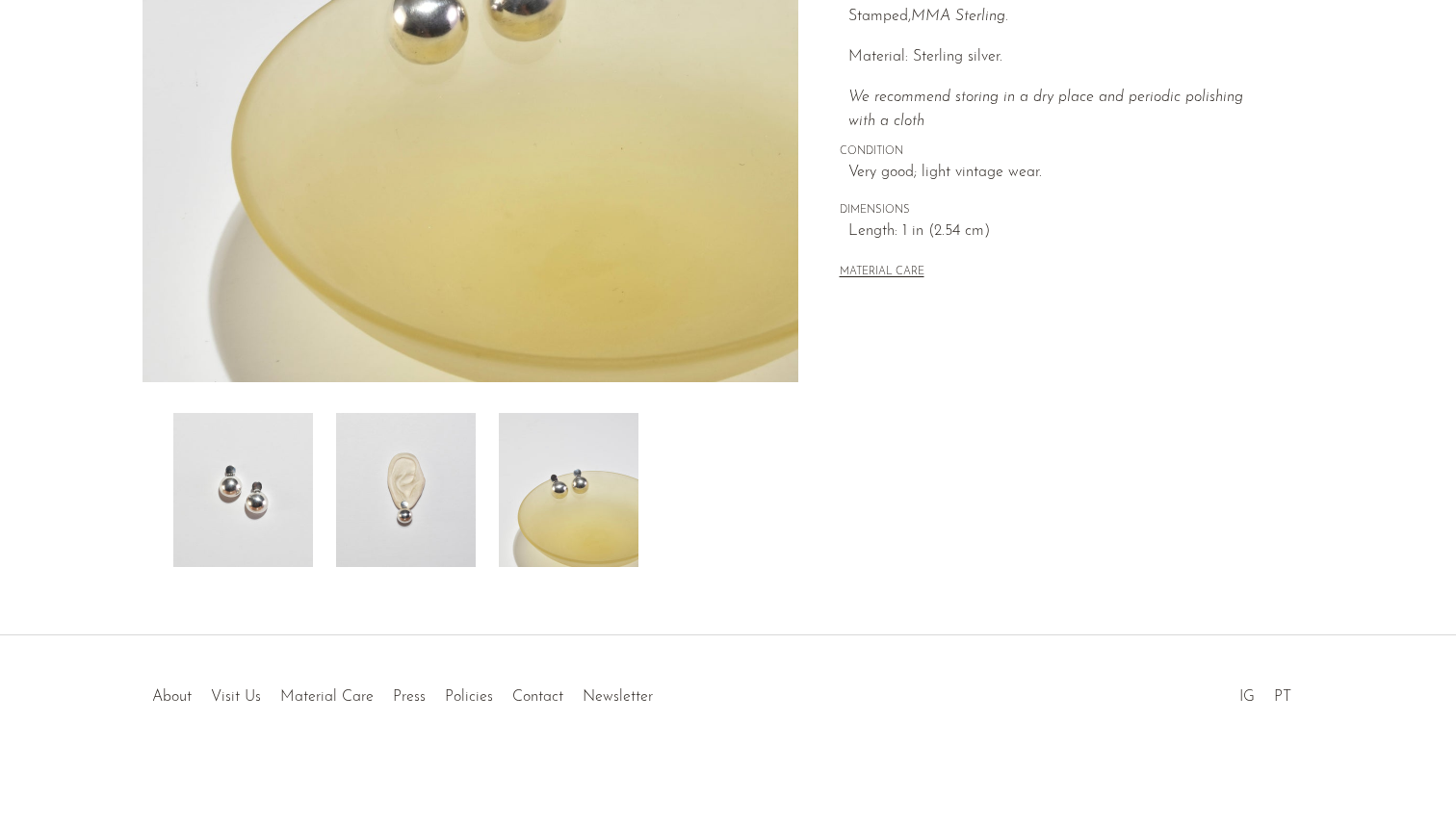
click at [441, 482] on img at bounding box center [406, 490] width 140 height 154
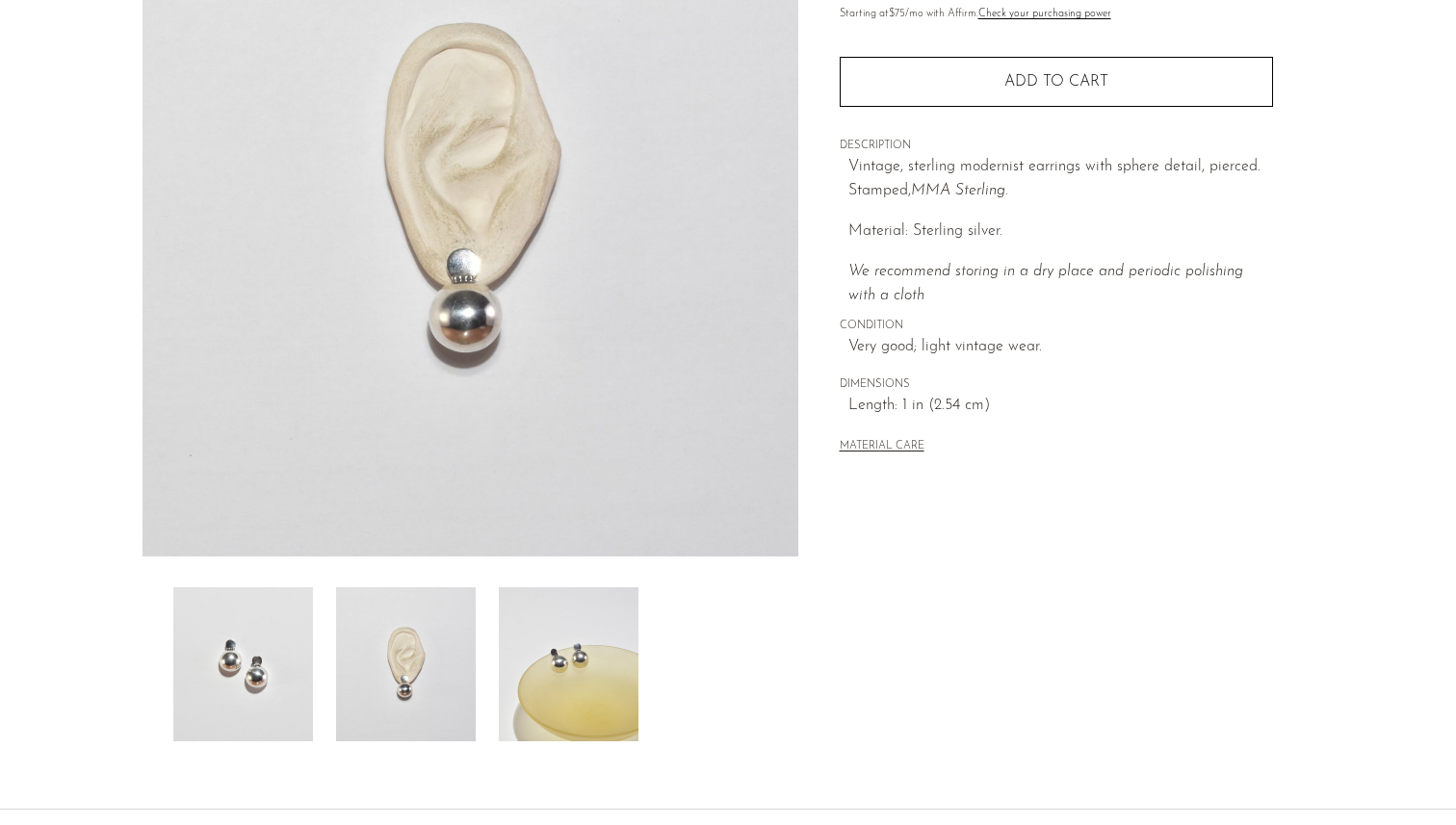
scroll to position [245, 0]
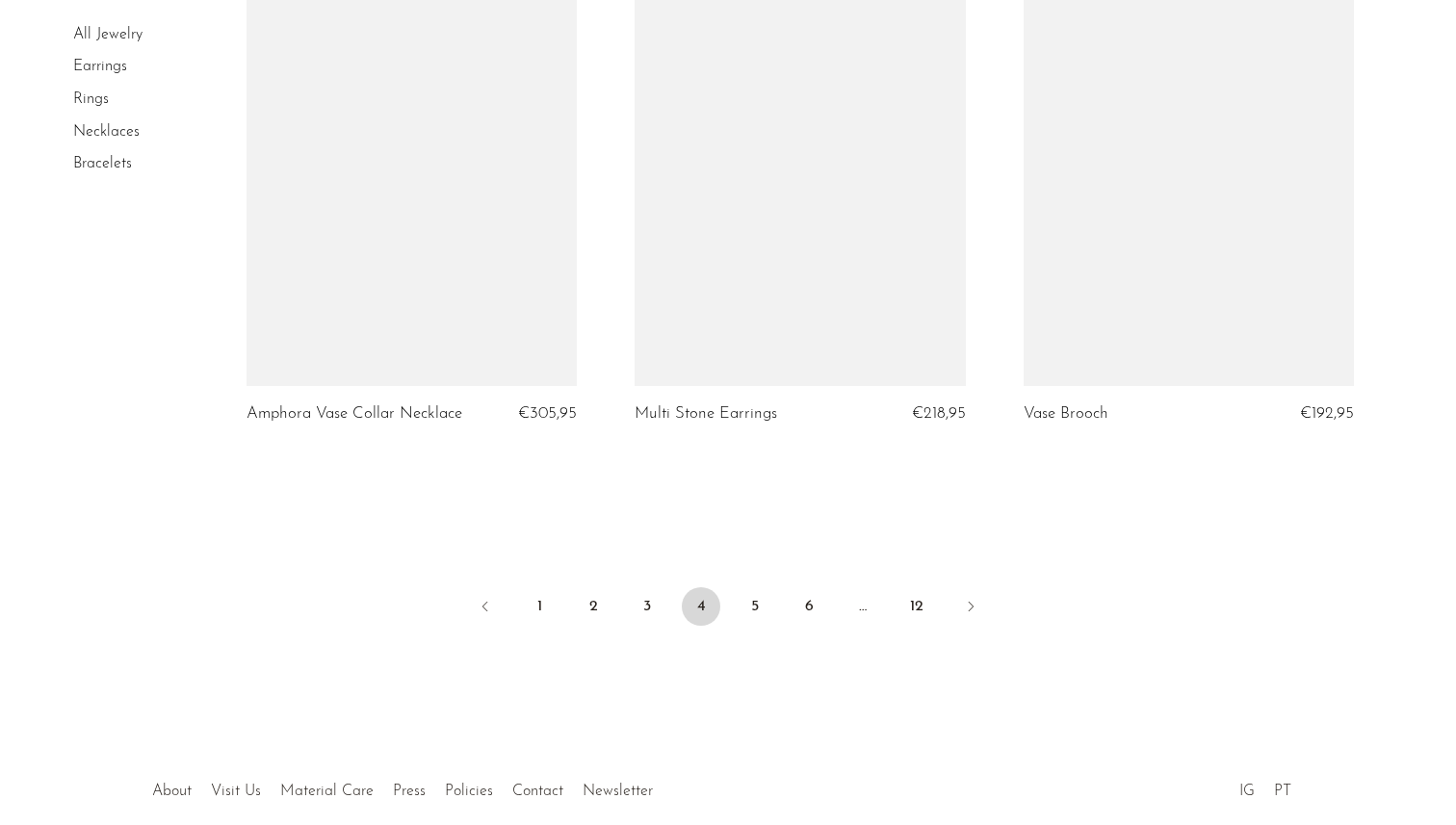
scroll to position [6356, 0]
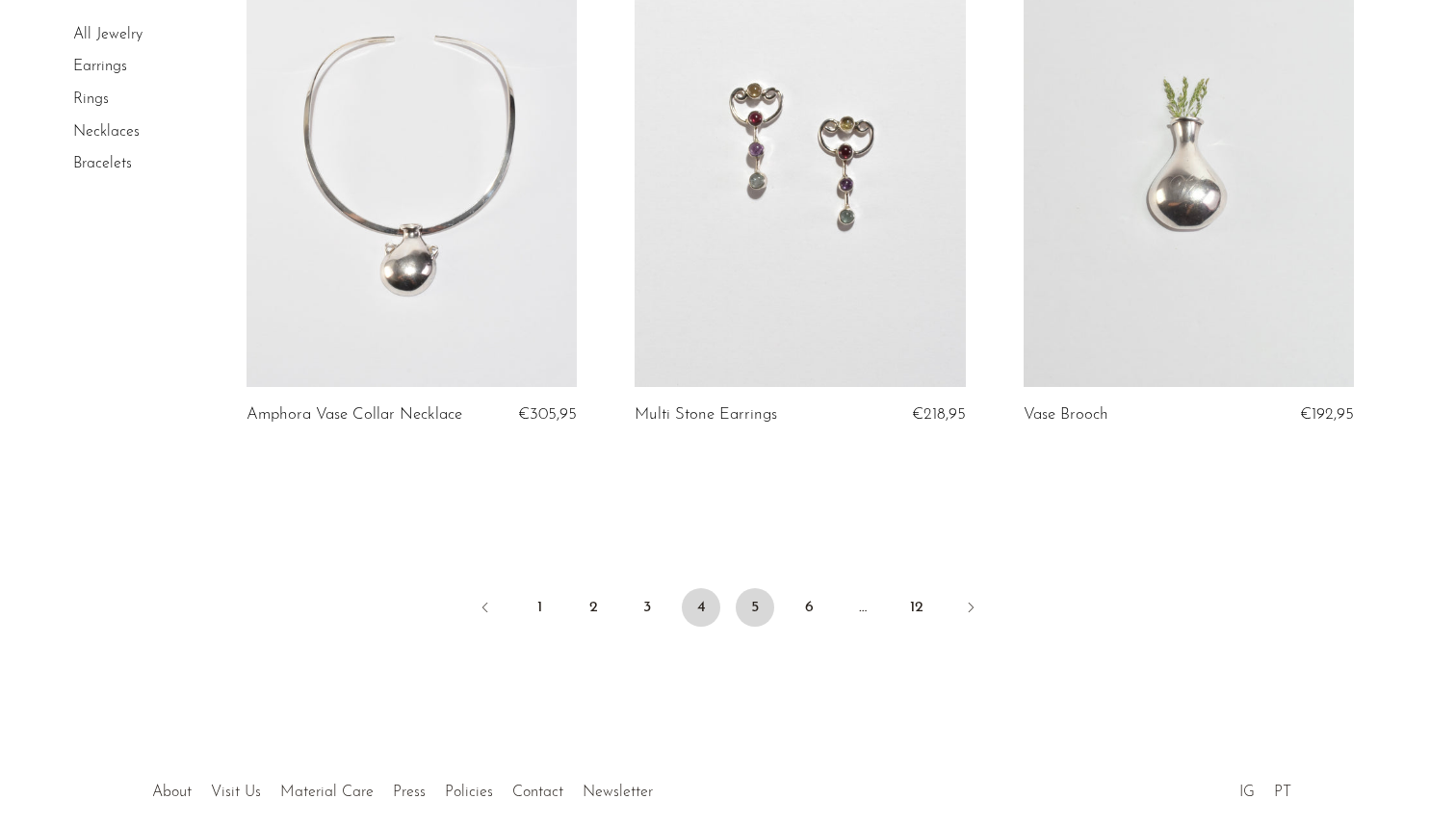
click at [756, 617] on link "5" at bounding box center [755, 608] width 39 height 39
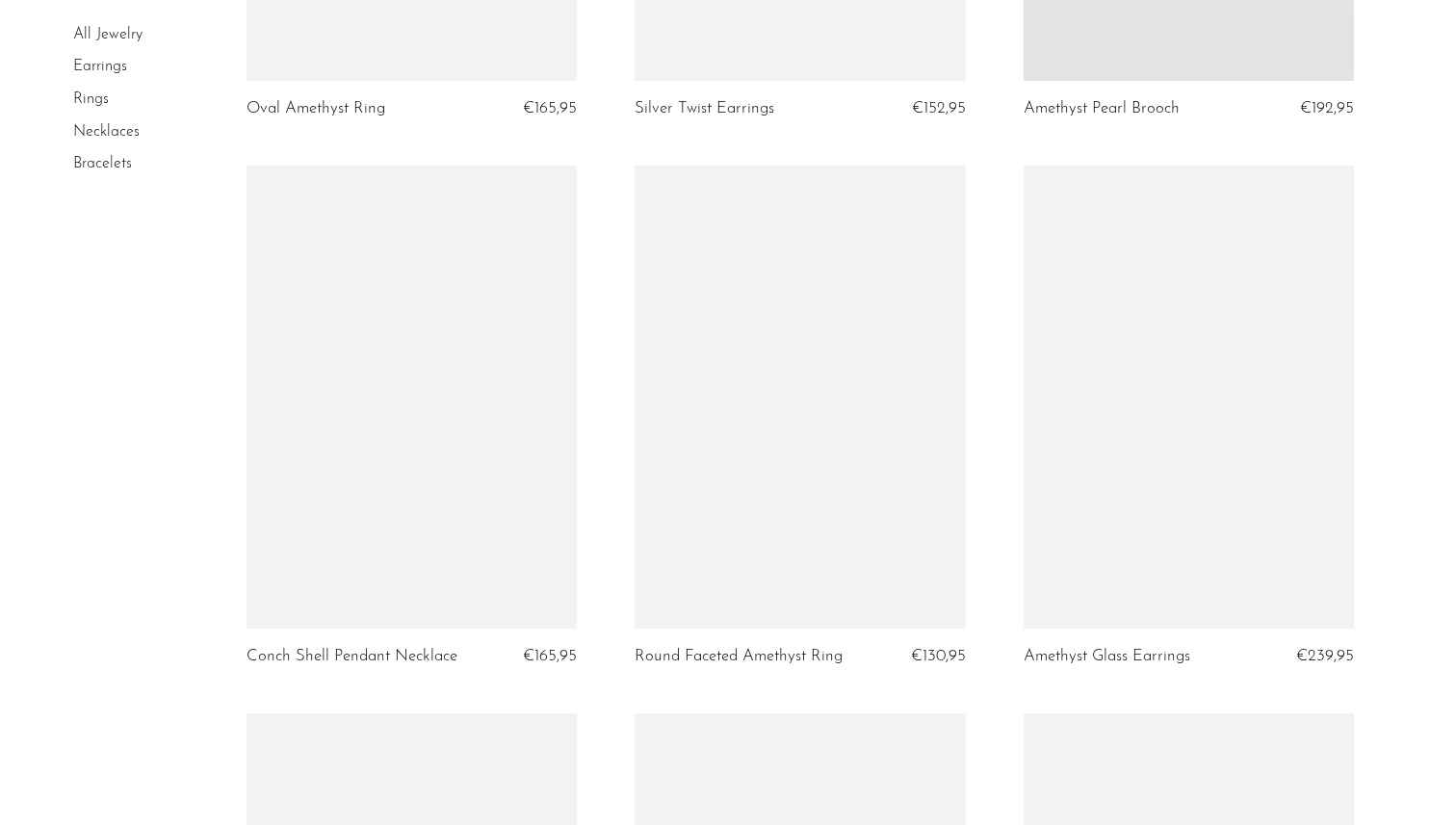
scroll to position [5024, 0]
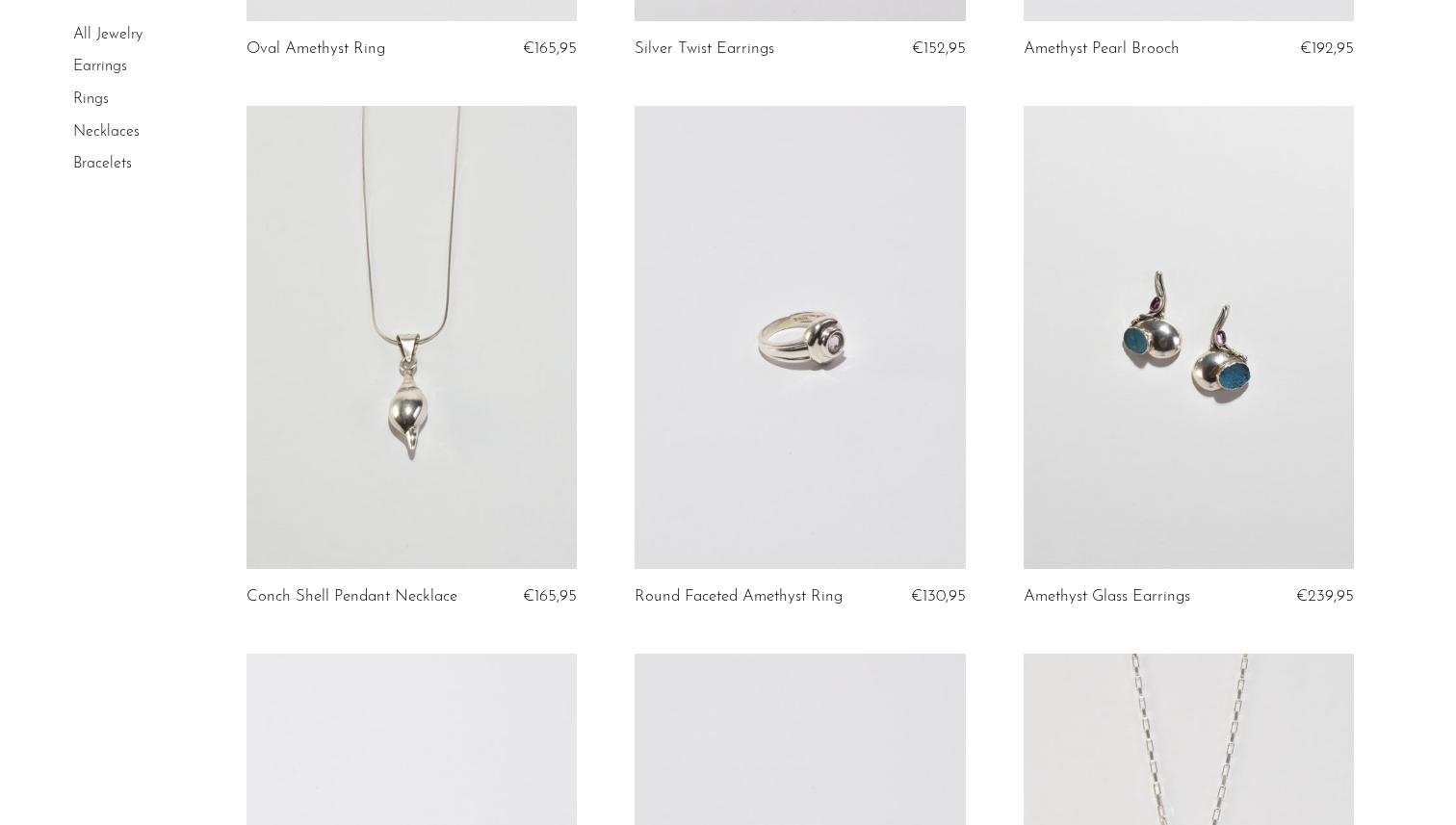
click at [744, 472] on link at bounding box center [801, 337] width 332 height 463
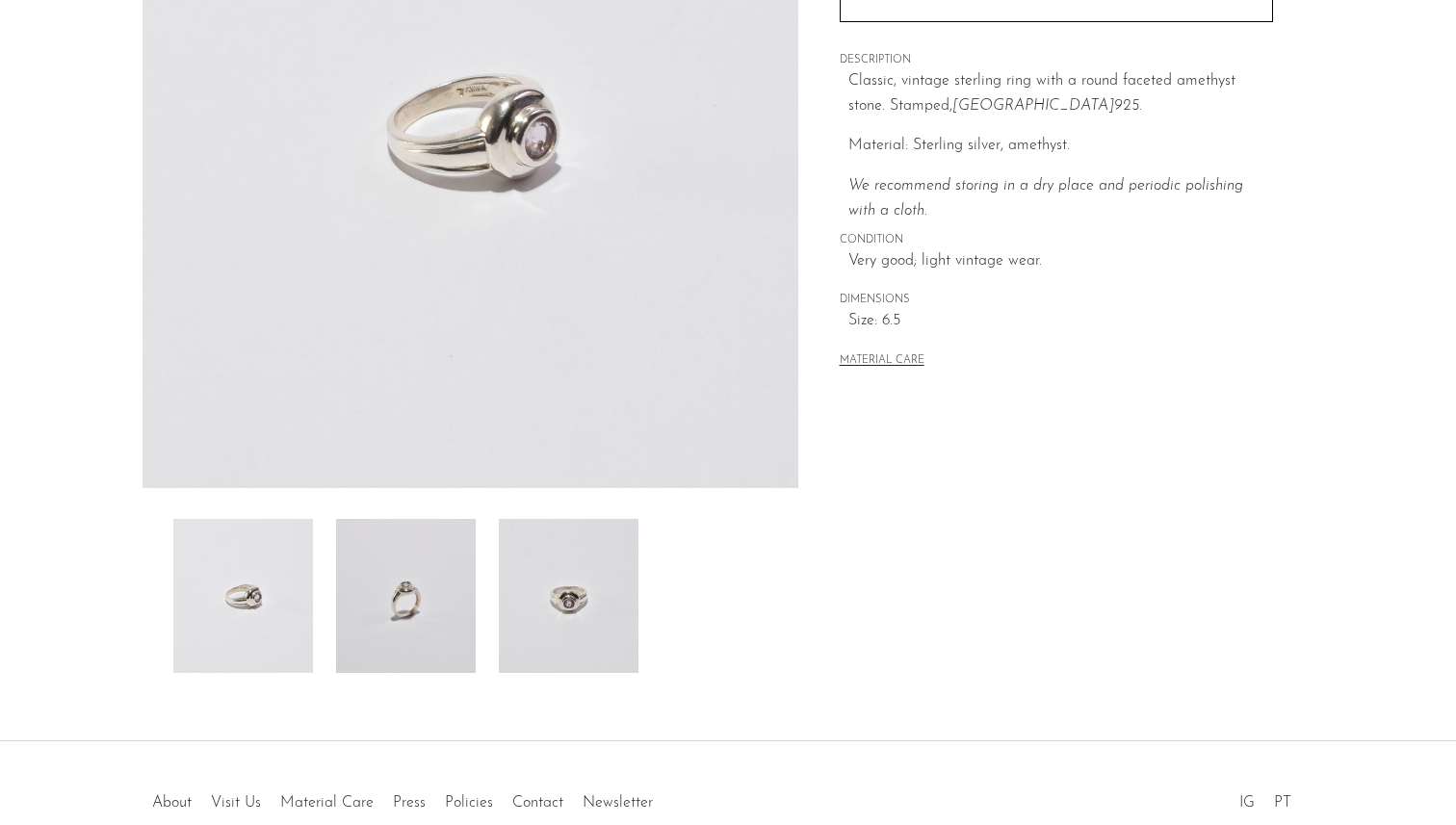
scroll to position [428, 0]
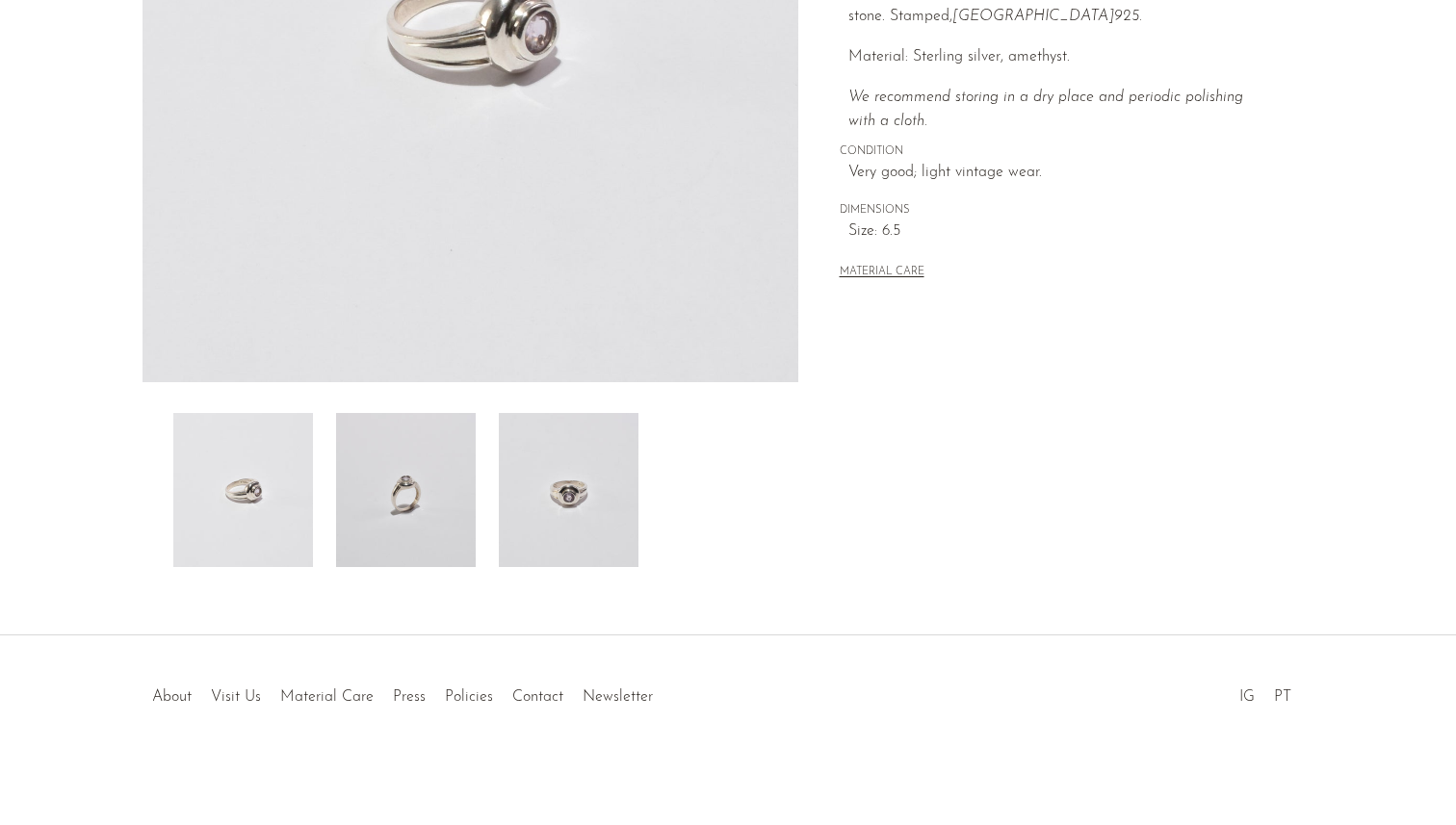
click at [502, 489] on img at bounding box center [569, 490] width 140 height 154
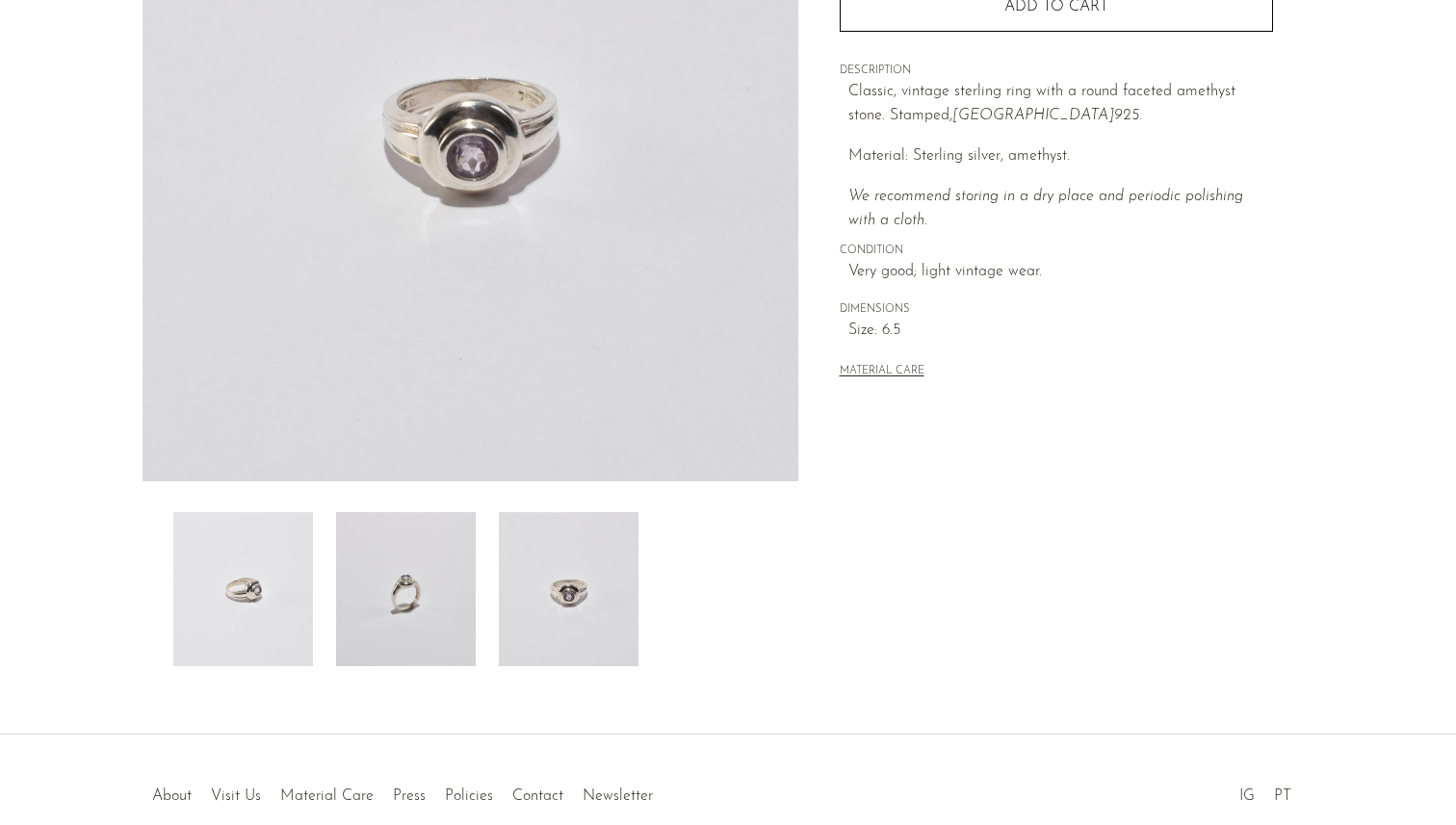
scroll to position [325, 0]
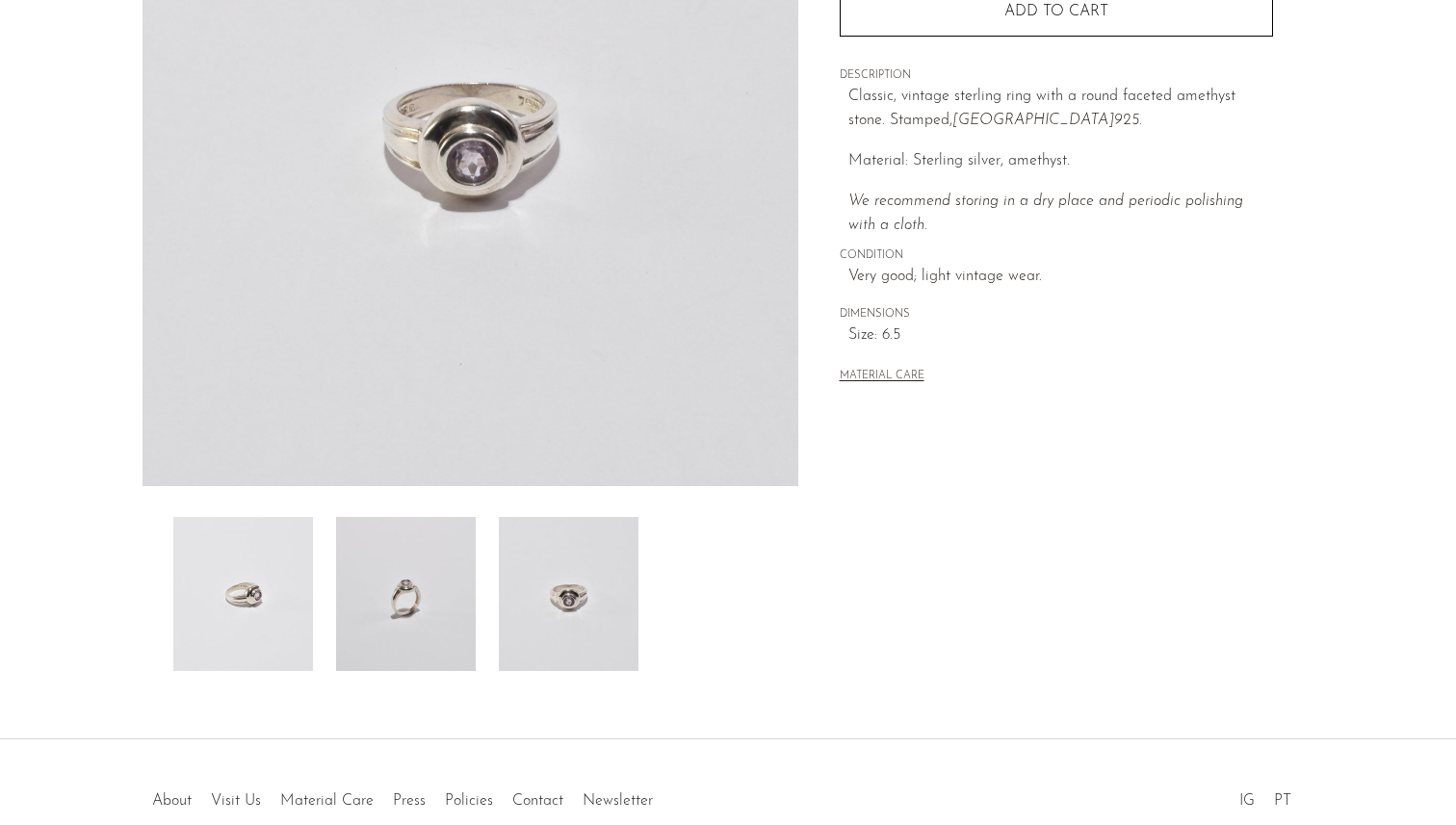
click at [541, 603] on img at bounding box center [569, 593] width 140 height 154
click at [250, 607] on img at bounding box center [243, 593] width 140 height 154
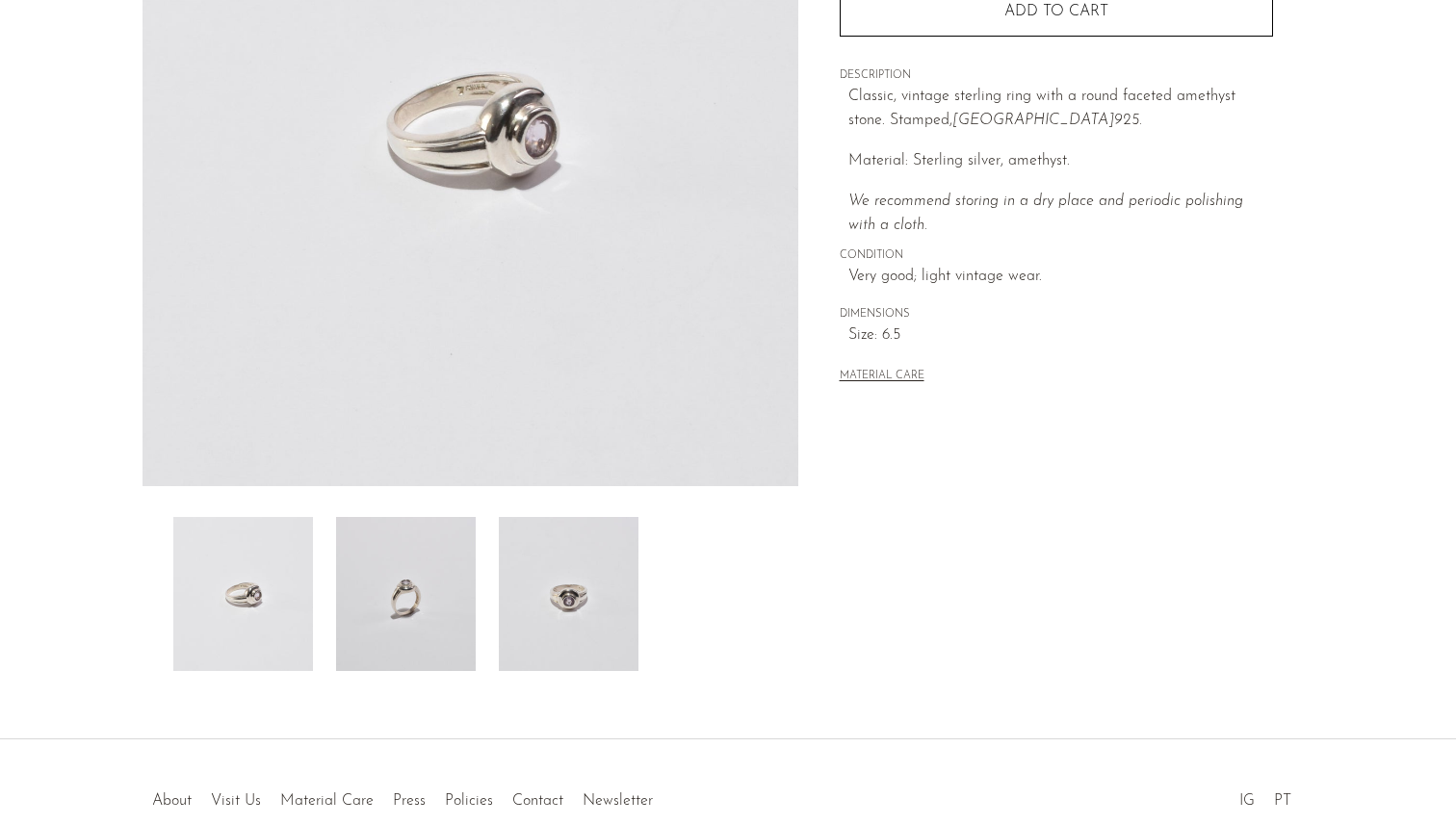
click at [362, 609] on img at bounding box center [406, 593] width 140 height 154
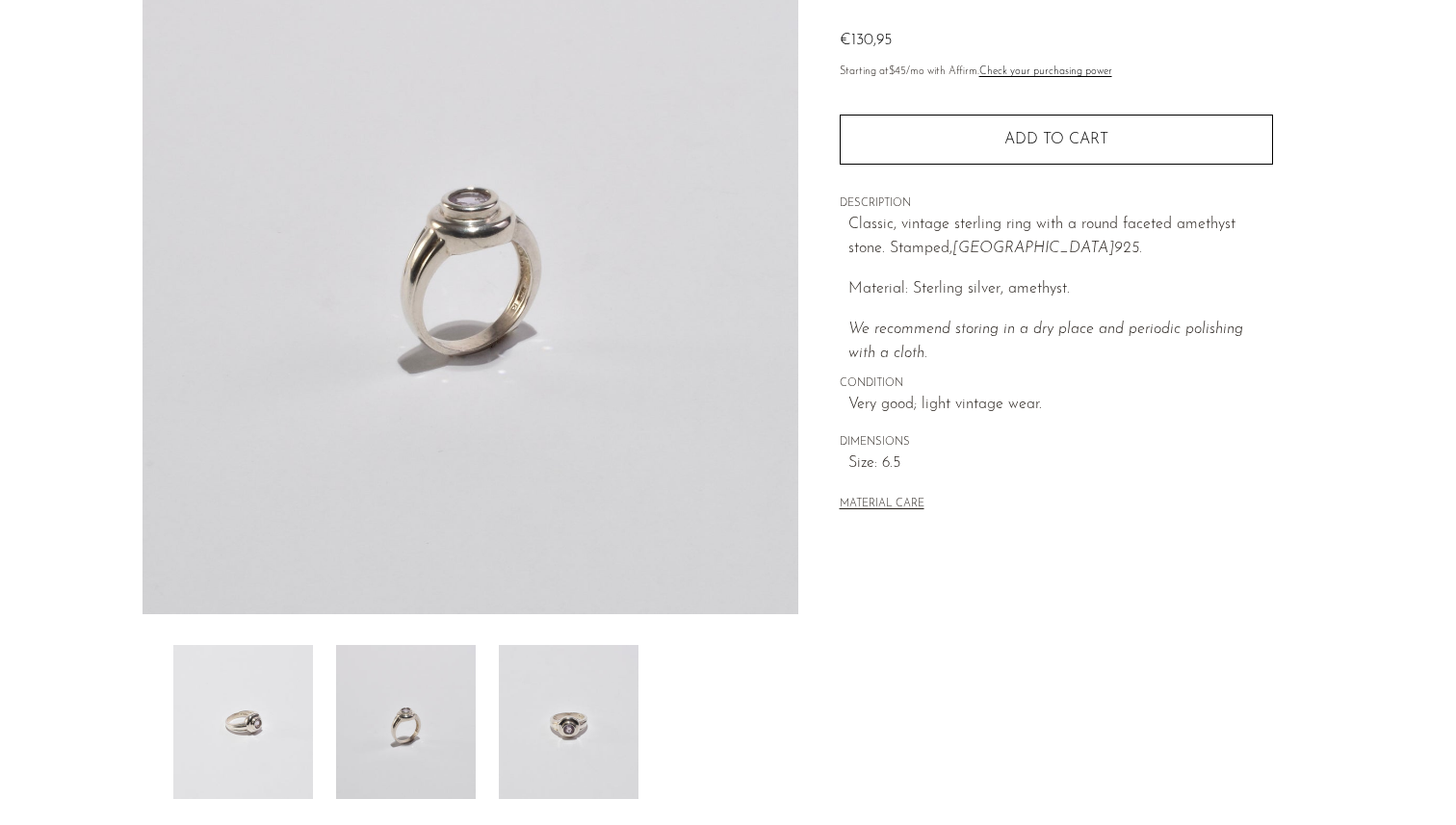
scroll to position [181, 0]
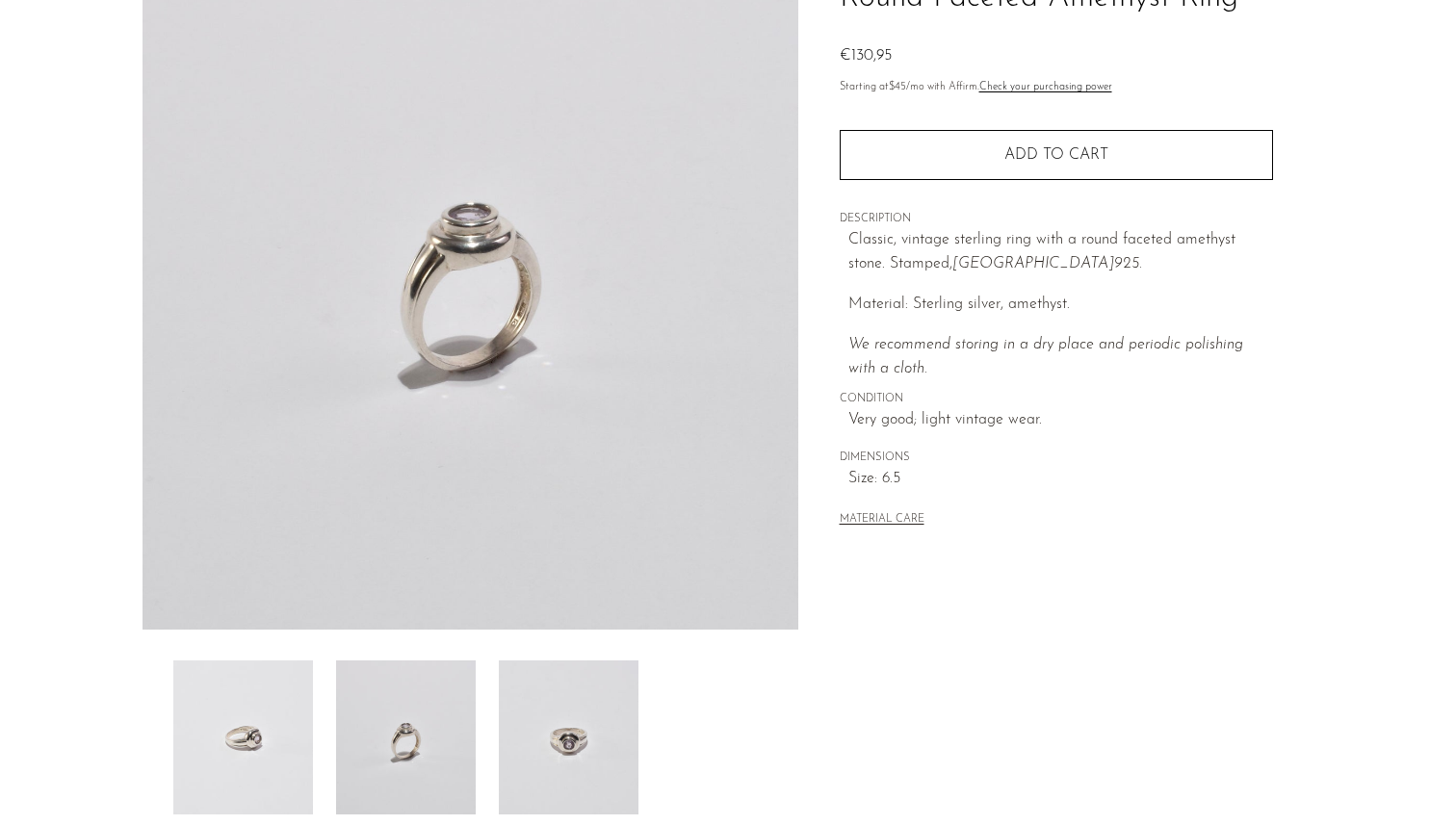
click at [541, 733] on img at bounding box center [569, 737] width 140 height 154
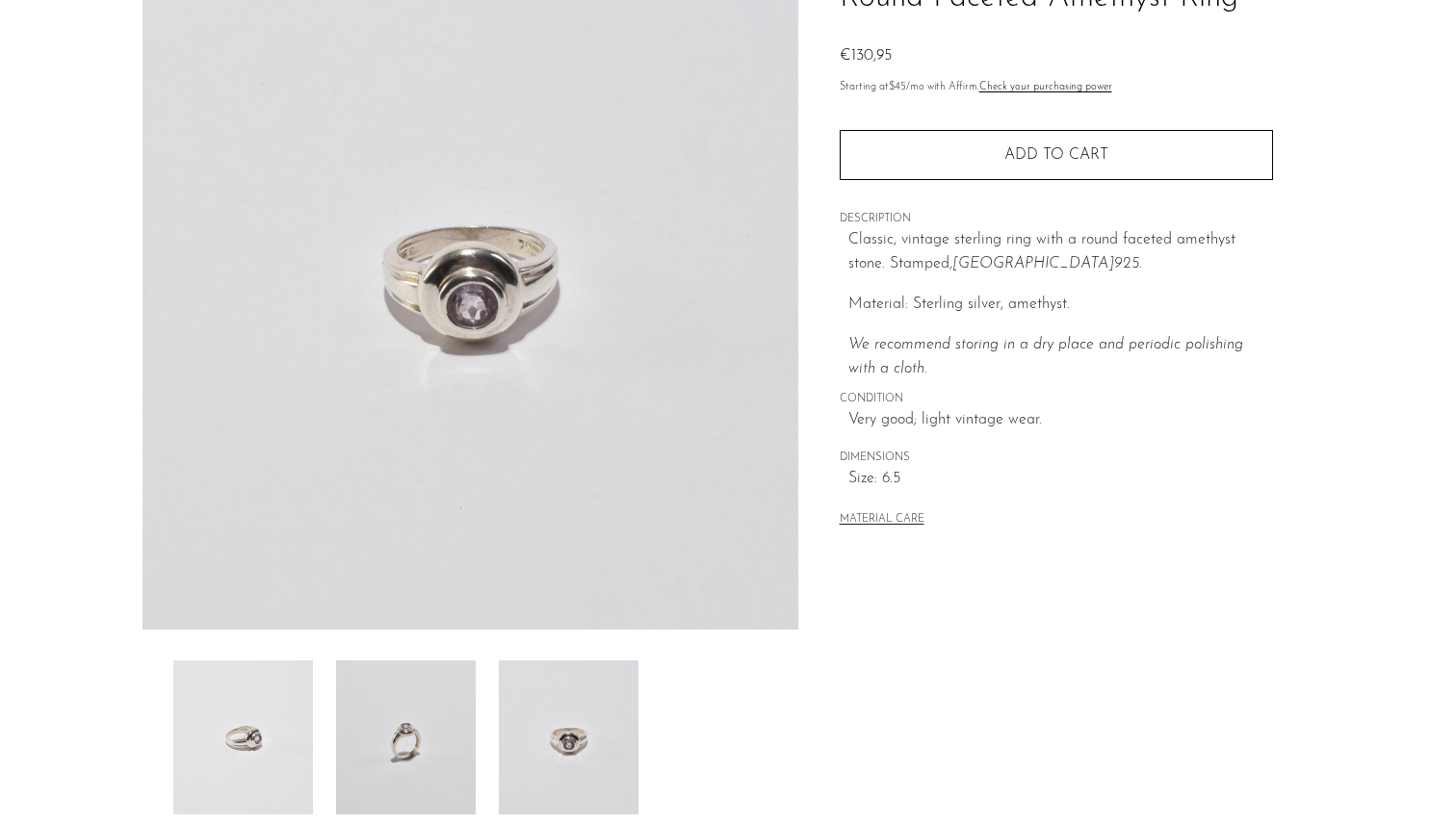
click at [444, 691] on img at bounding box center [406, 737] width 140 height 154
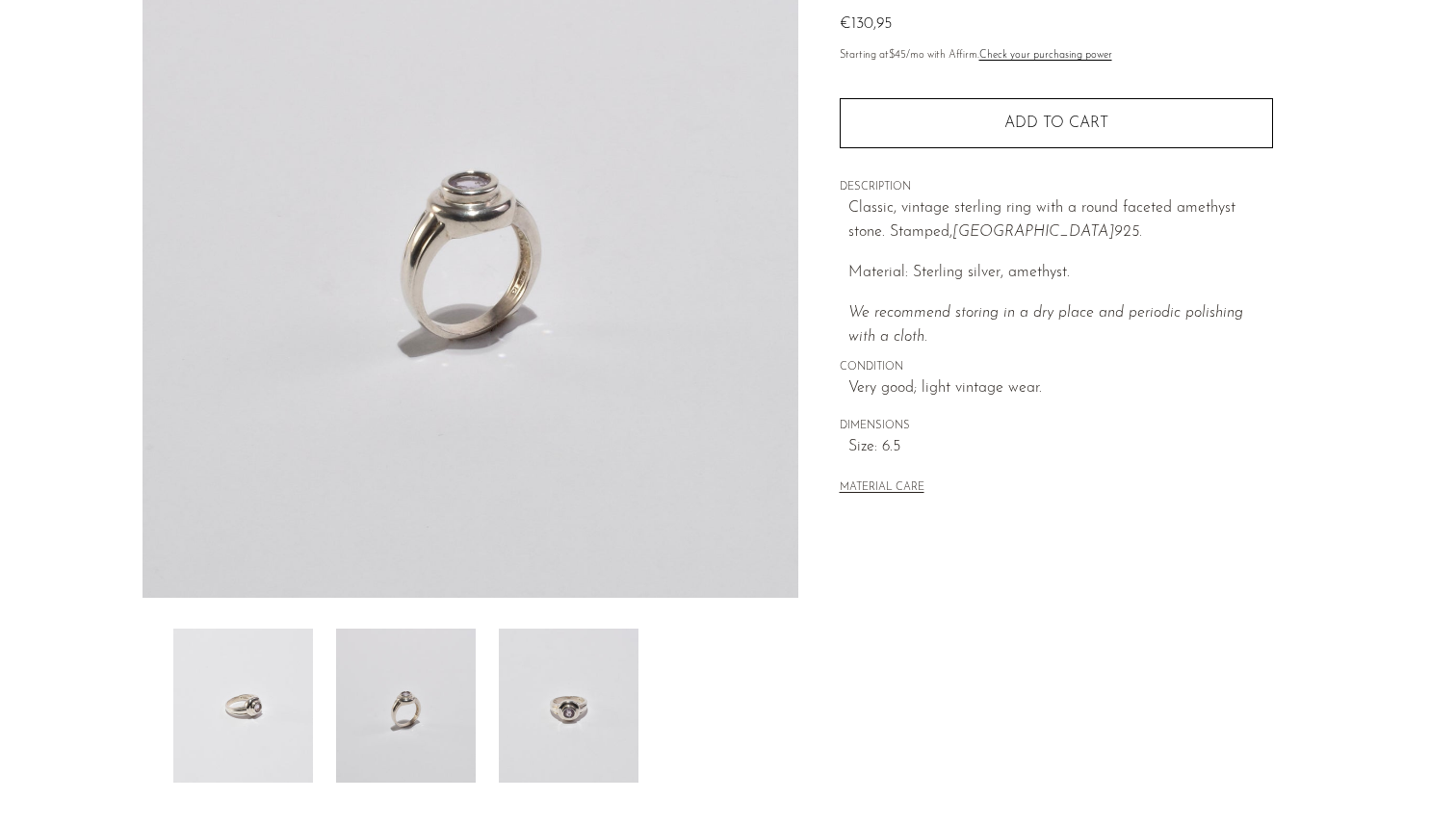
scroll to position [214, 0]
click at [508, 714] on img at bounding box center [569, 705] width 140 height 154
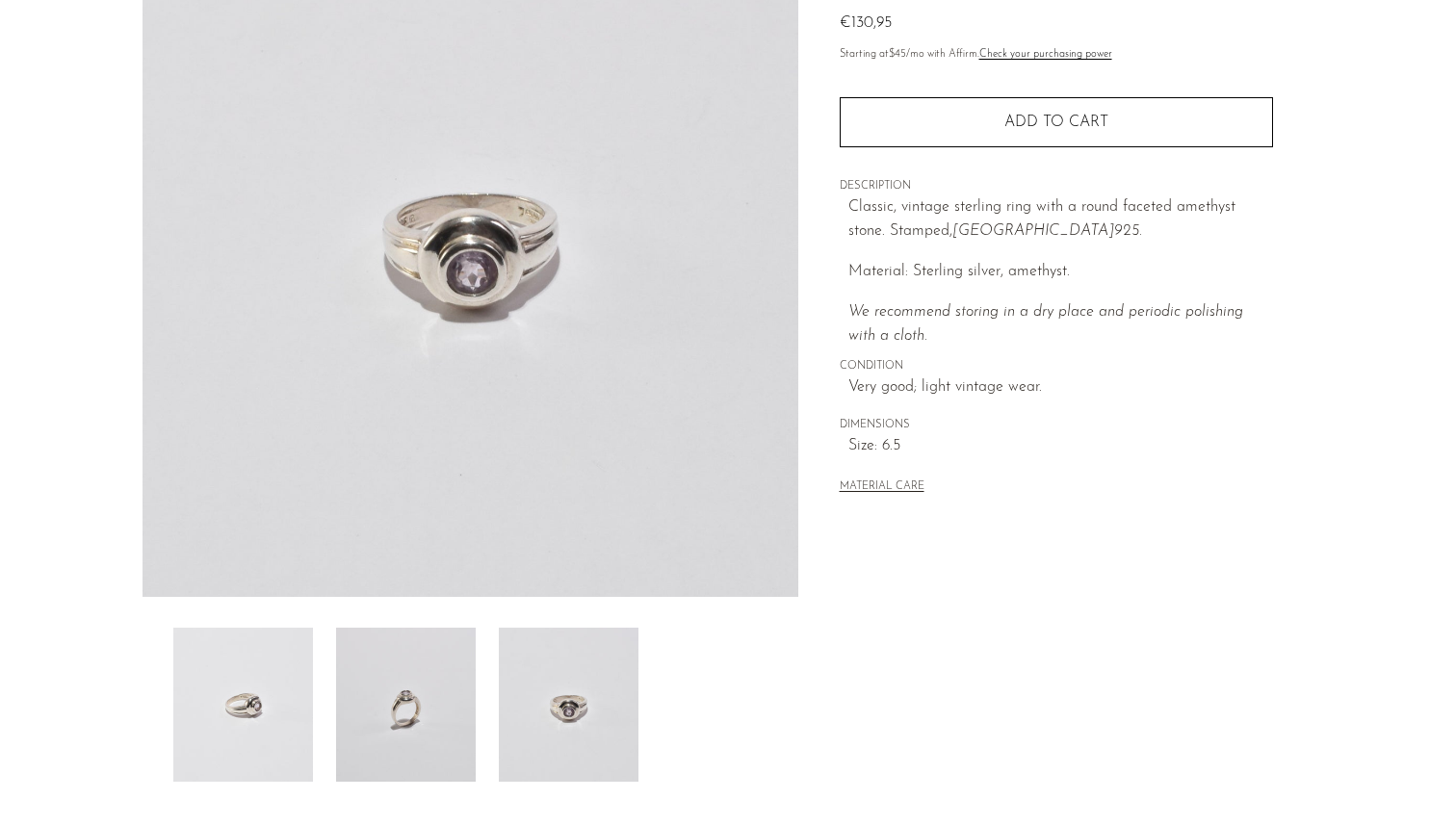
click at [439, 713] on img at bounding box center [406, 705] width 140 height 154
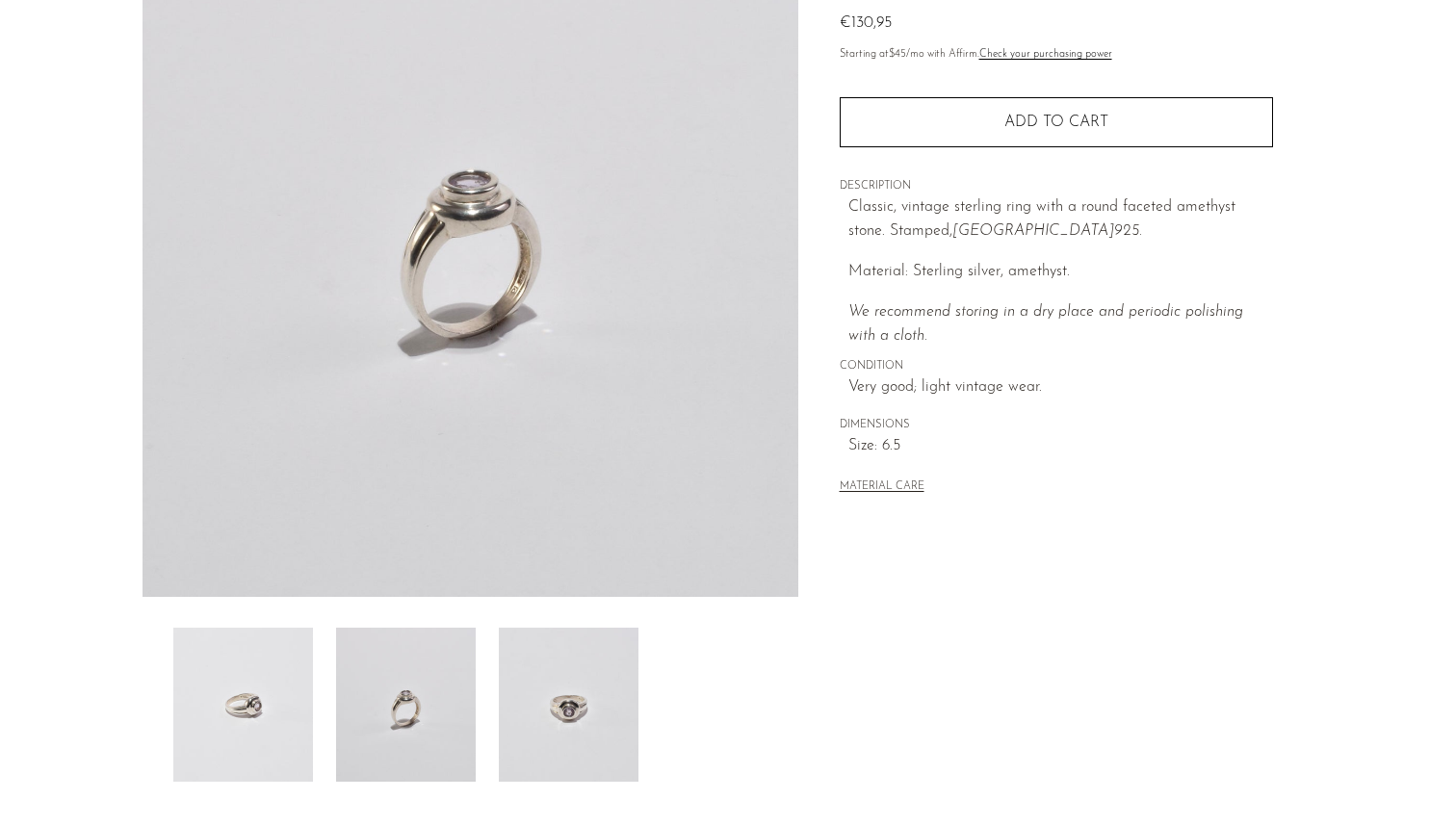
click at [297, 704] on img at bounding box center [243, 705] width 140 height 154
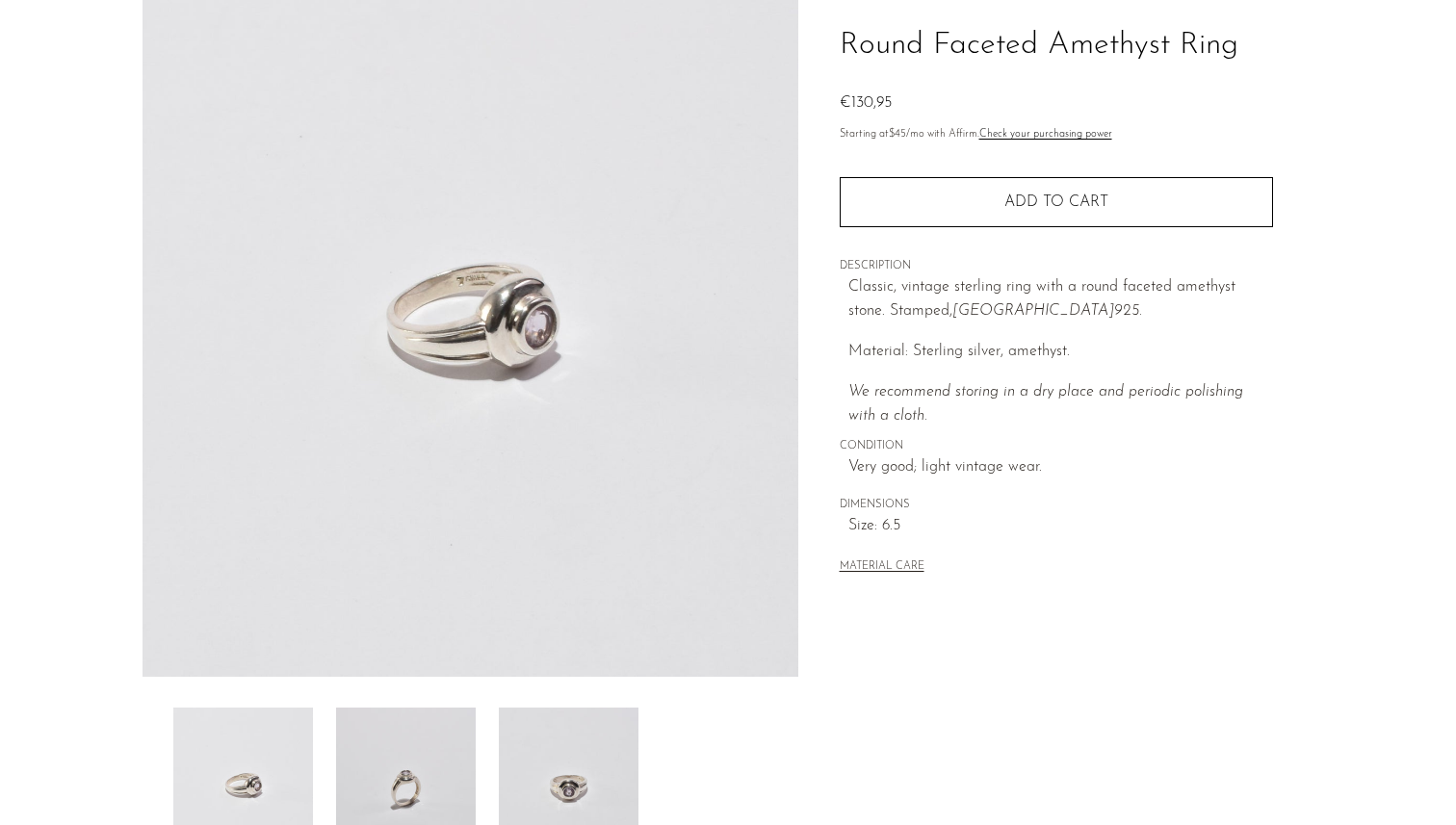
scroll to position [0, 0]
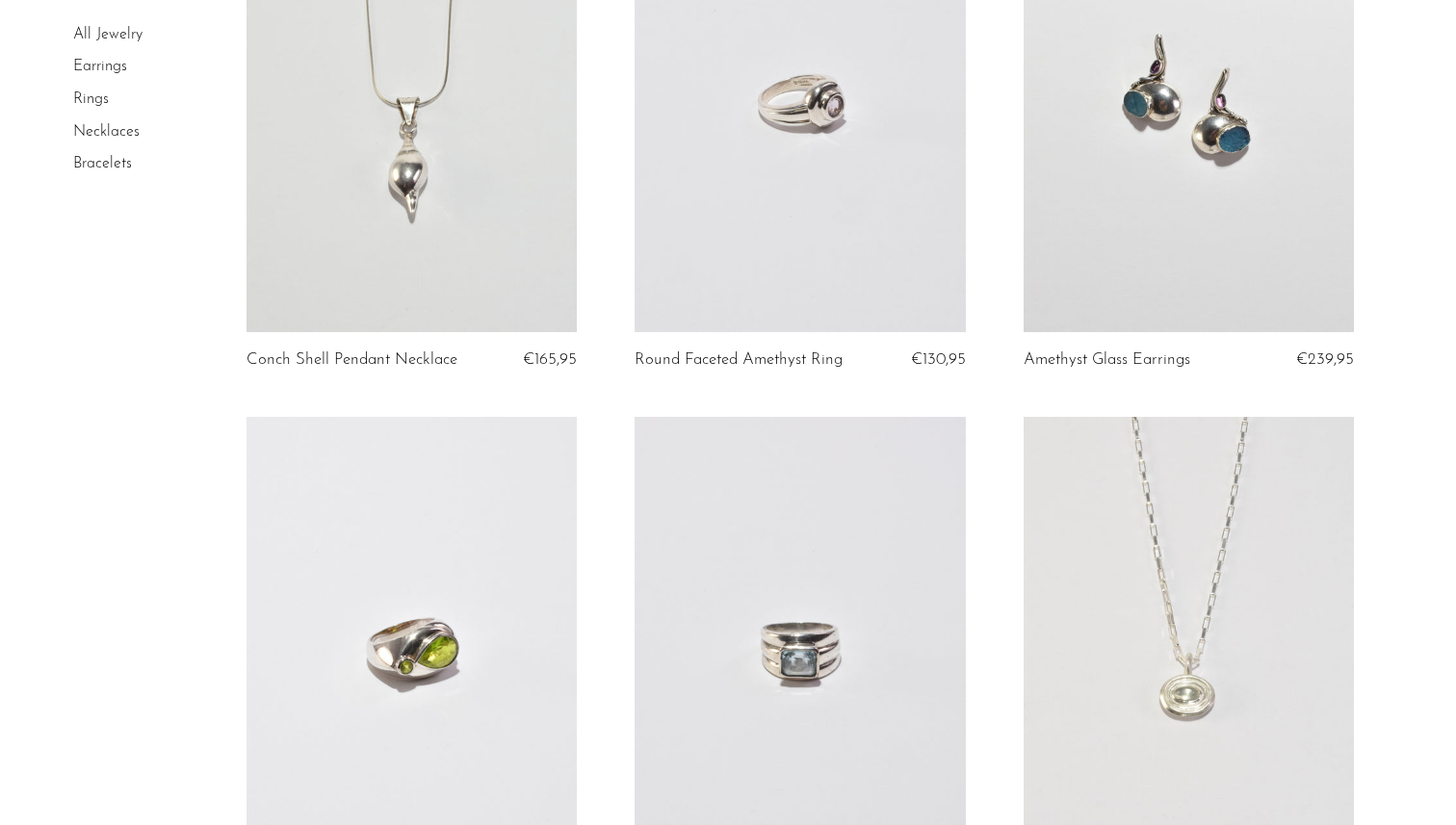
scroll to position [5392, 0]
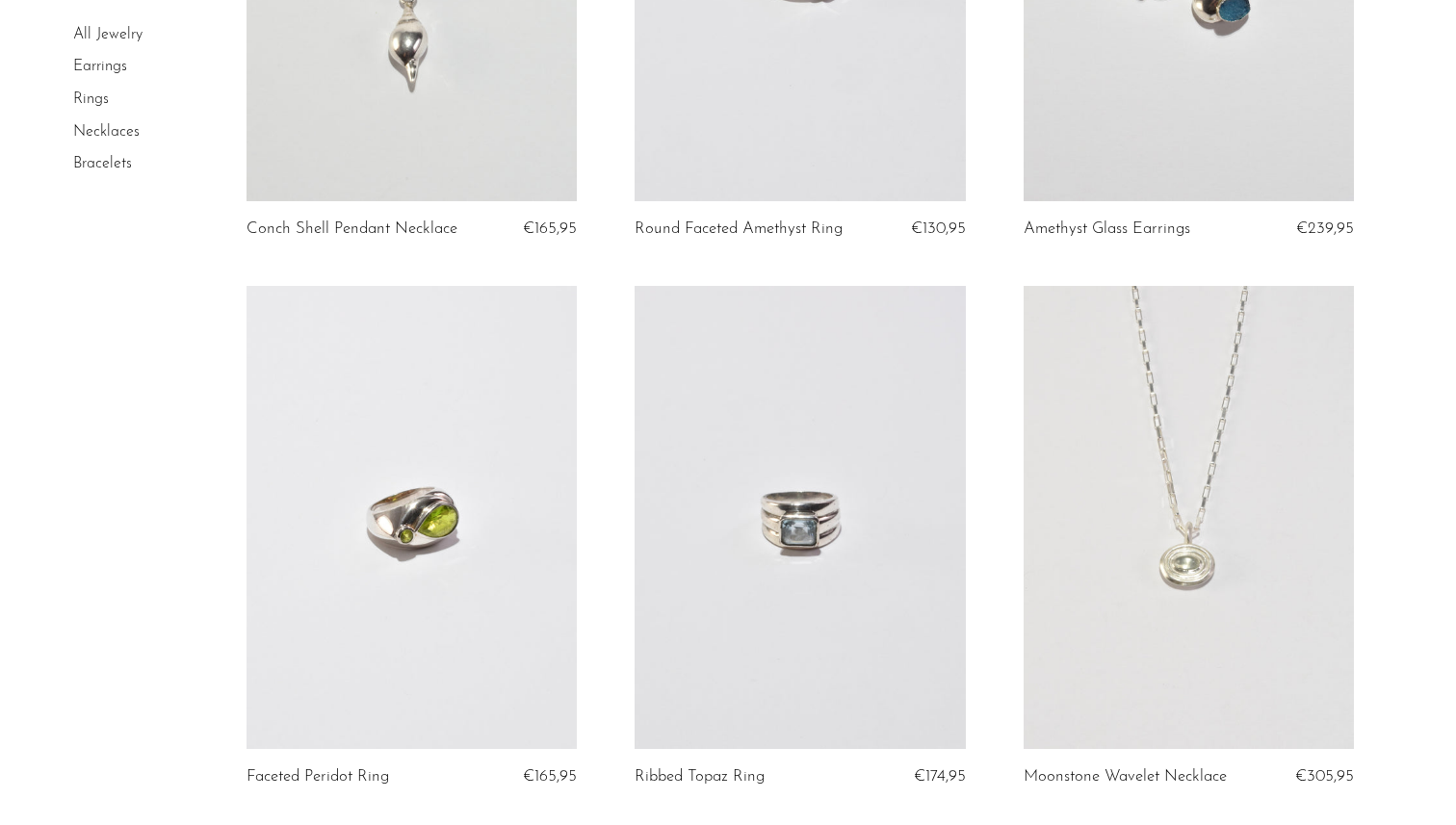
click at [1266, 624] on link at bounding box center [1189, 518] width 332 height 463
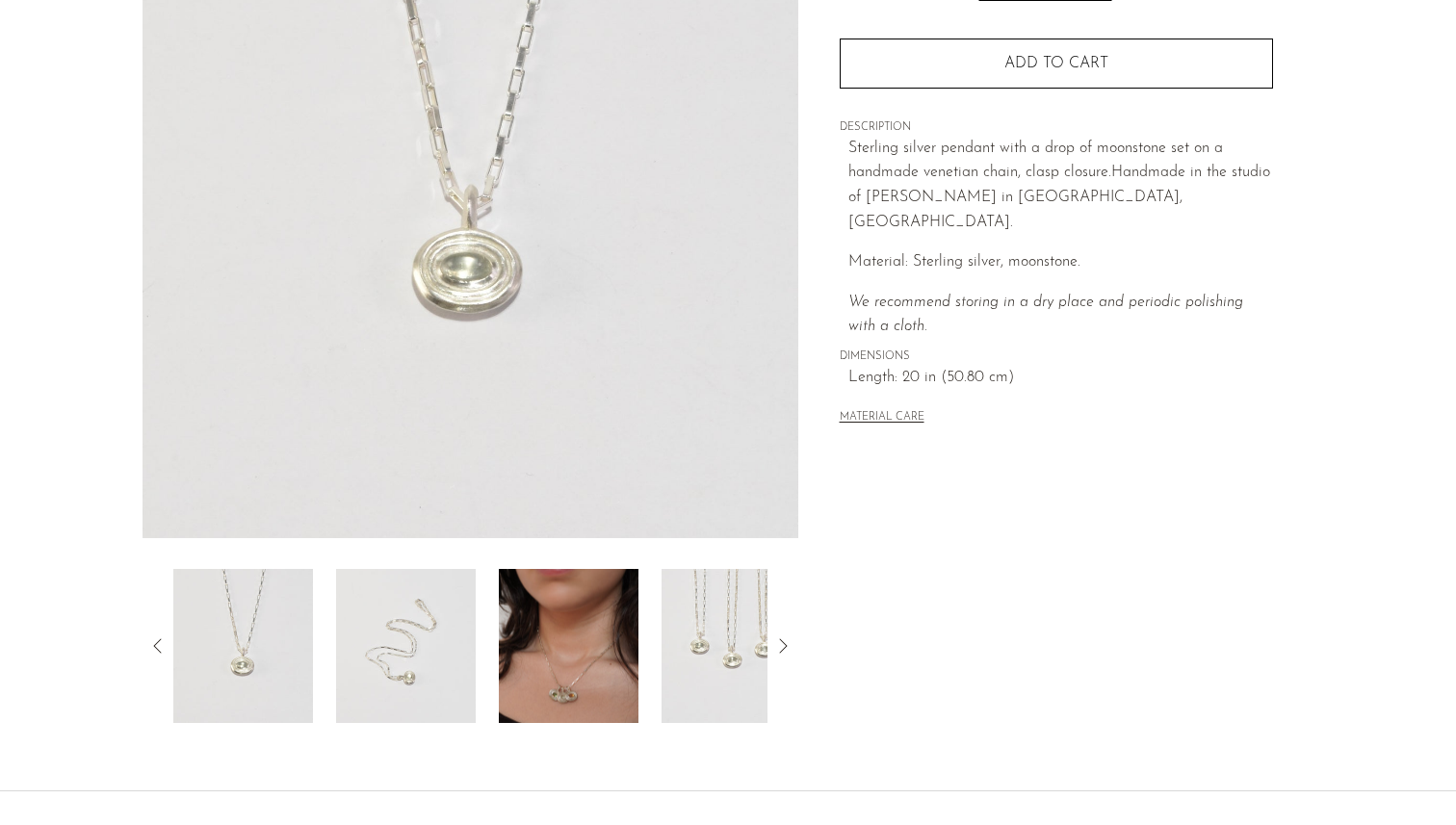
scroll to position [303, 0]
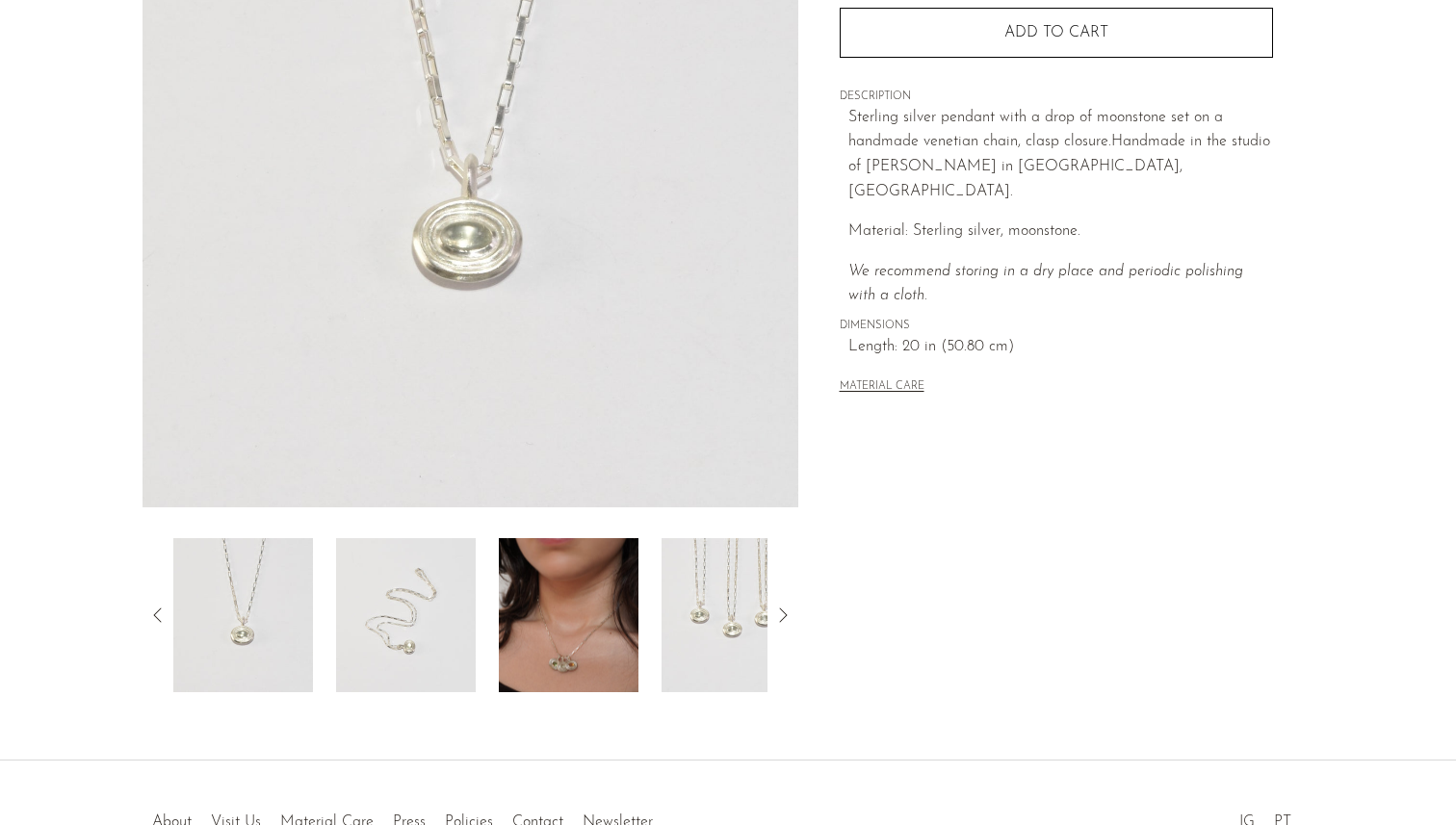
click at [587, 656] on img at bounding box center [569, 615] width 140 height 154
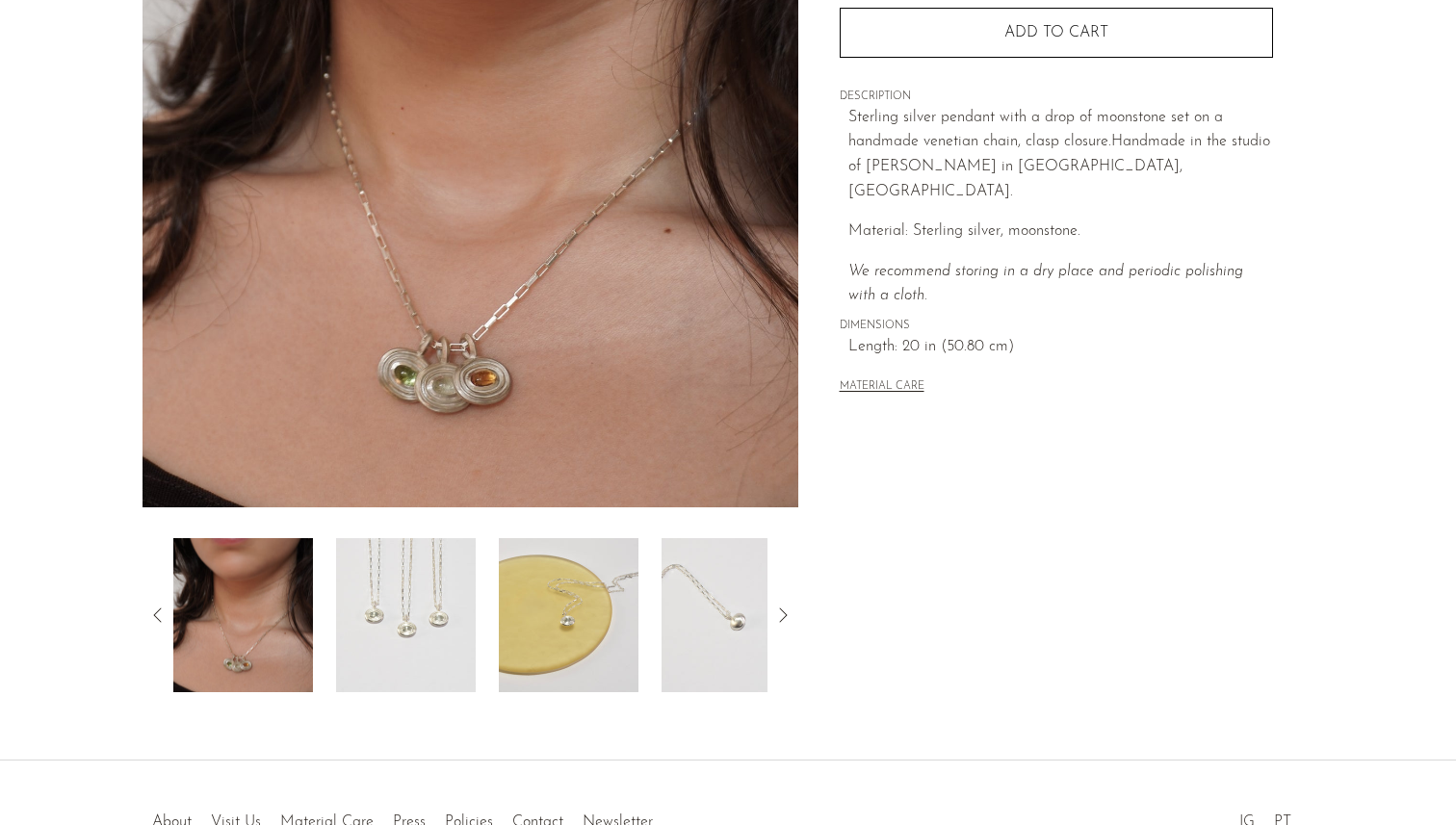
click at [578, 644] on img at bounding box center [569, 615] width 140 height 154
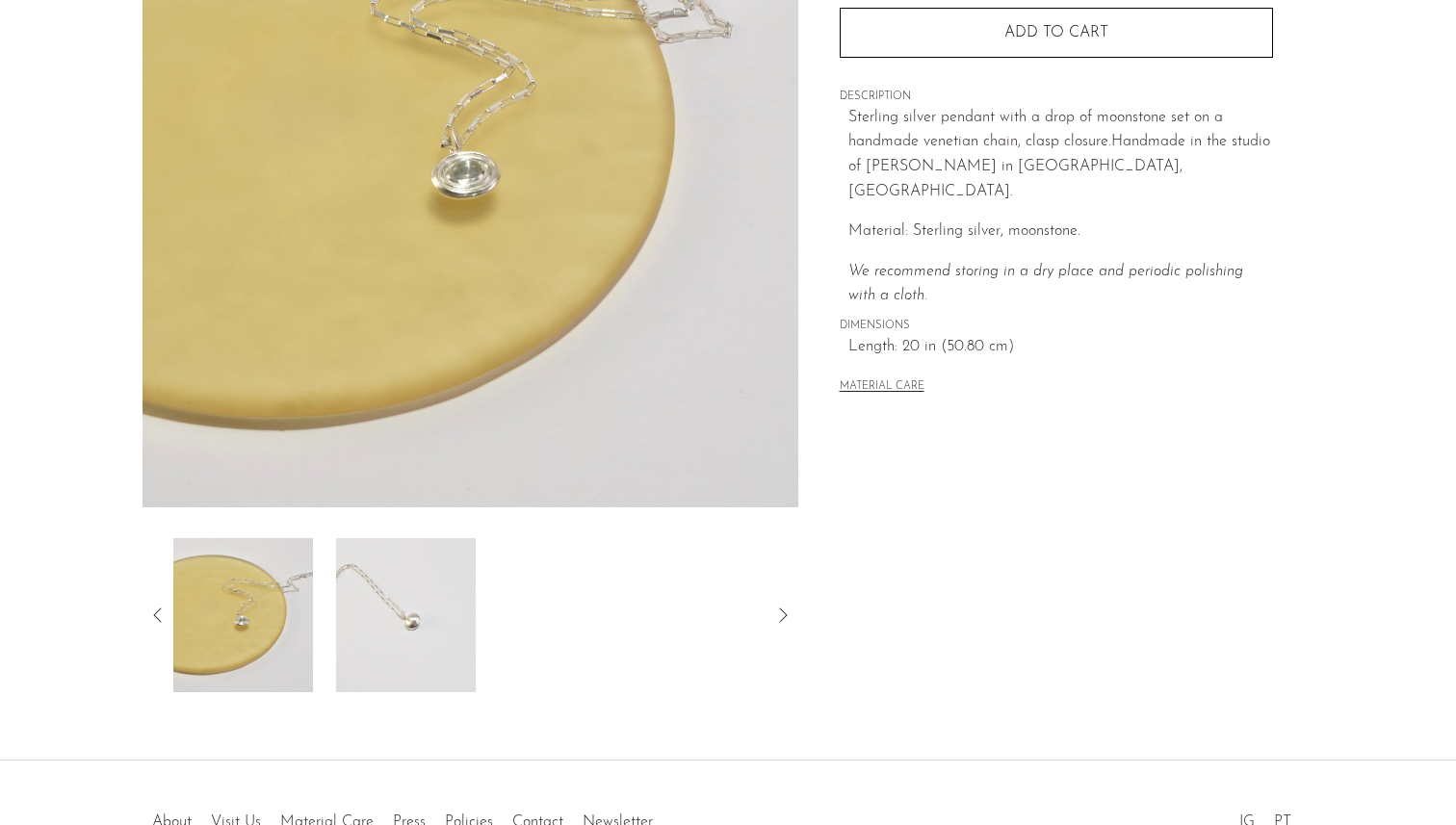
click at [578, 644] on div at bounding box center [470, 615] width 594 height 154
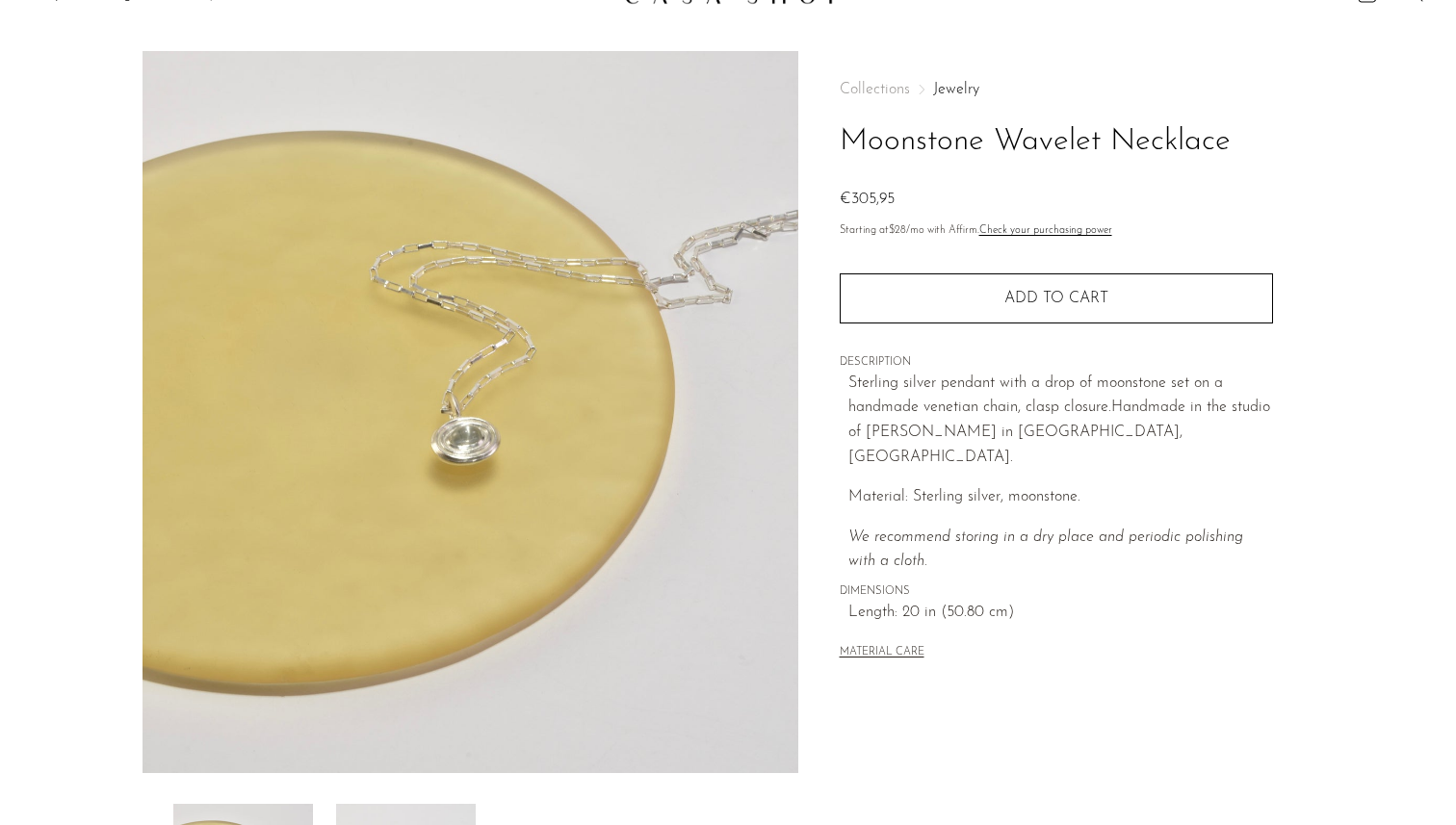
scroll to position [46, 0]
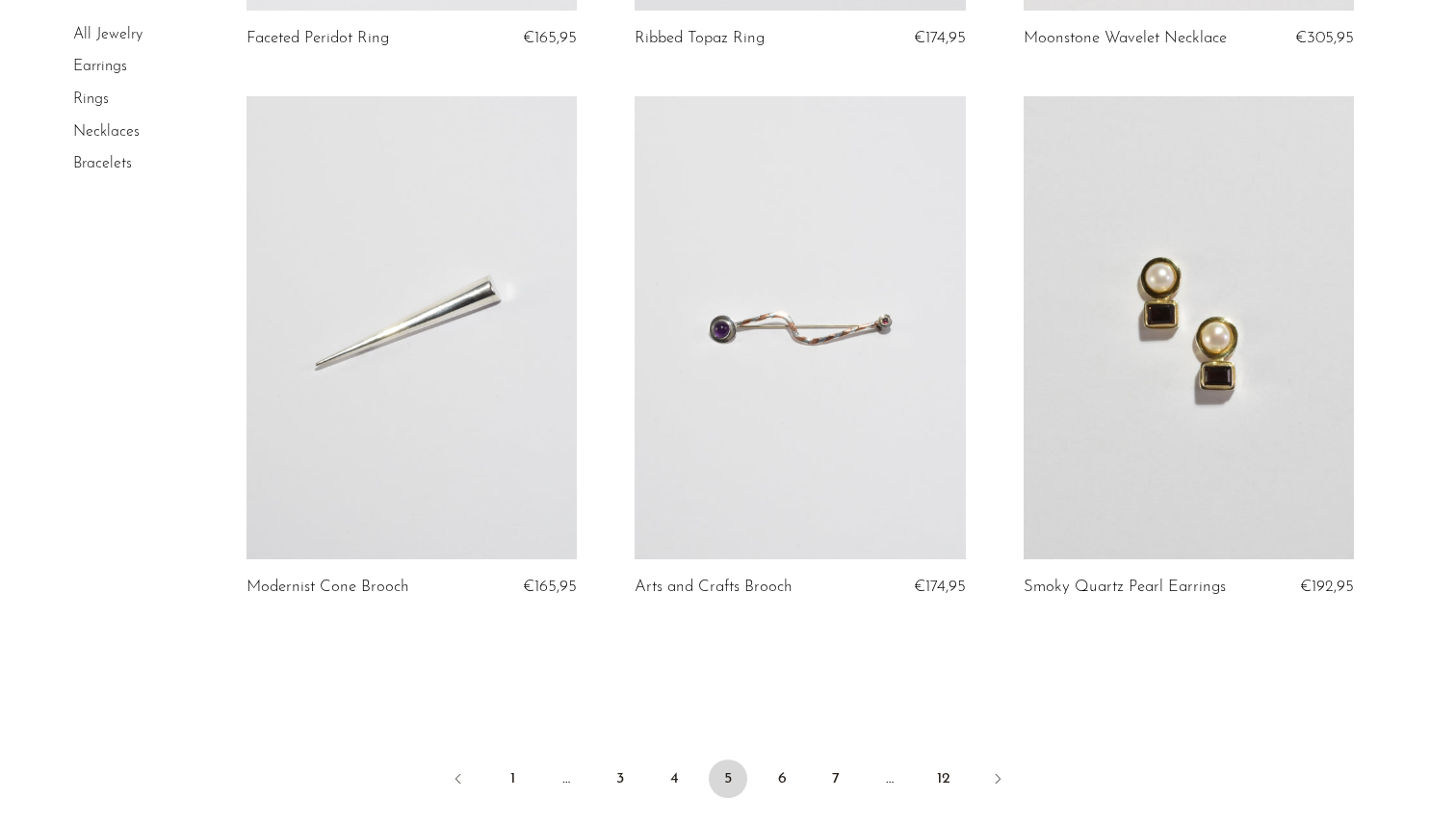
scroll to position [6230, 0]
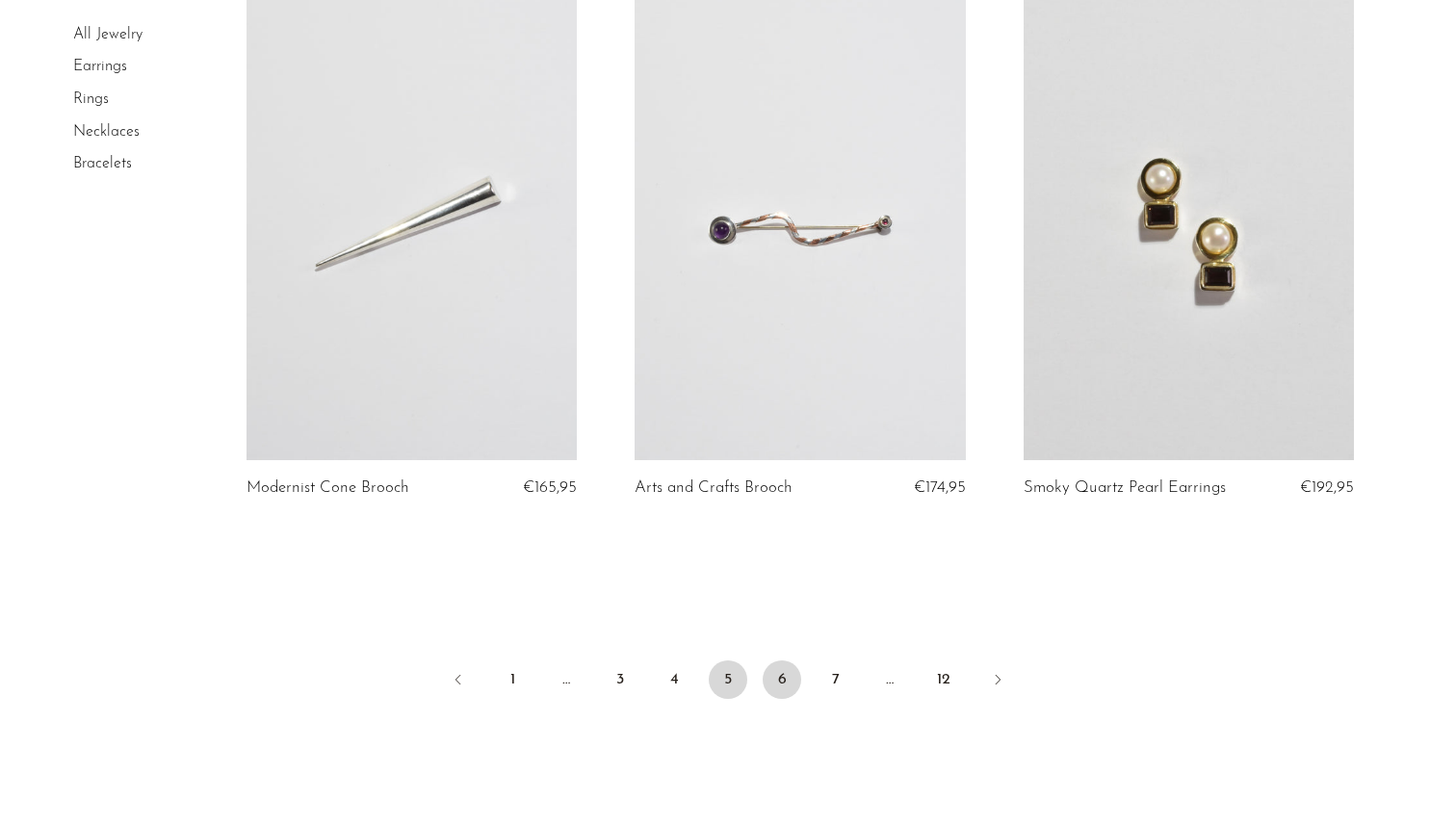
click at [784, 677] on link "6" at bounding box center [782, 680] width 39 height 39
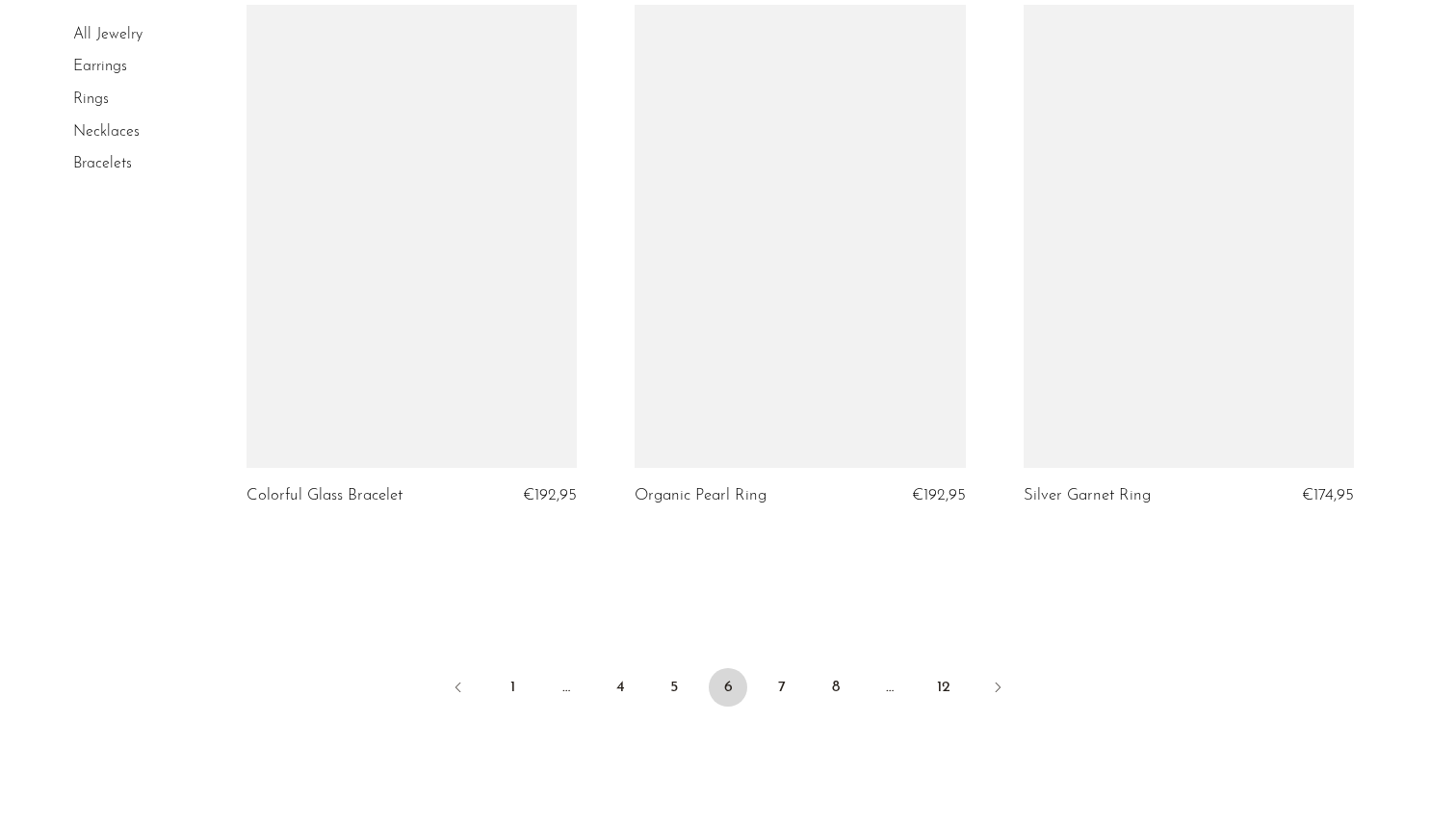
scroll to position [6327, 0]
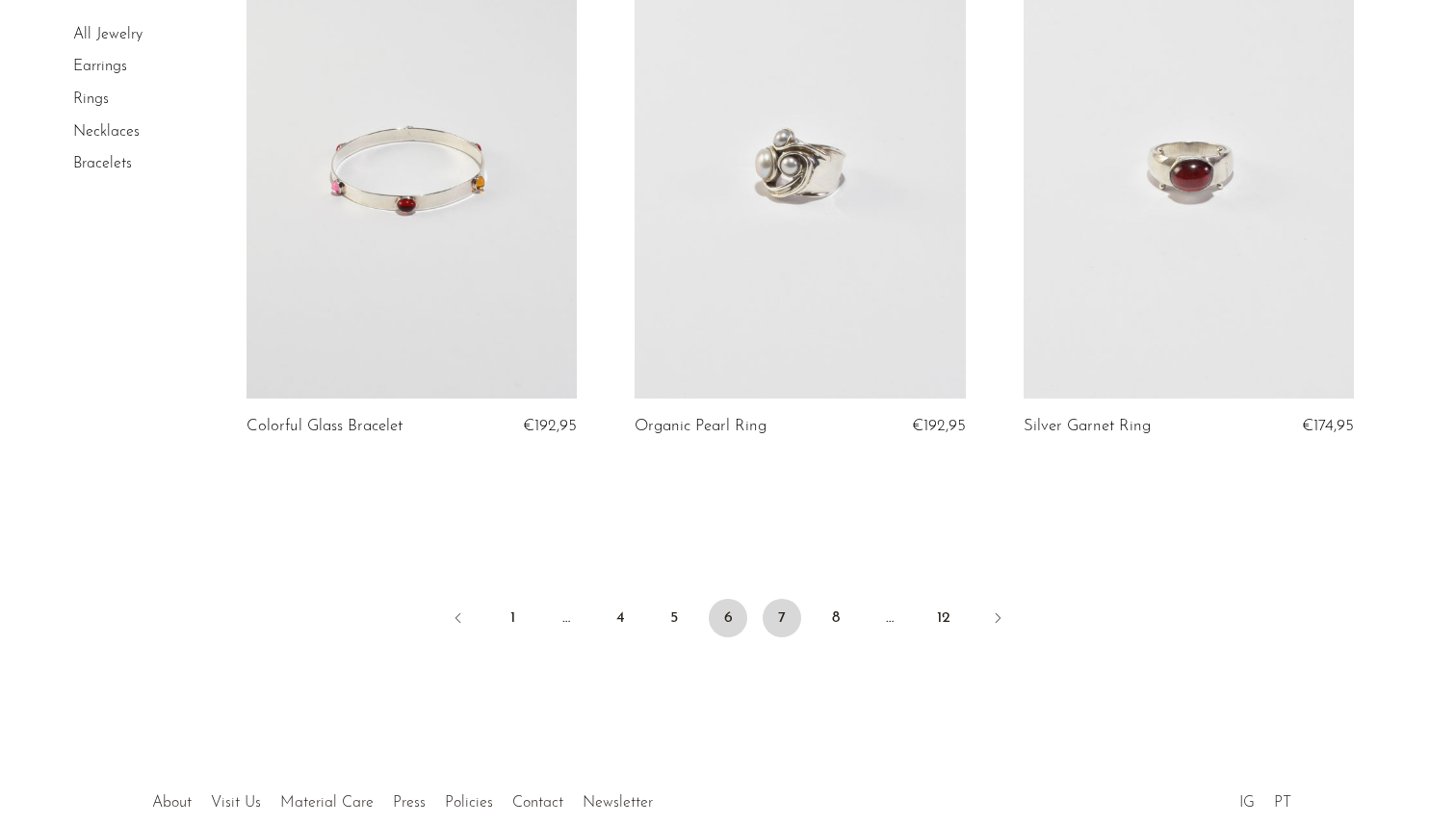
click at [787, 599] on link "7" at bounding box center [782, 619] width 39 height 39
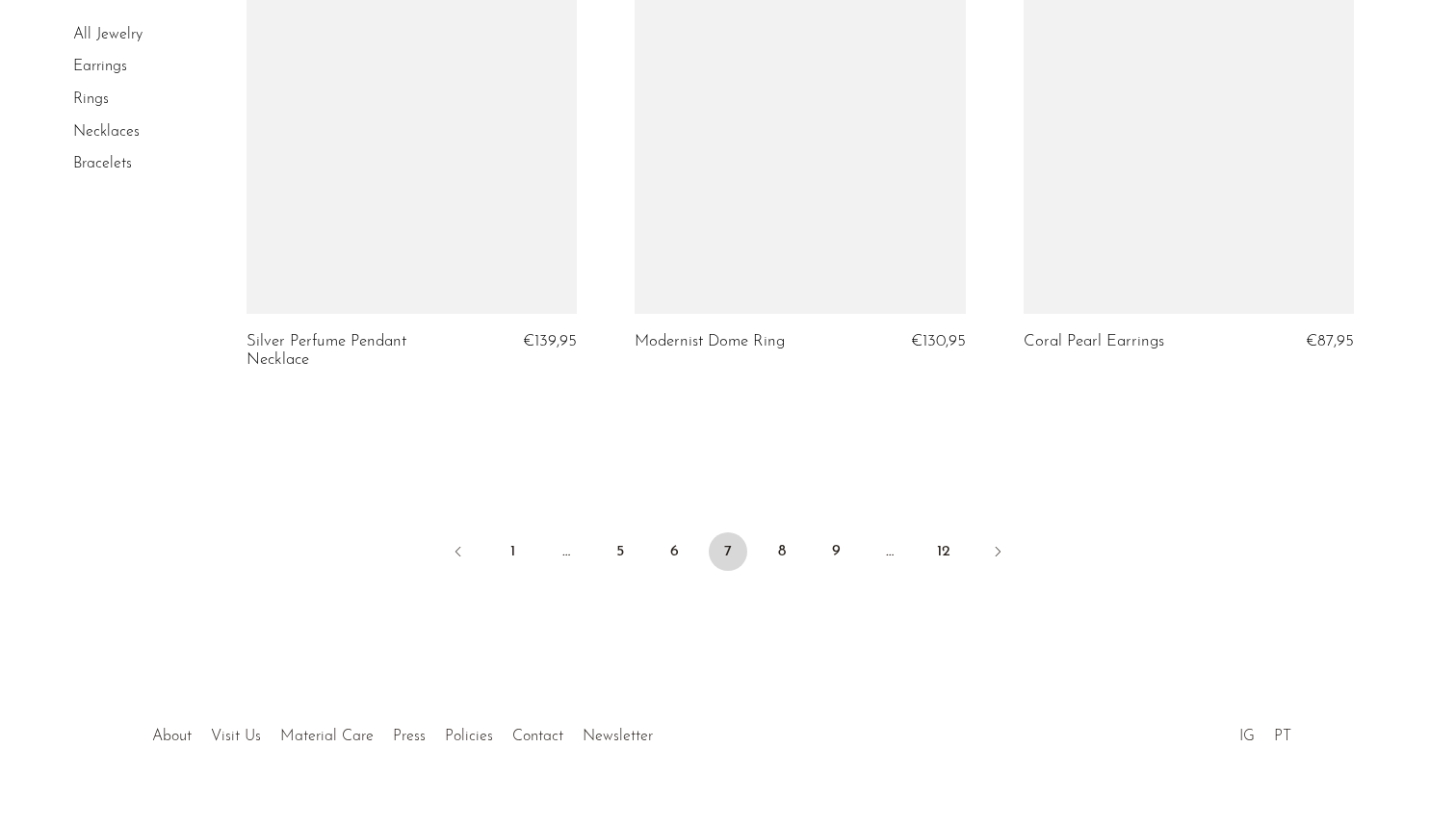
scroll to position [6469, 0]
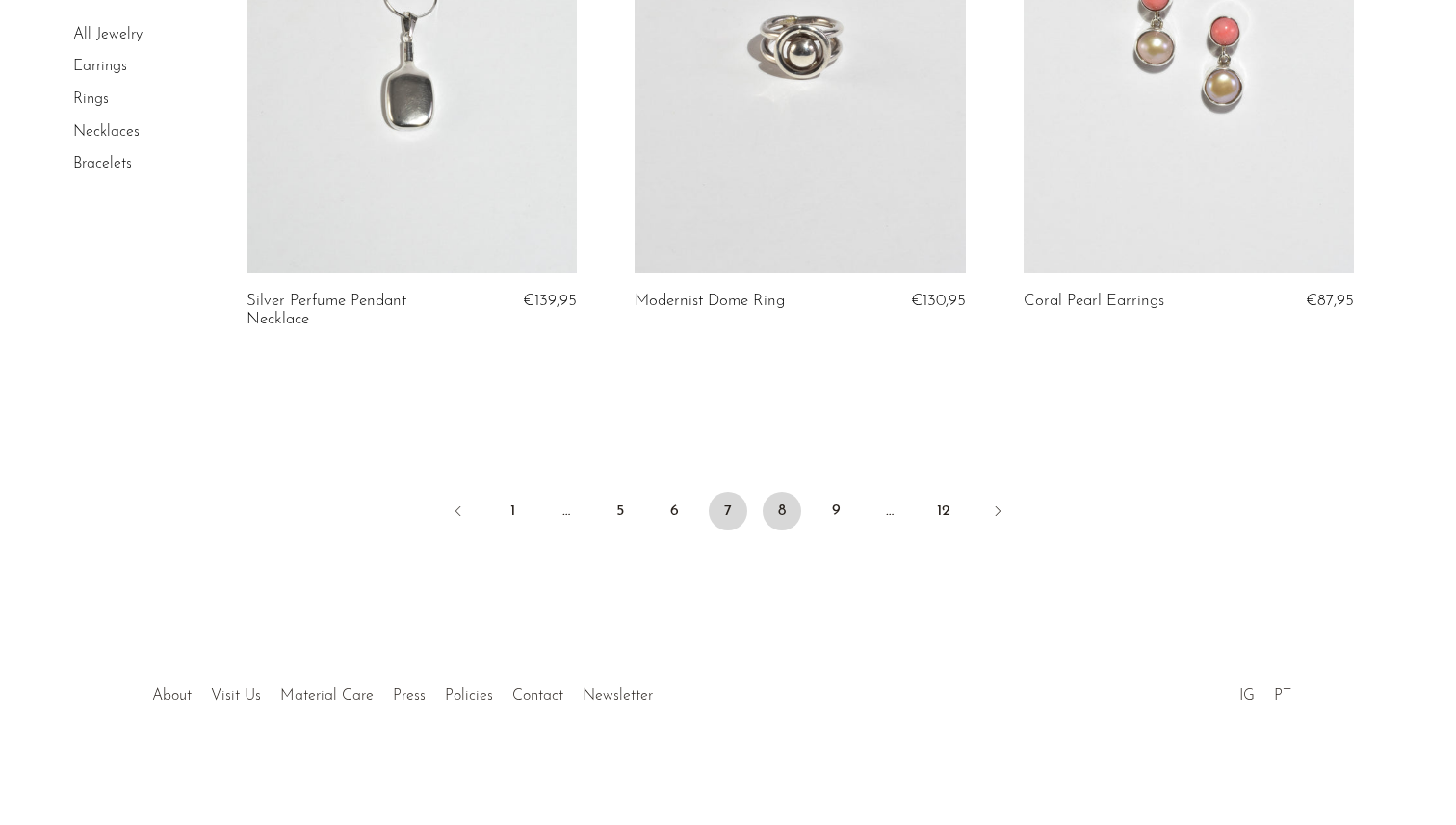
click at [776, 512] on link "8" at bounding box center [782, 512] width 39 height 39
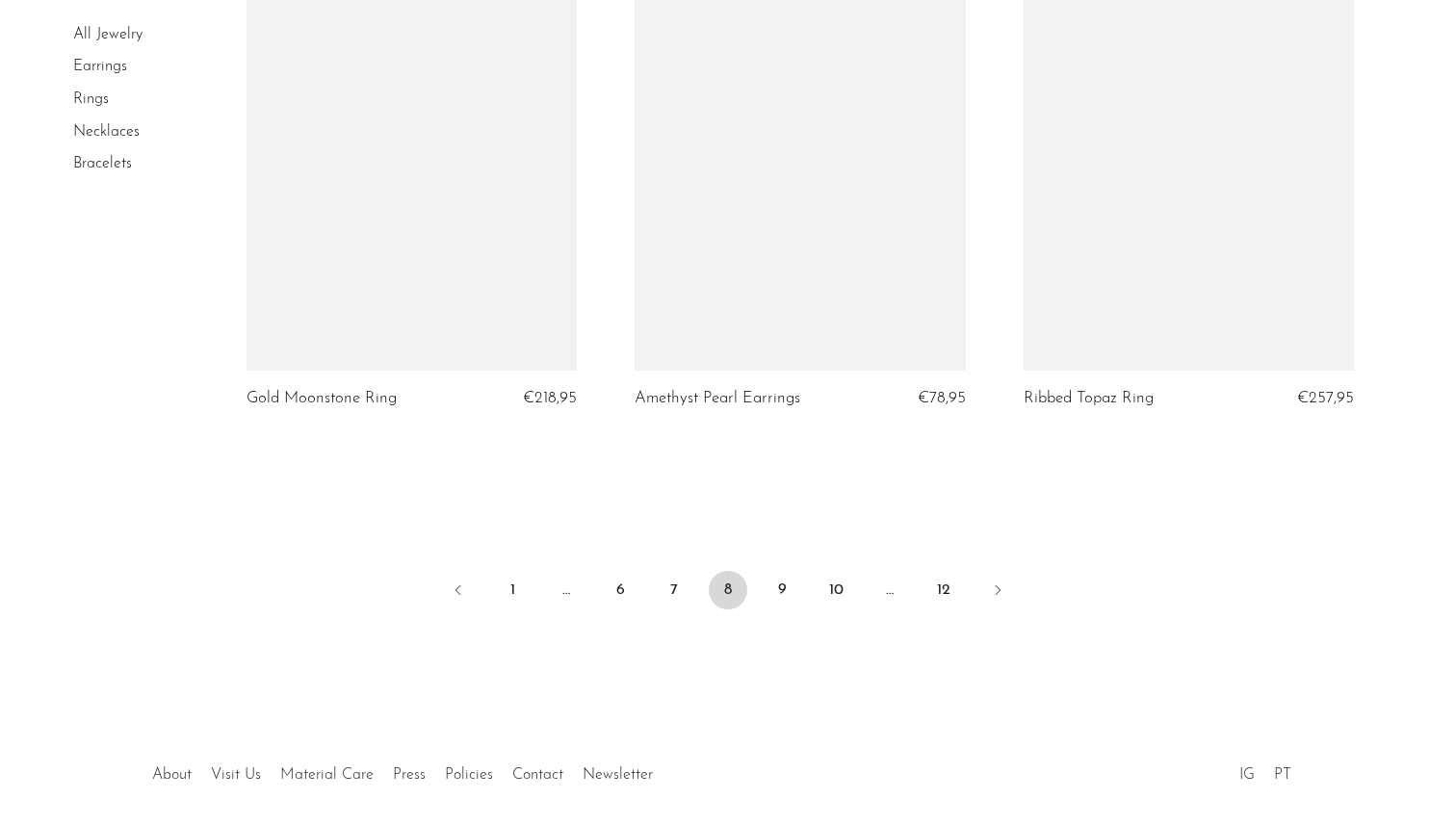
scroll to position [6398, 0]
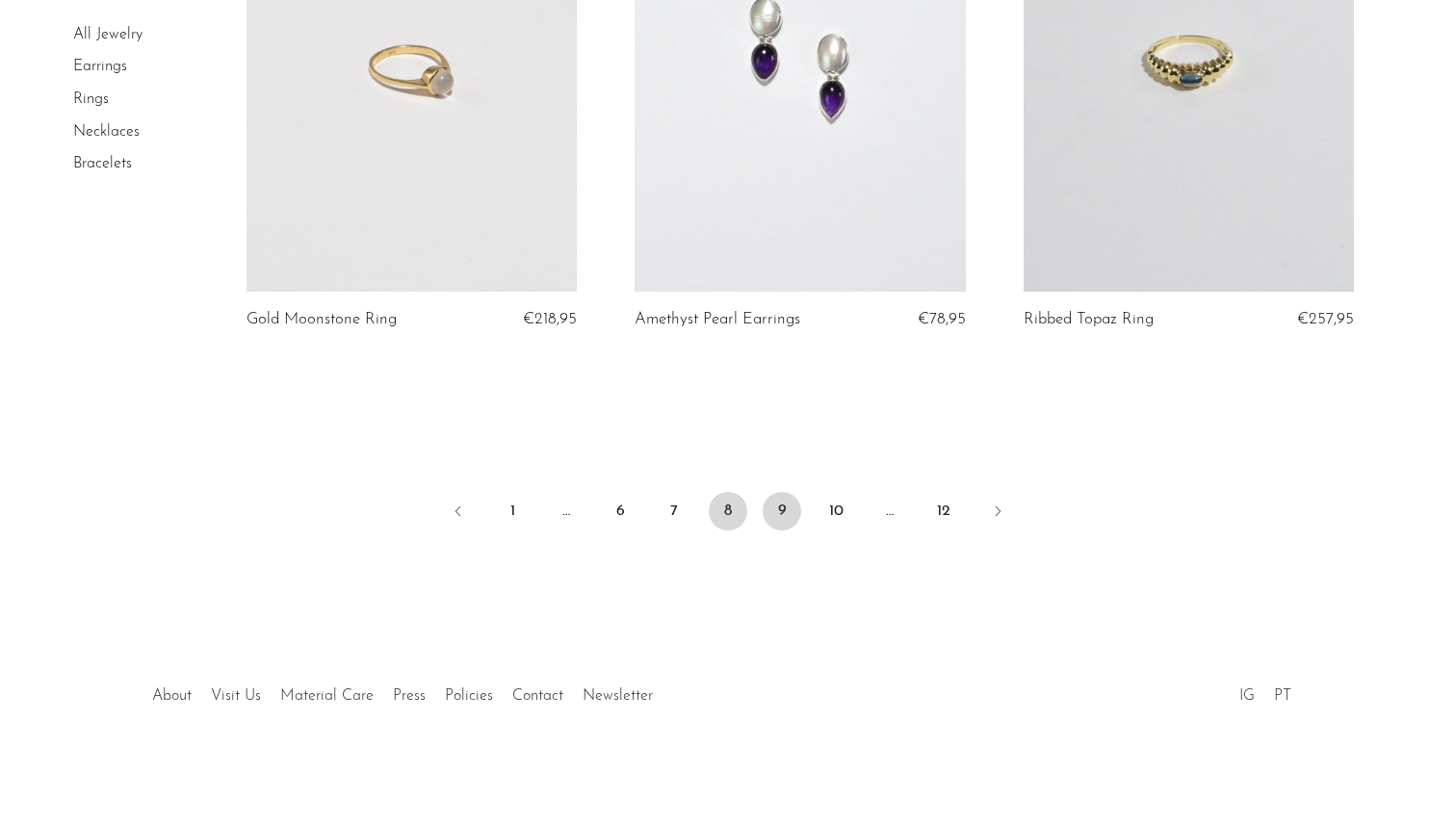
click at [785, 525] on link "9" at bounding box center [782, 512] width 39 height 39
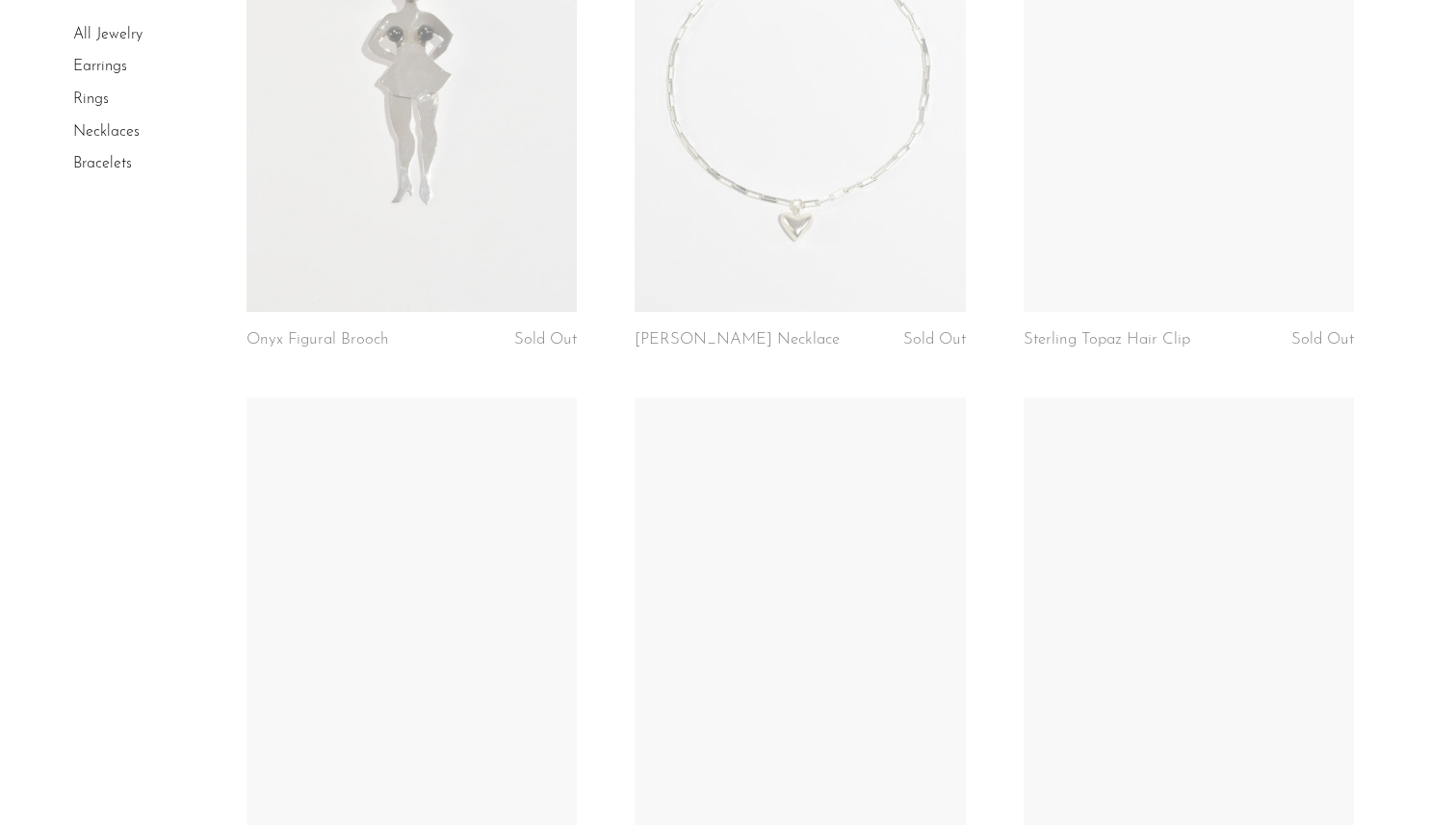
scroll to position [6416, 0]
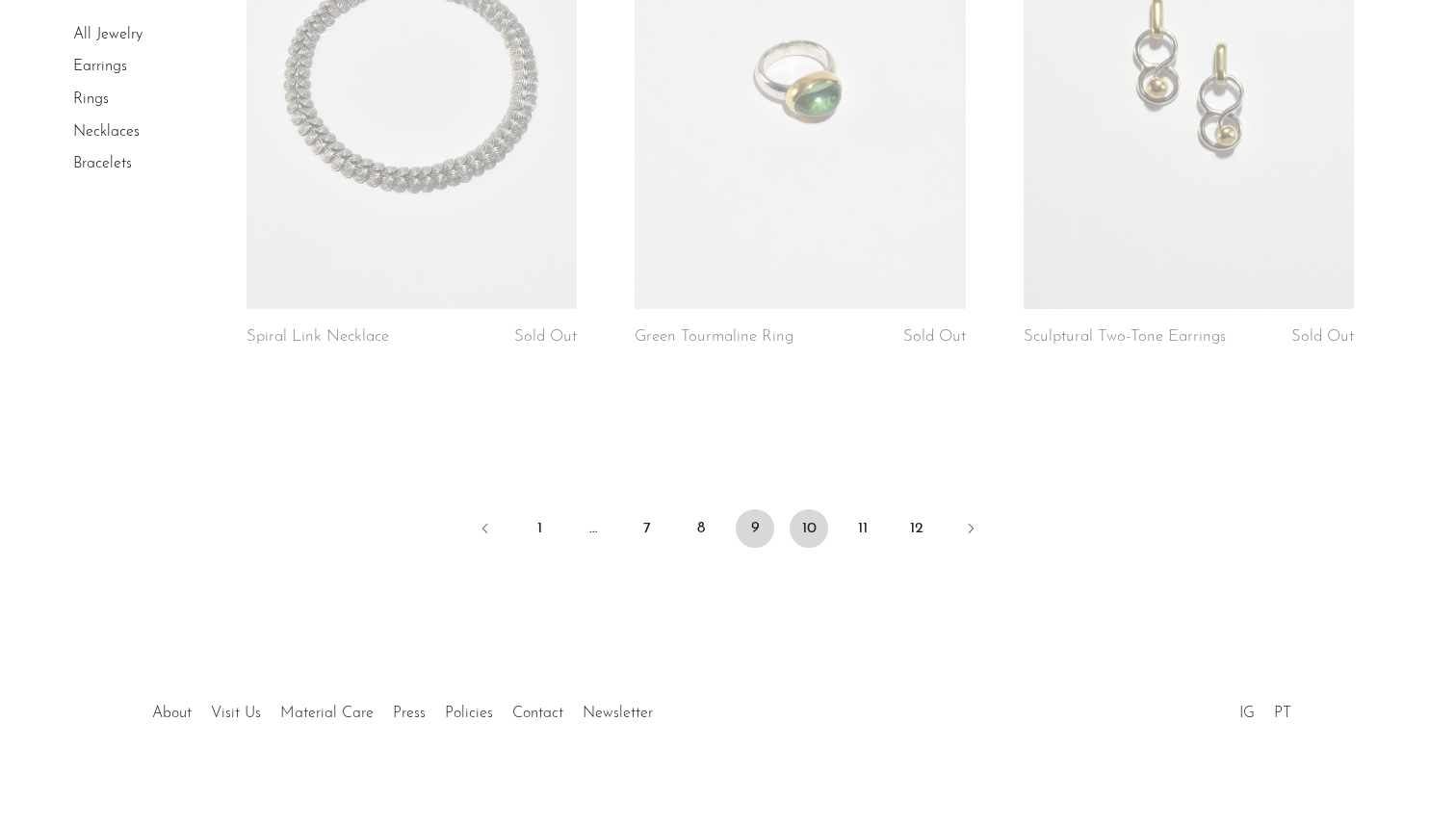
click at [816, 509] on link "10" at bounding box center [809, 528] width 39 height 39
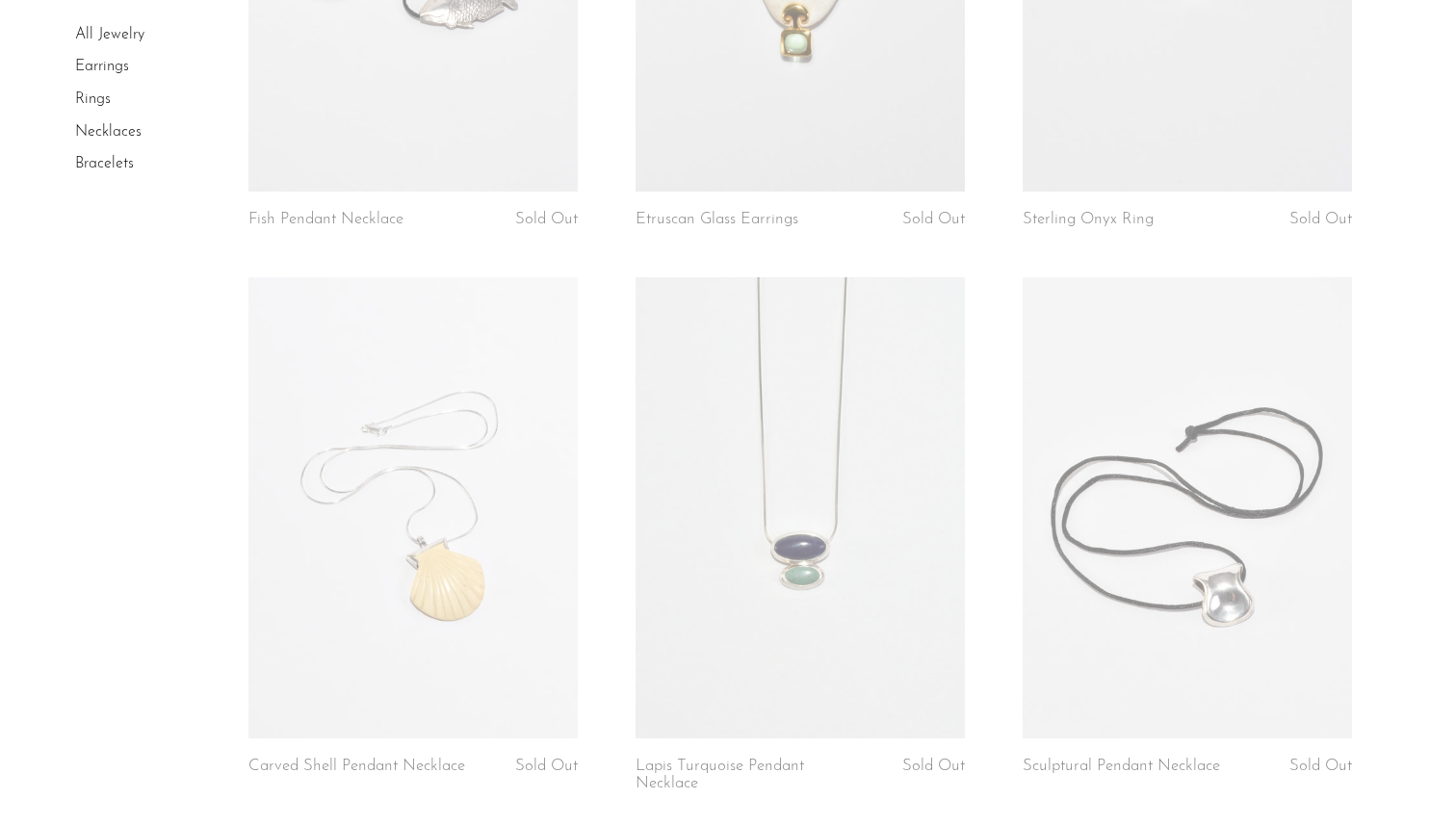
scroll to position [2640, 0]
